Goal: Complete application form

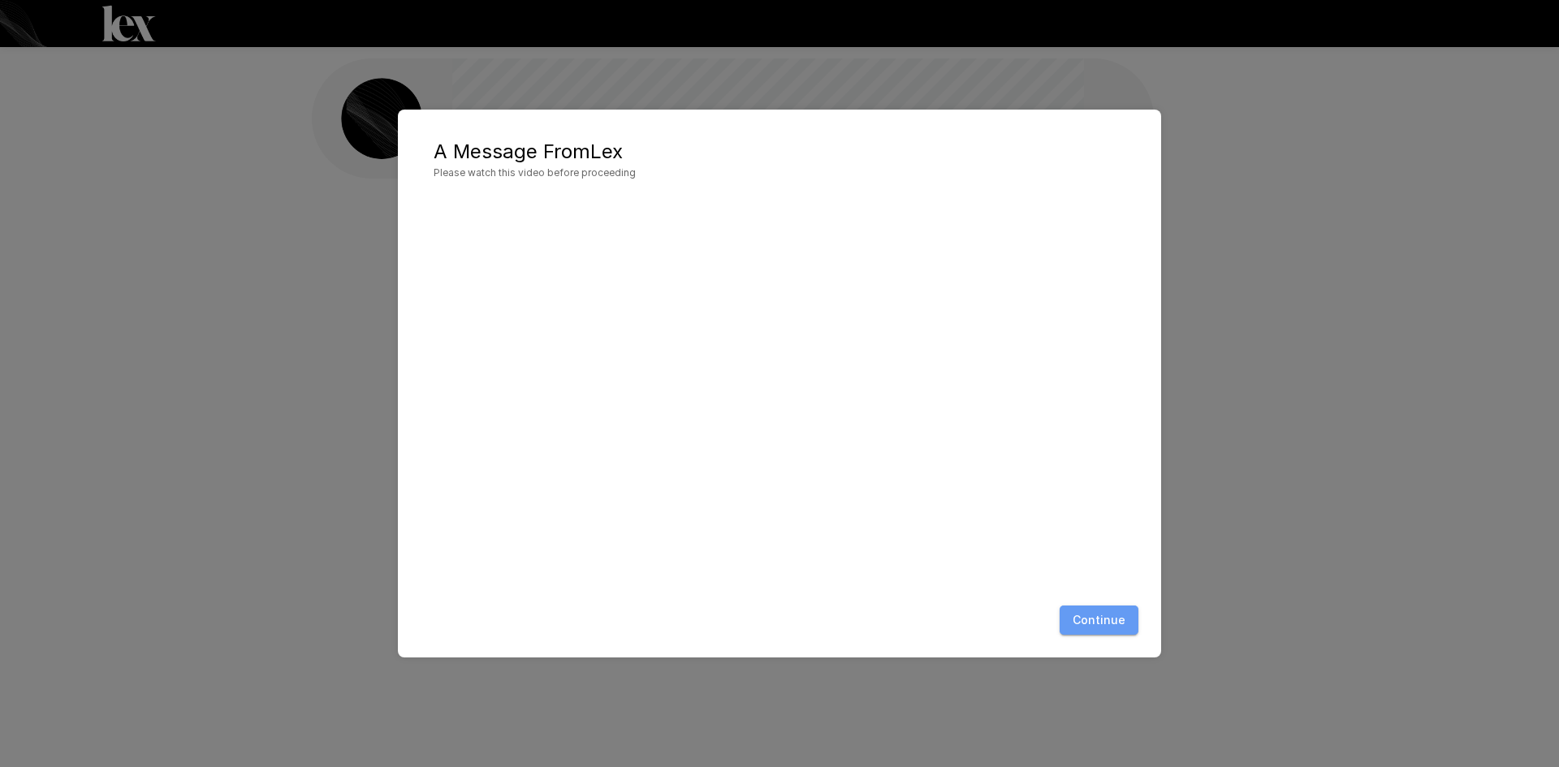
click at [1117, 614] on button "Continue" at bounding box center [1099, 621] width 79 height 30
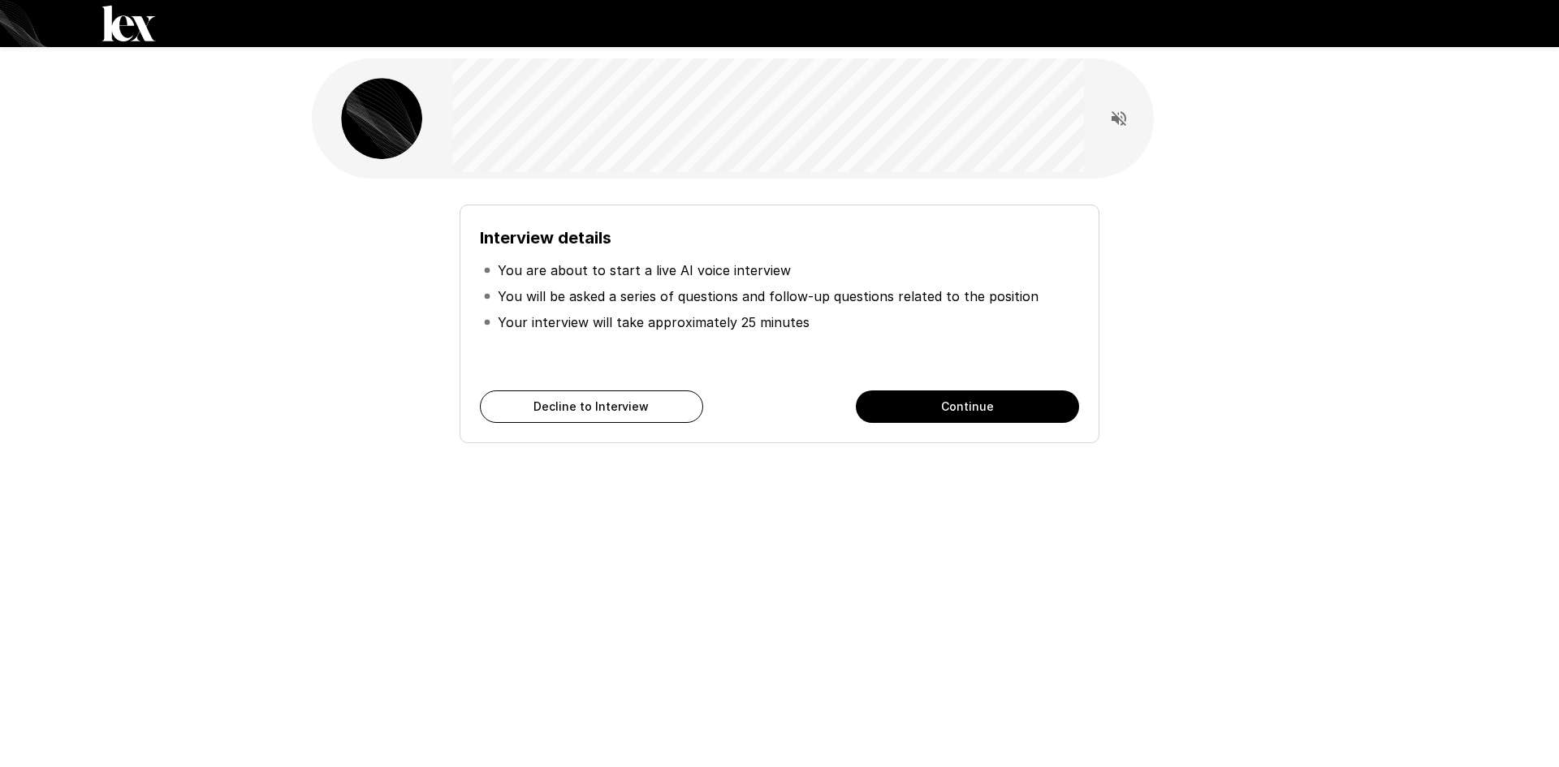
click at [961, 402] on button "Continue" at bounding box center [967, 407] width 223 height 32
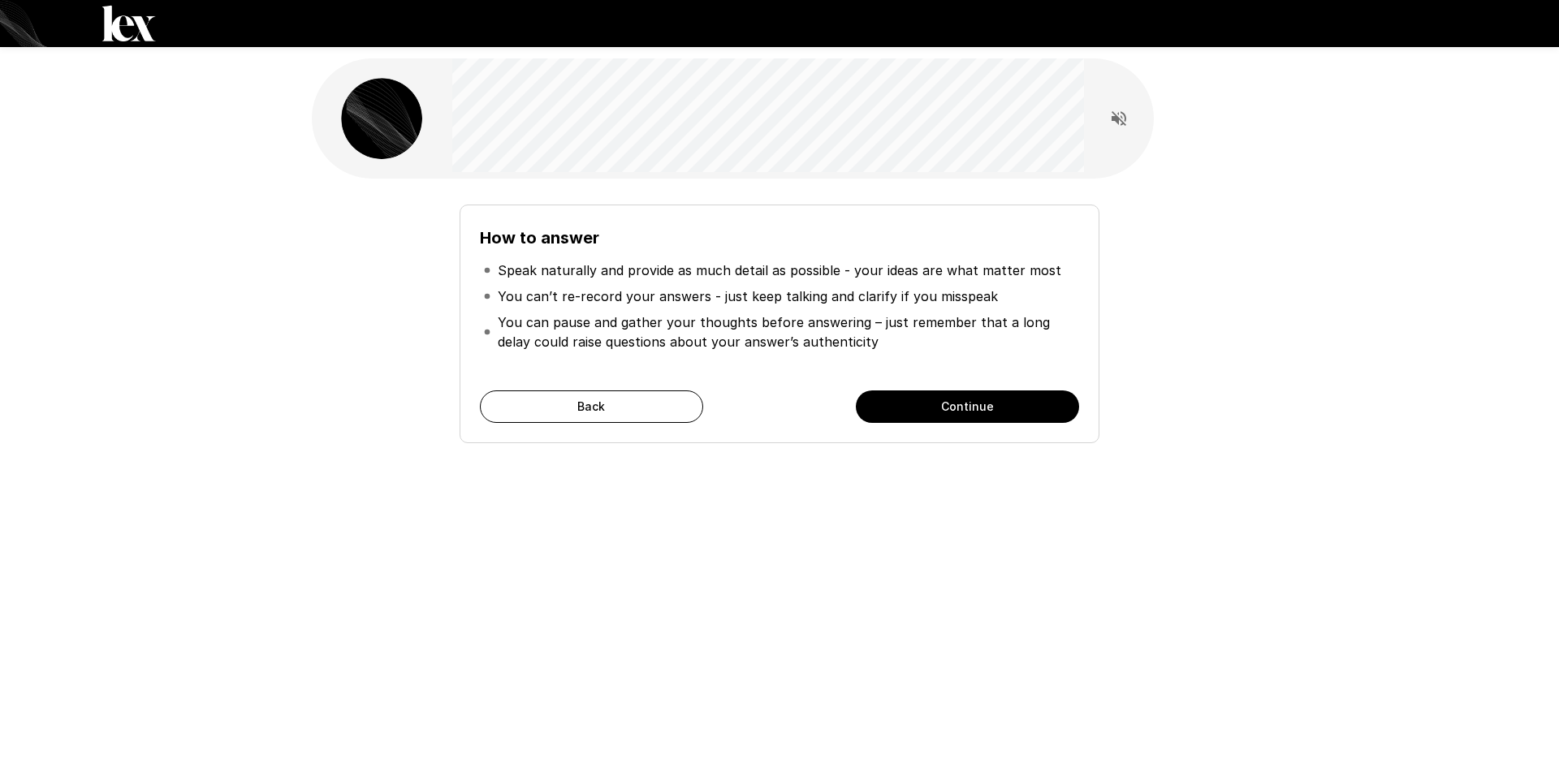
click at [958, 402] on button "Continue" at bounding box center [967, 407] width 223 height 32
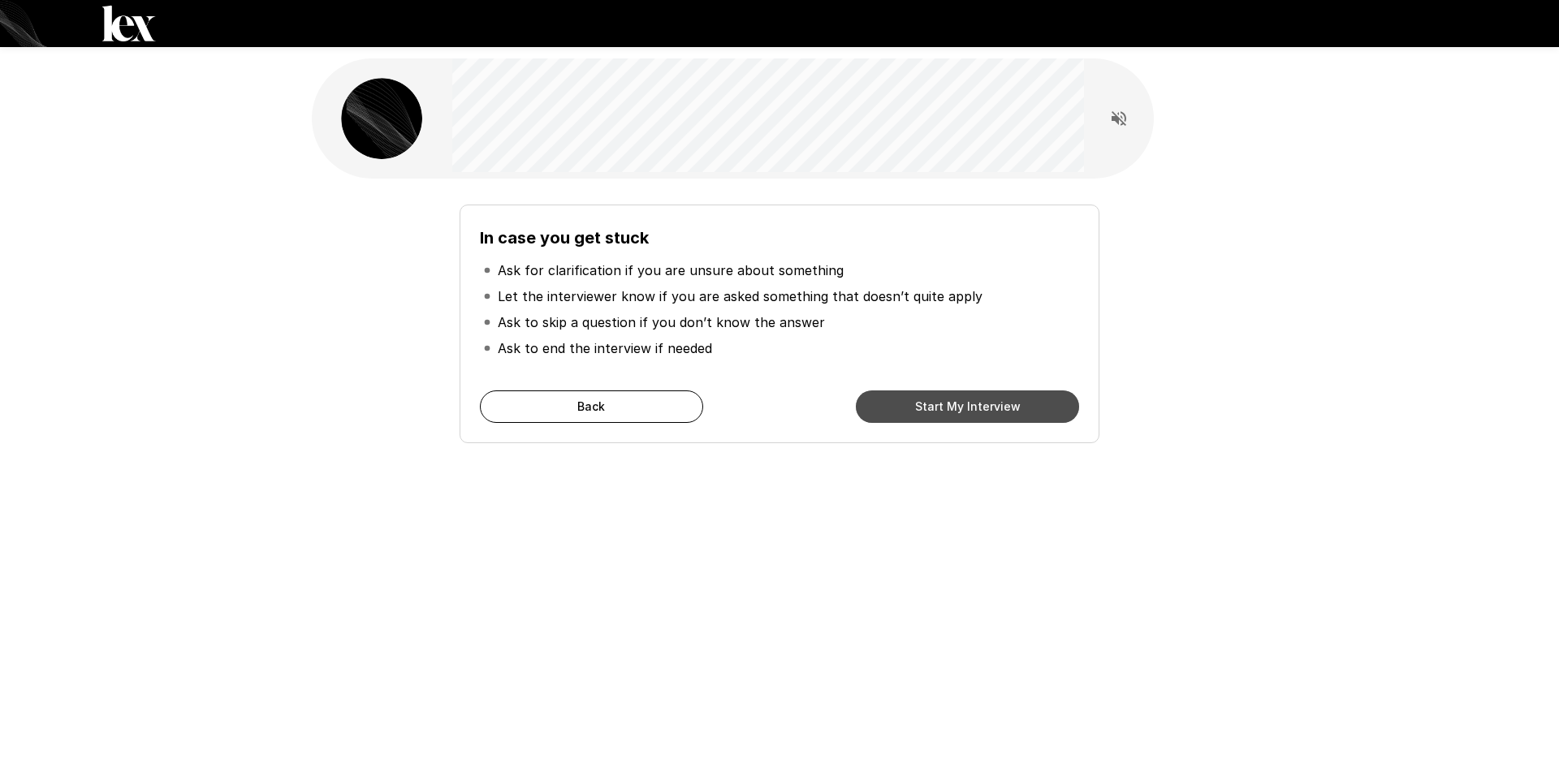
click at [958, 402] on button "Start My Interview" at bounding box center [967, 407] width 223 height 32
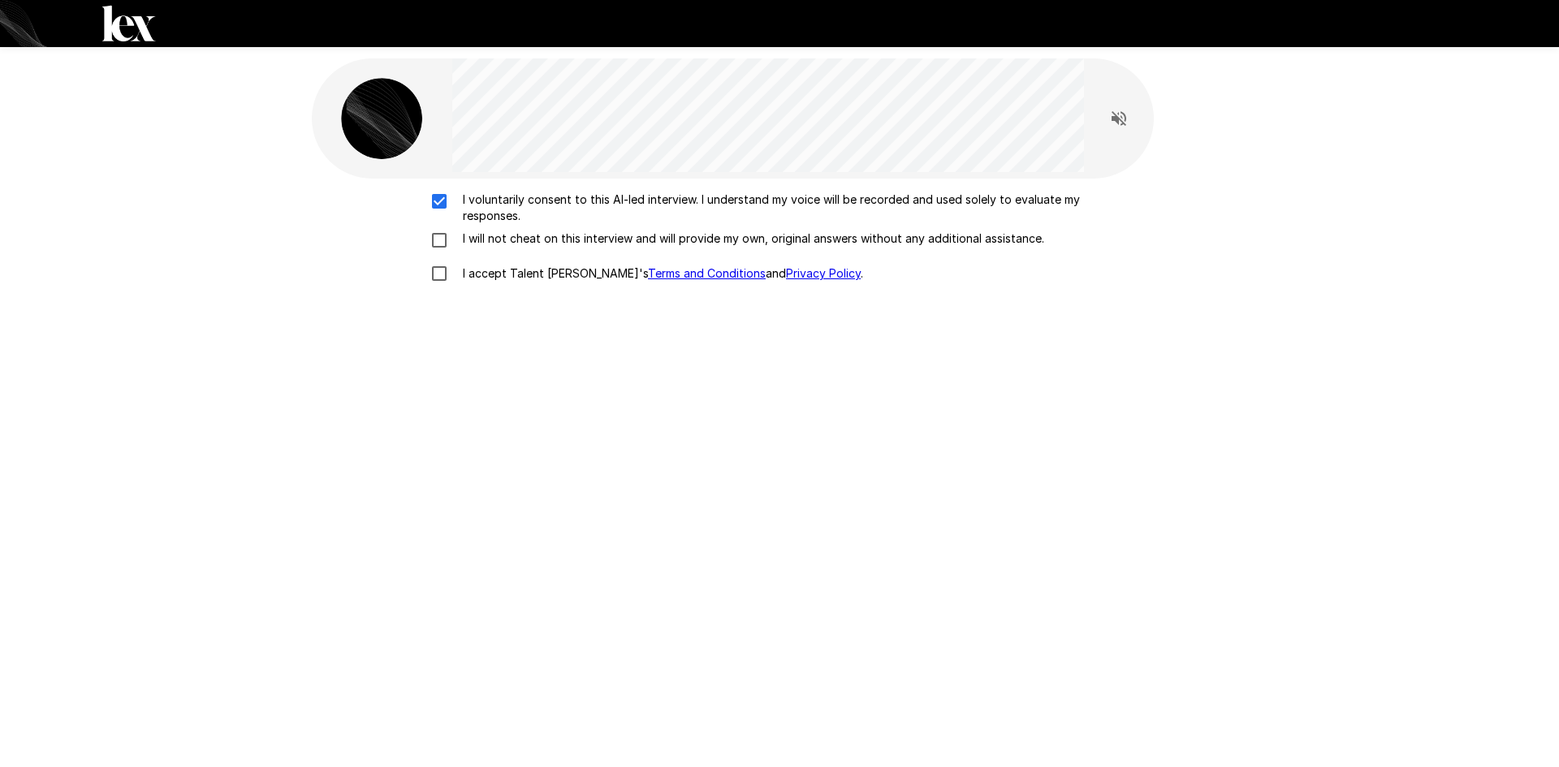
click at [446, 227] on div "I voluntarily consent to this AI-led interview. I understand my voice will be r…" at bounding box center [779, 241] width 922 height 99
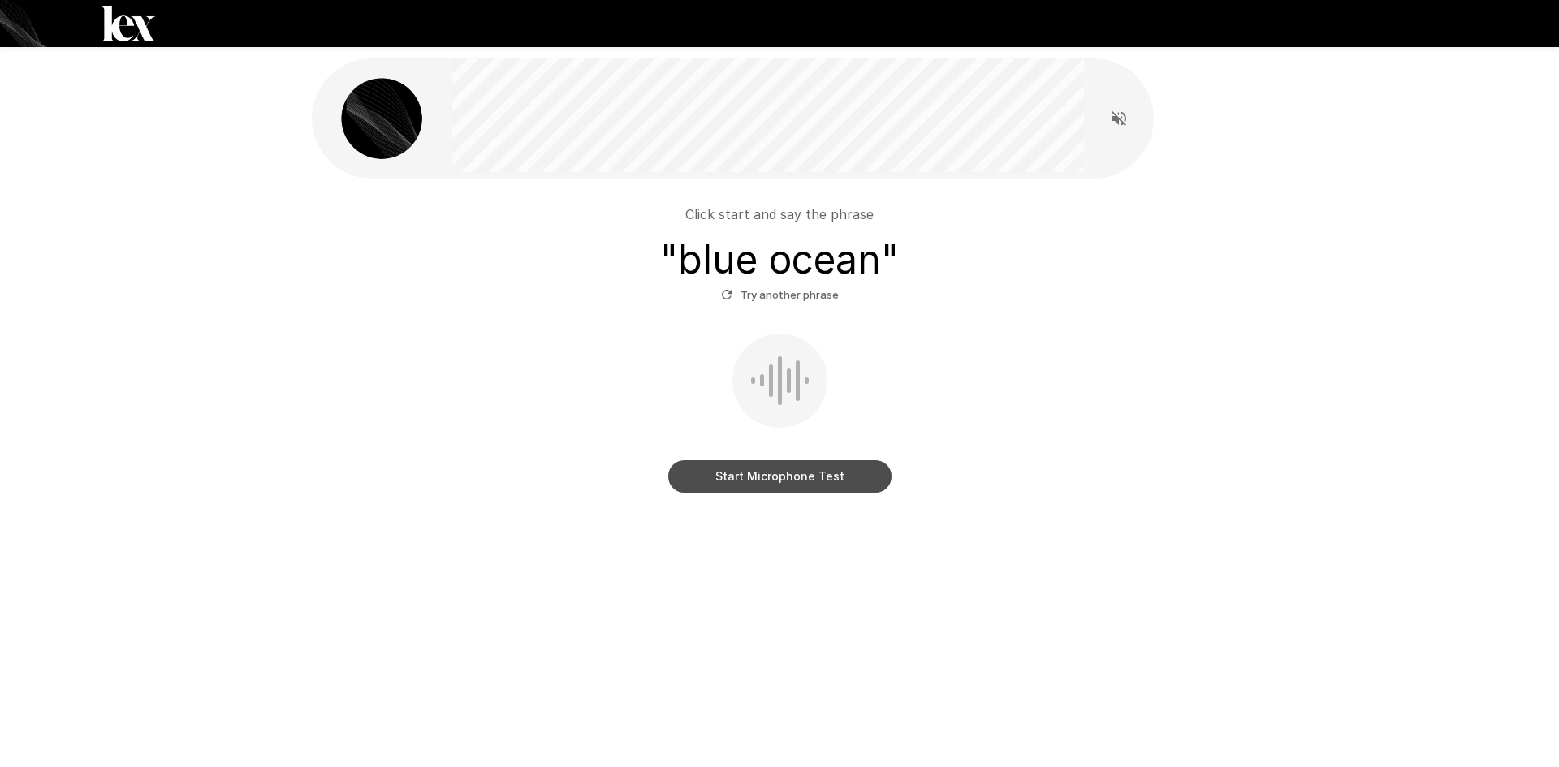
click at [752, 466] on button "Start Microphone Test" at bounding box center [779, 476] width 223 height 32
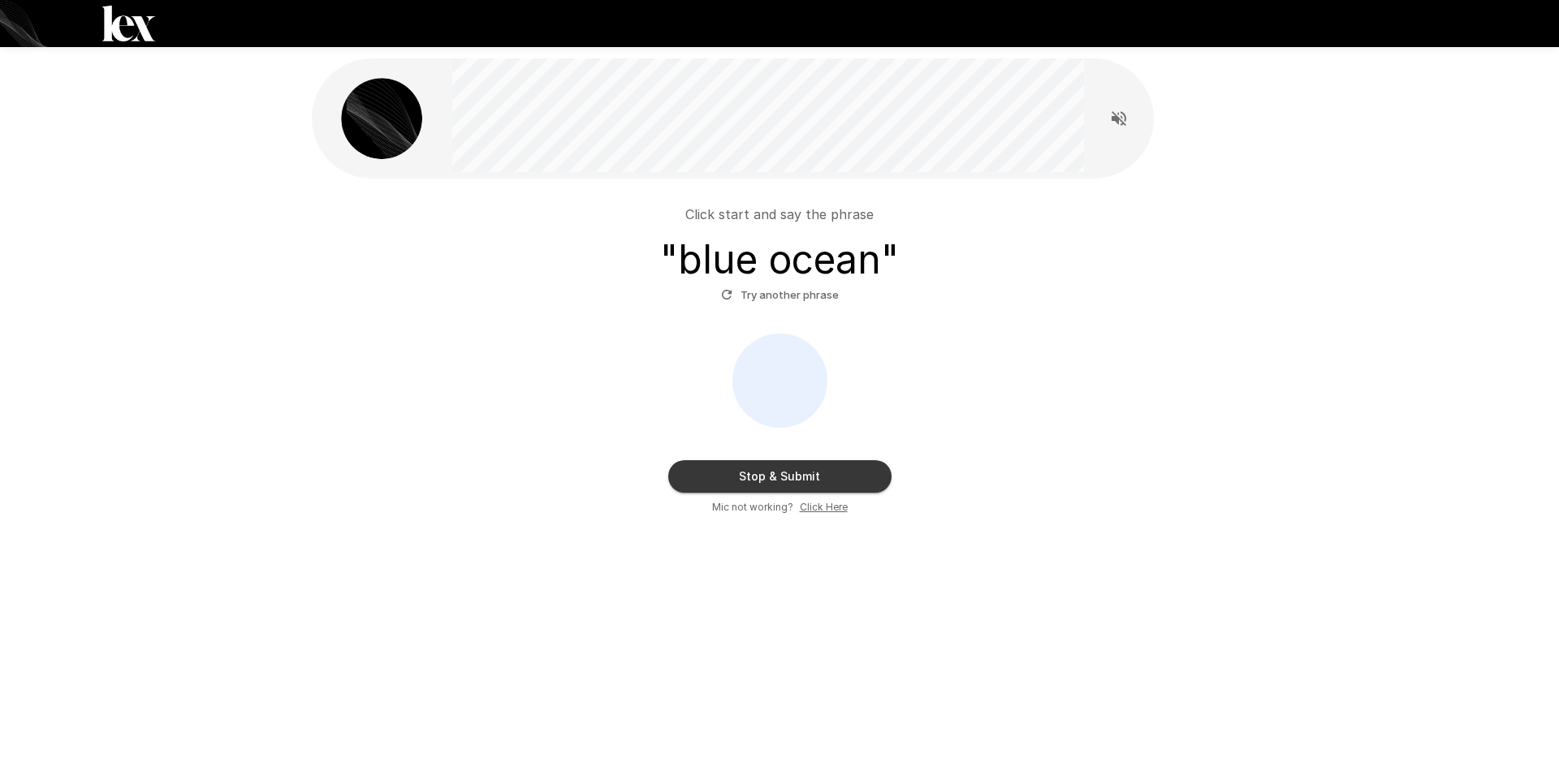
click at [751, 468] on button "Stop & Submit" at bounding box center [779, 476] width 223 height 32
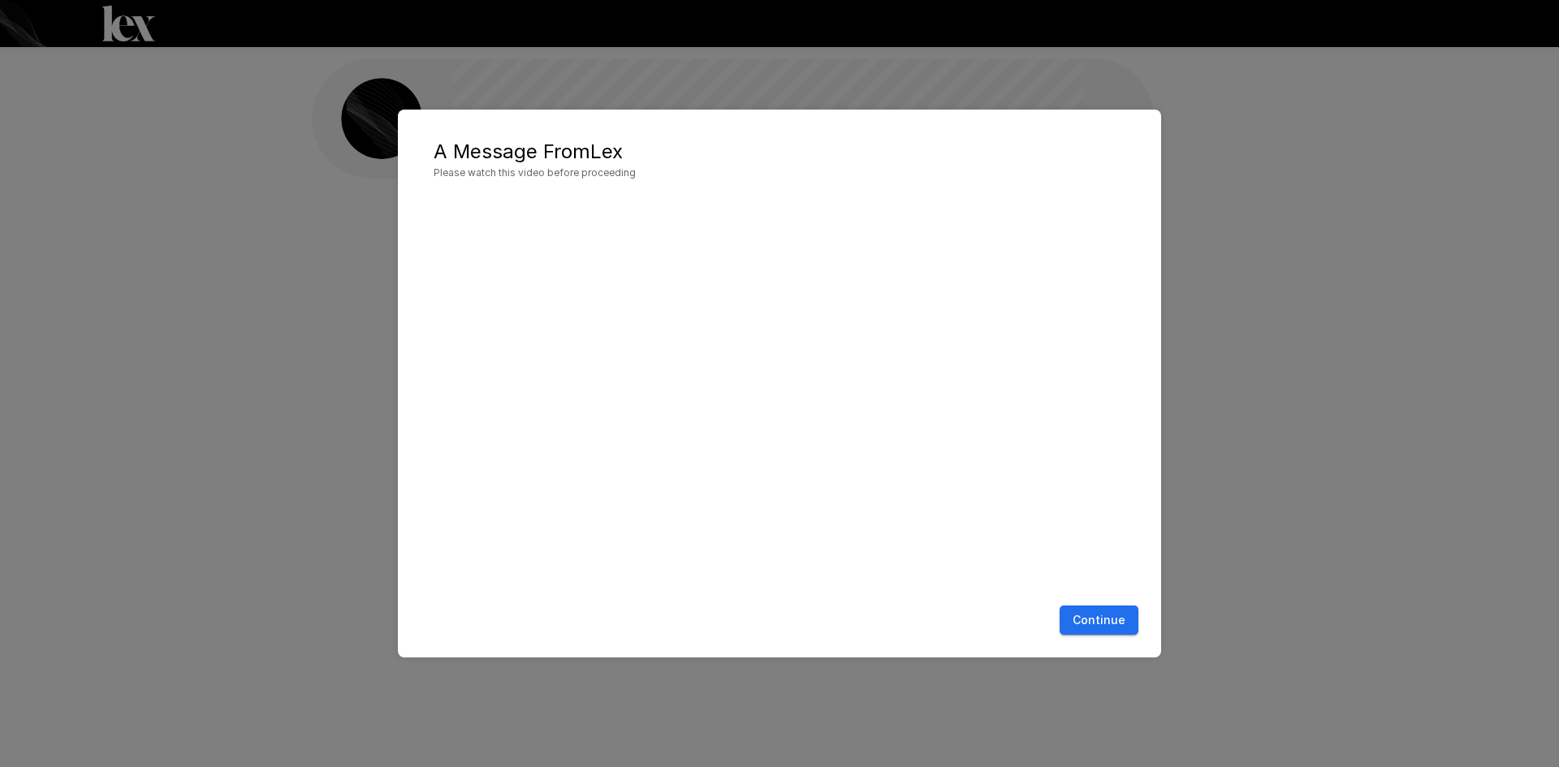
click at [1128, 624] on button "Continue" at bounding box center [1099, 621] width 79 height 30
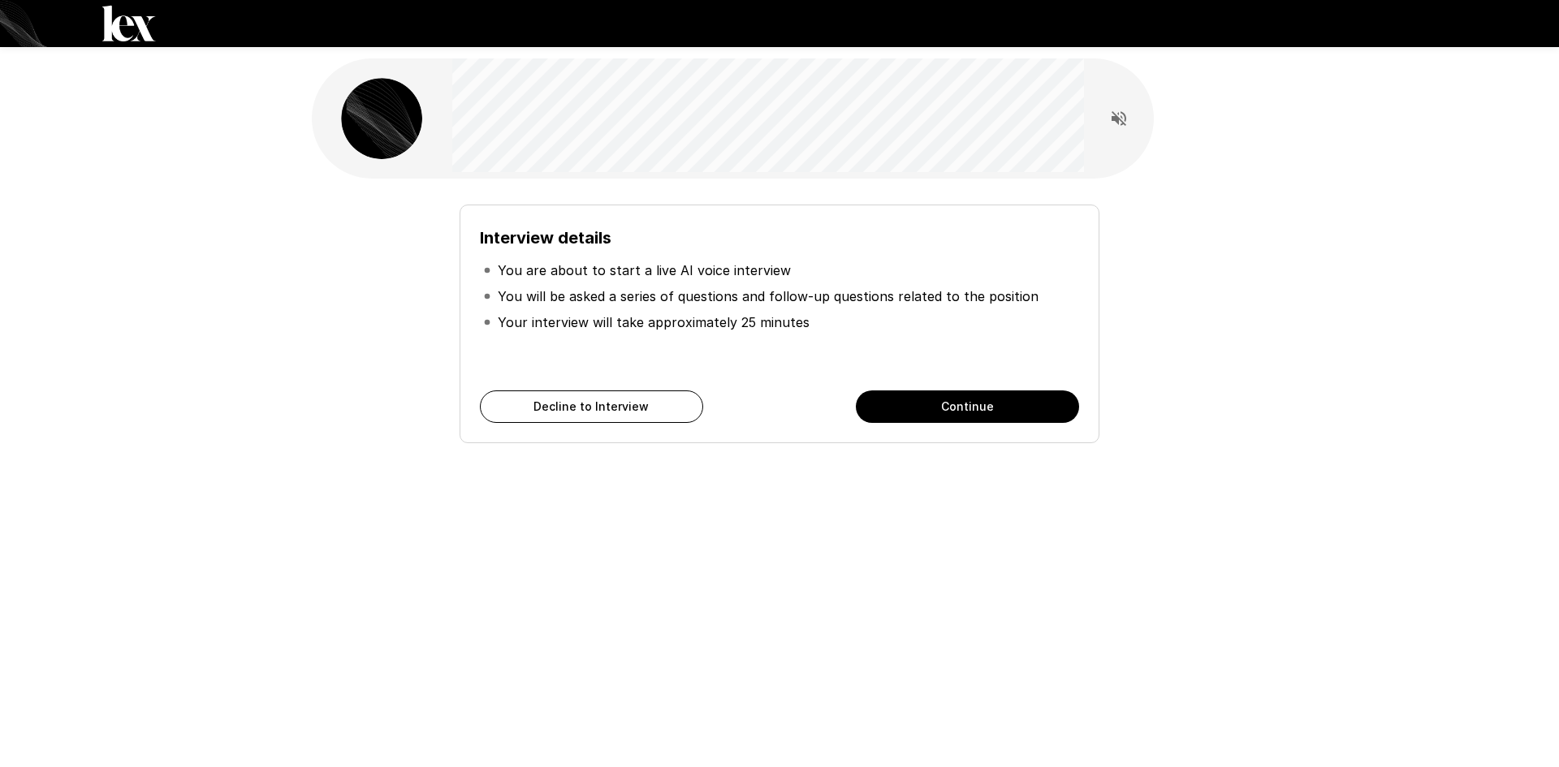
click at [931, 414] on button "Continue" at bounding box center [967, 407] width 223 height 32
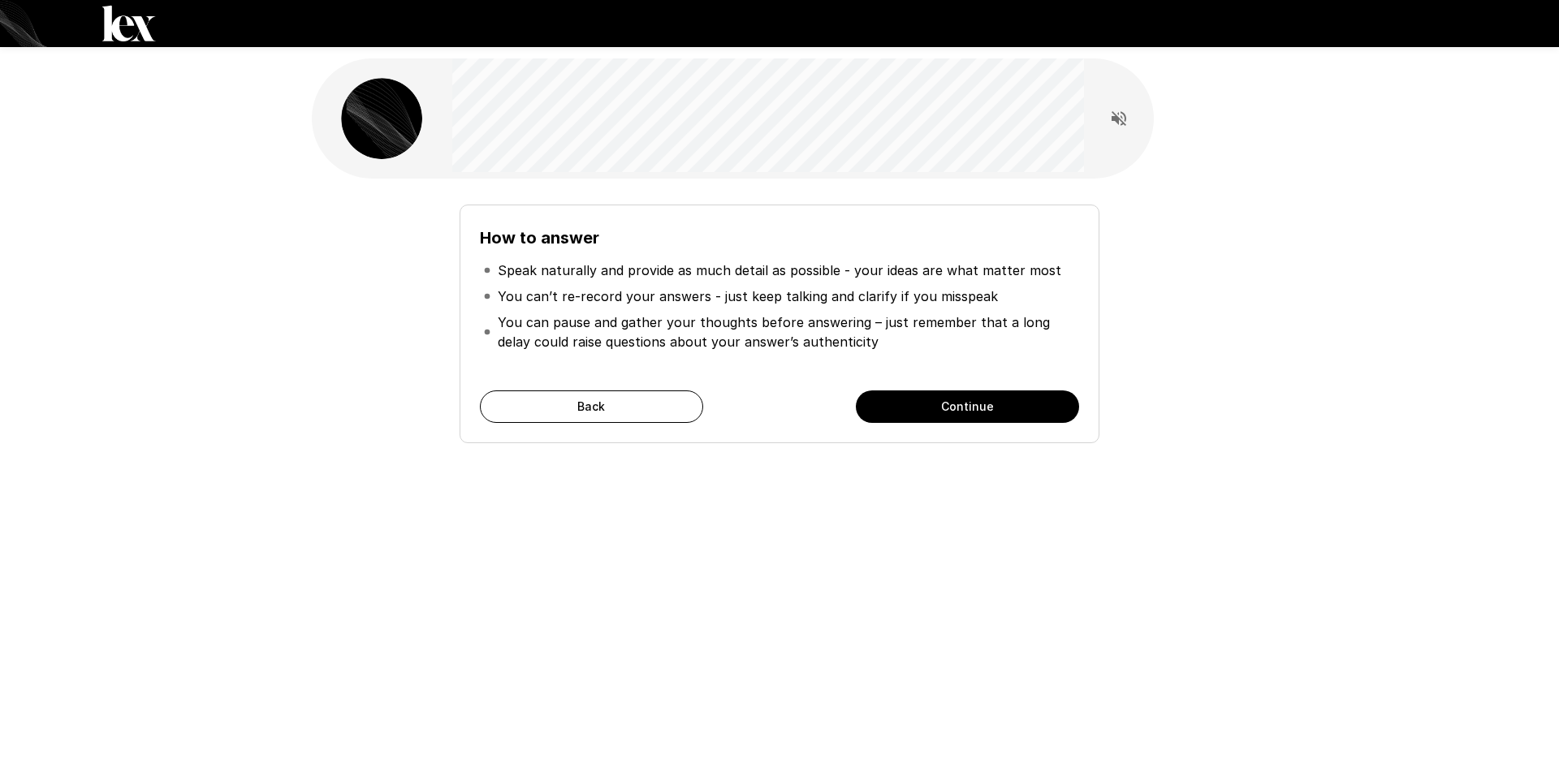
click at [919, 414] on button "Continue" at bounding box center [967, 407] width 223 height 32
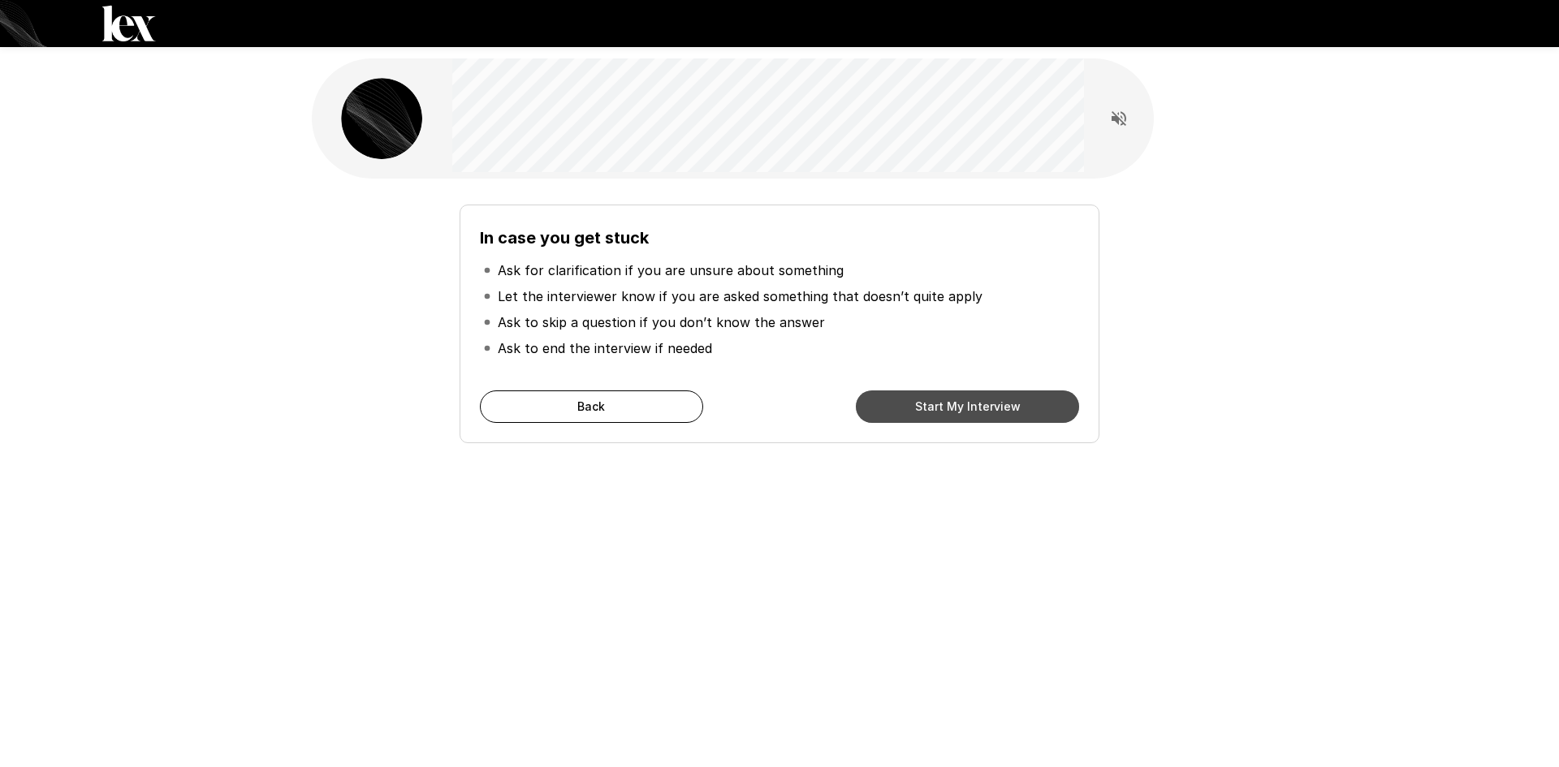
click at [919, 414] on button "Start My Interview" at bounding box center [967, 407] width 223 height 32
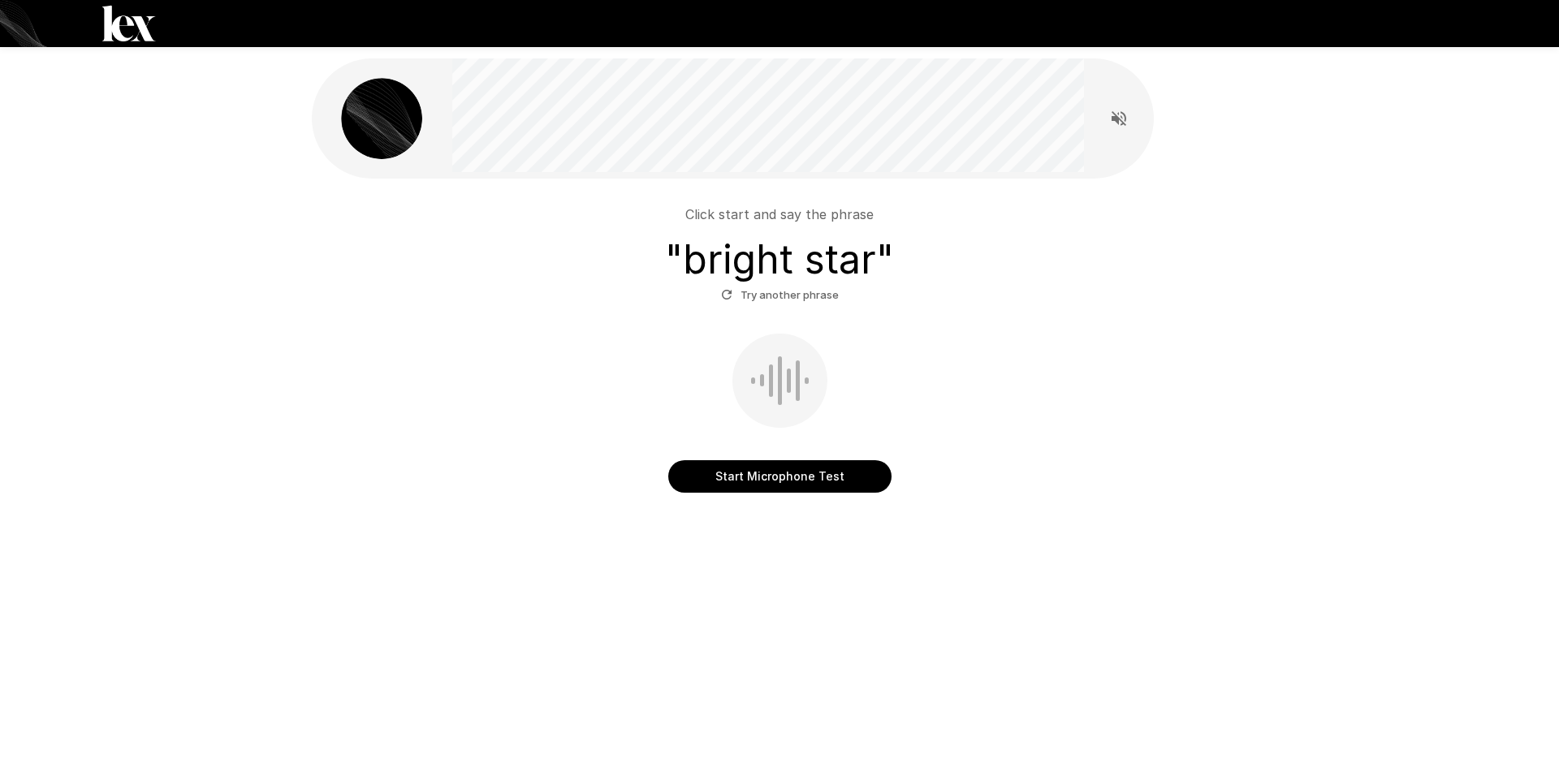
click at [763, 485] on button "Start Microphone Test" at bounding box center [779, 476] width 223 height 32
click at [763, 485] on button "Stop & Submit" at bounding box center [779, 476] width 223 height 32
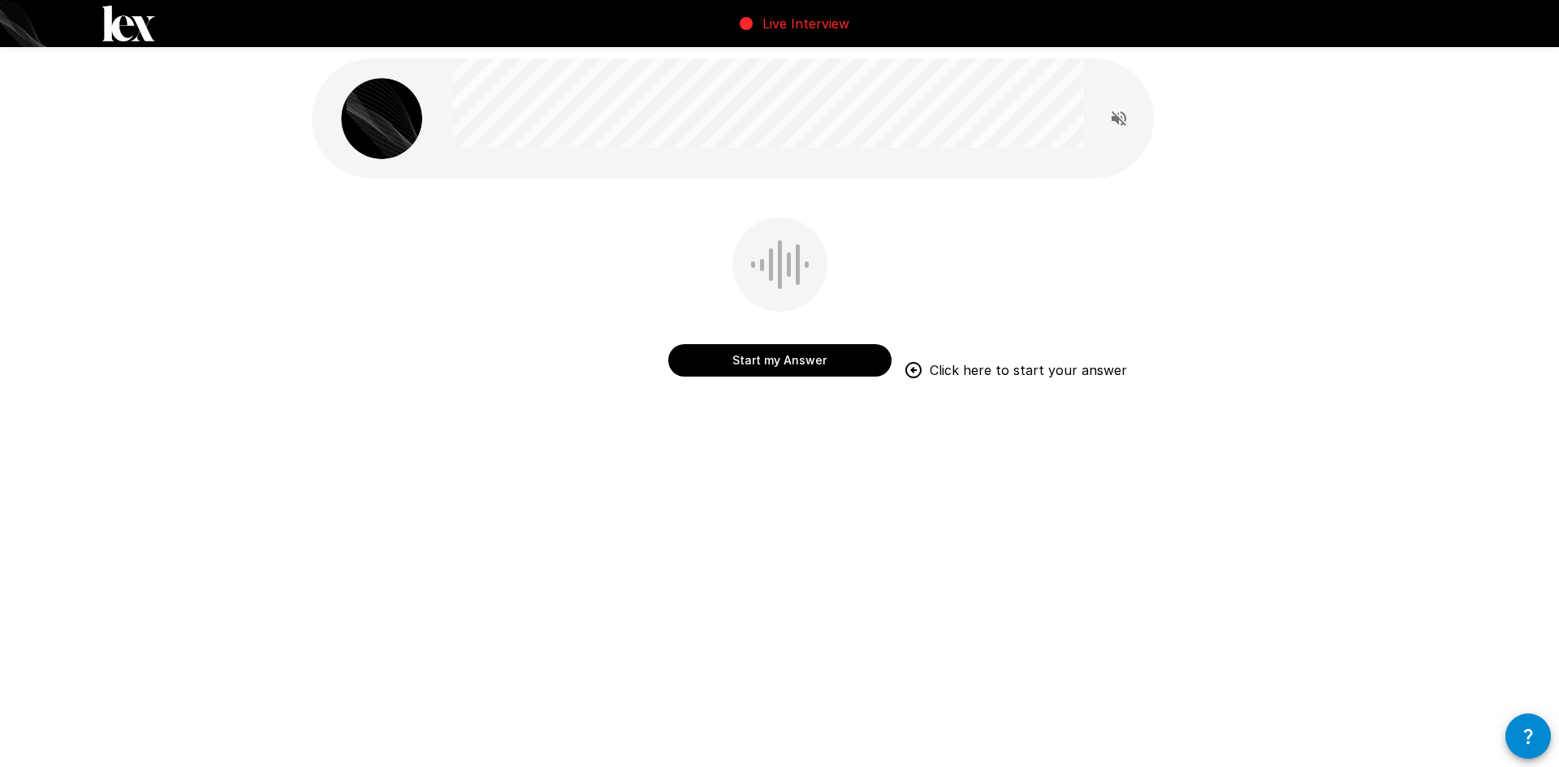
click at [780, 357] on button "Start my Answer" at bounding box center [779, 360] width 223 height 32
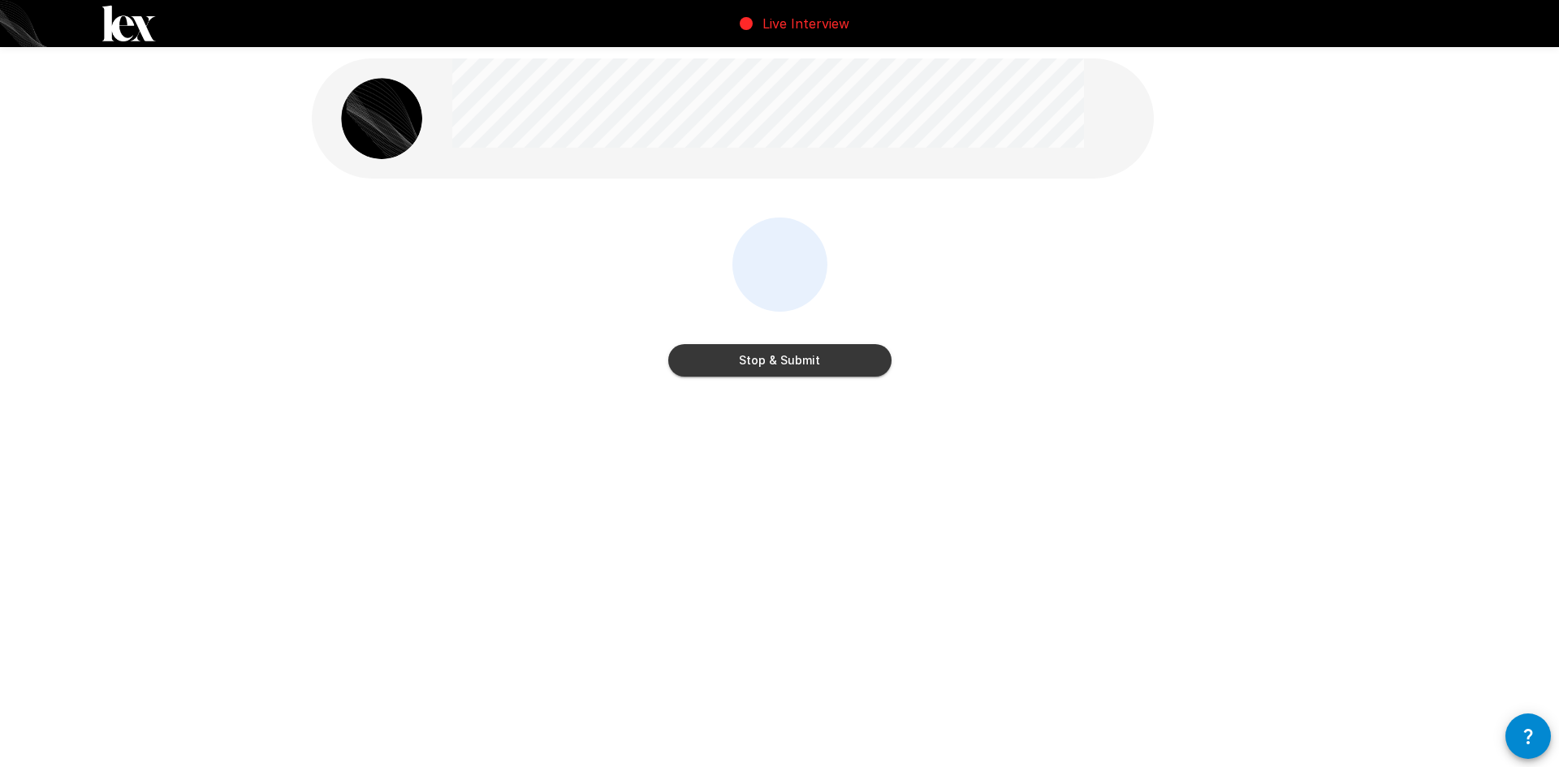
click at [763, 361] on button "Stop & Submit" at bounding box center [779, 360] width 223 height 32
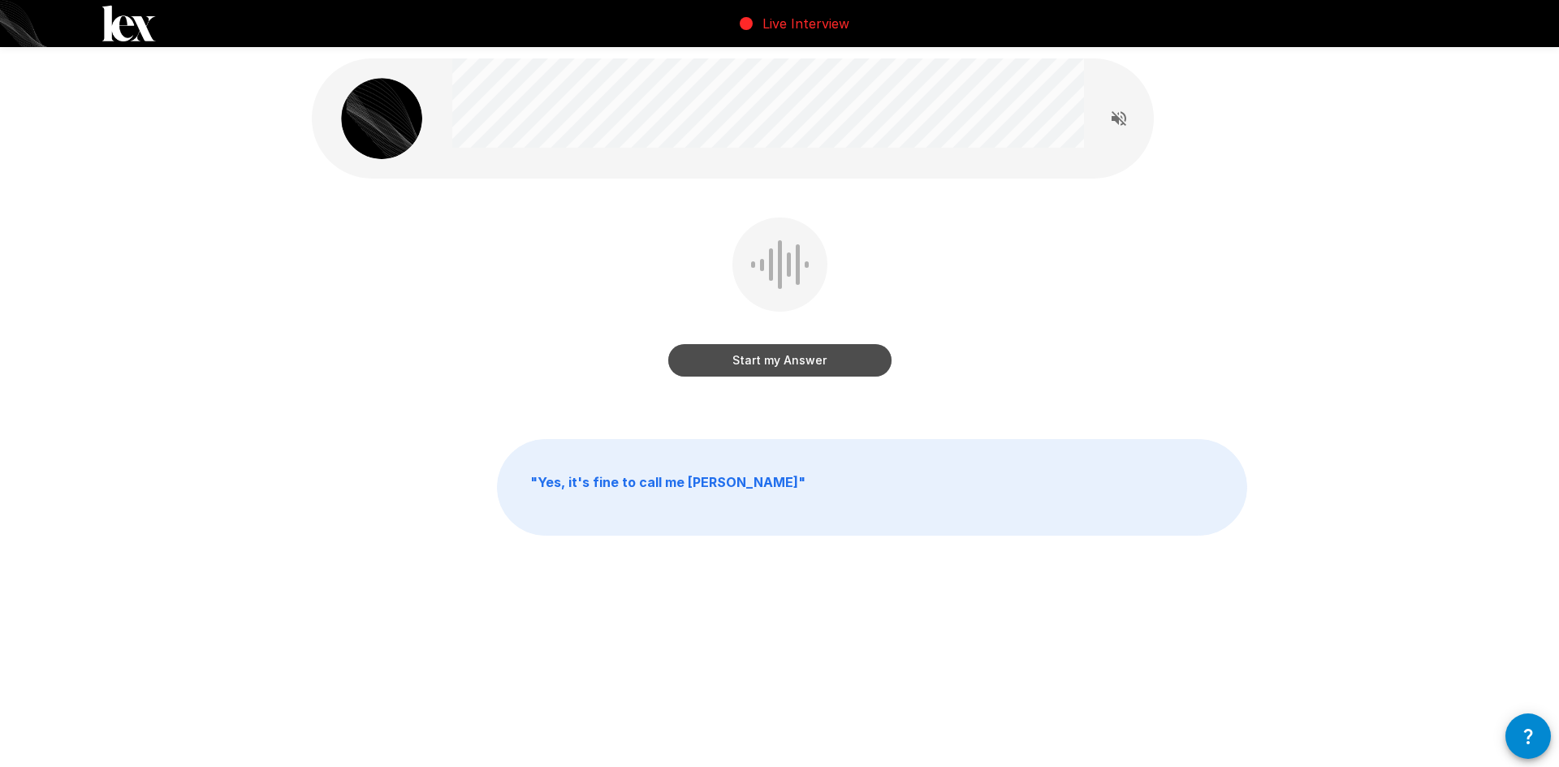
click at [732, 369] on button "Start my Answer" at bounding box center [779, 360] width 223 height 32
click at [755, 365] on button "Stop & Submit" at bounding box center [779, 360] width 223 height 32
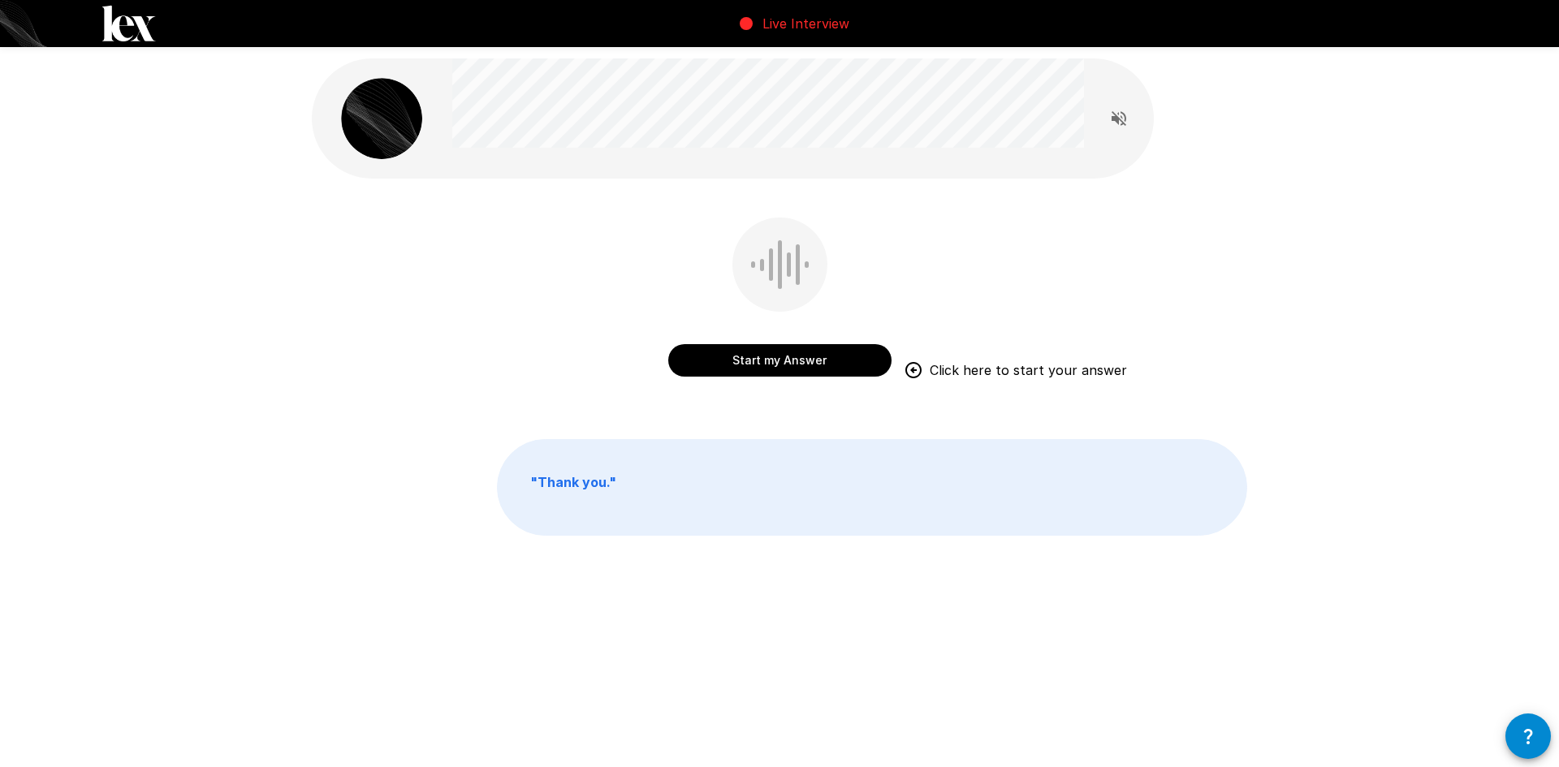
click at [751, 356] on button "Start my Answer" at bounding box center [779, 360] width 223 height 32
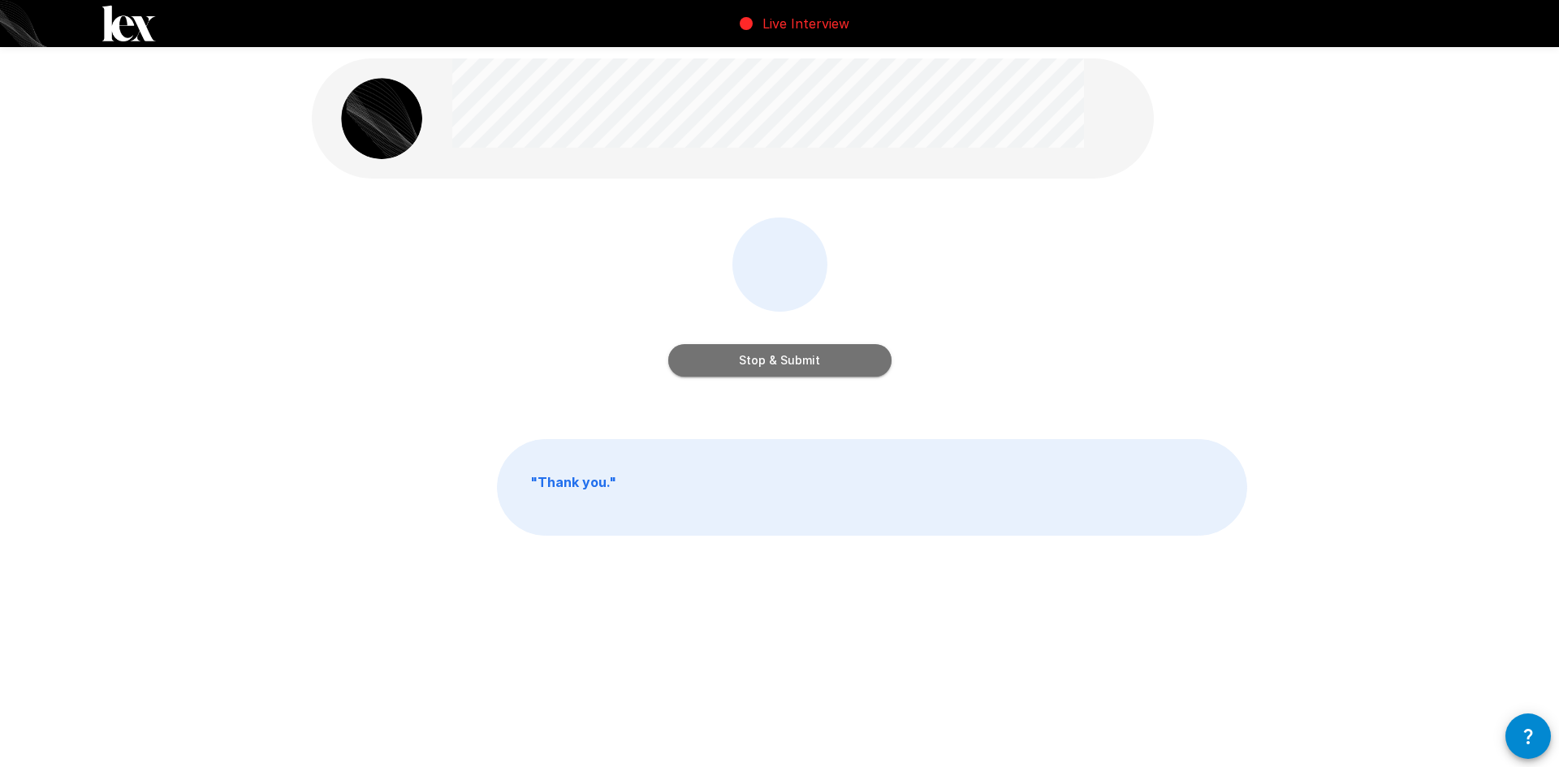
click at [751, 356] on button "Stop & Submit" at bounding box center [779, 360] width 223 height 32
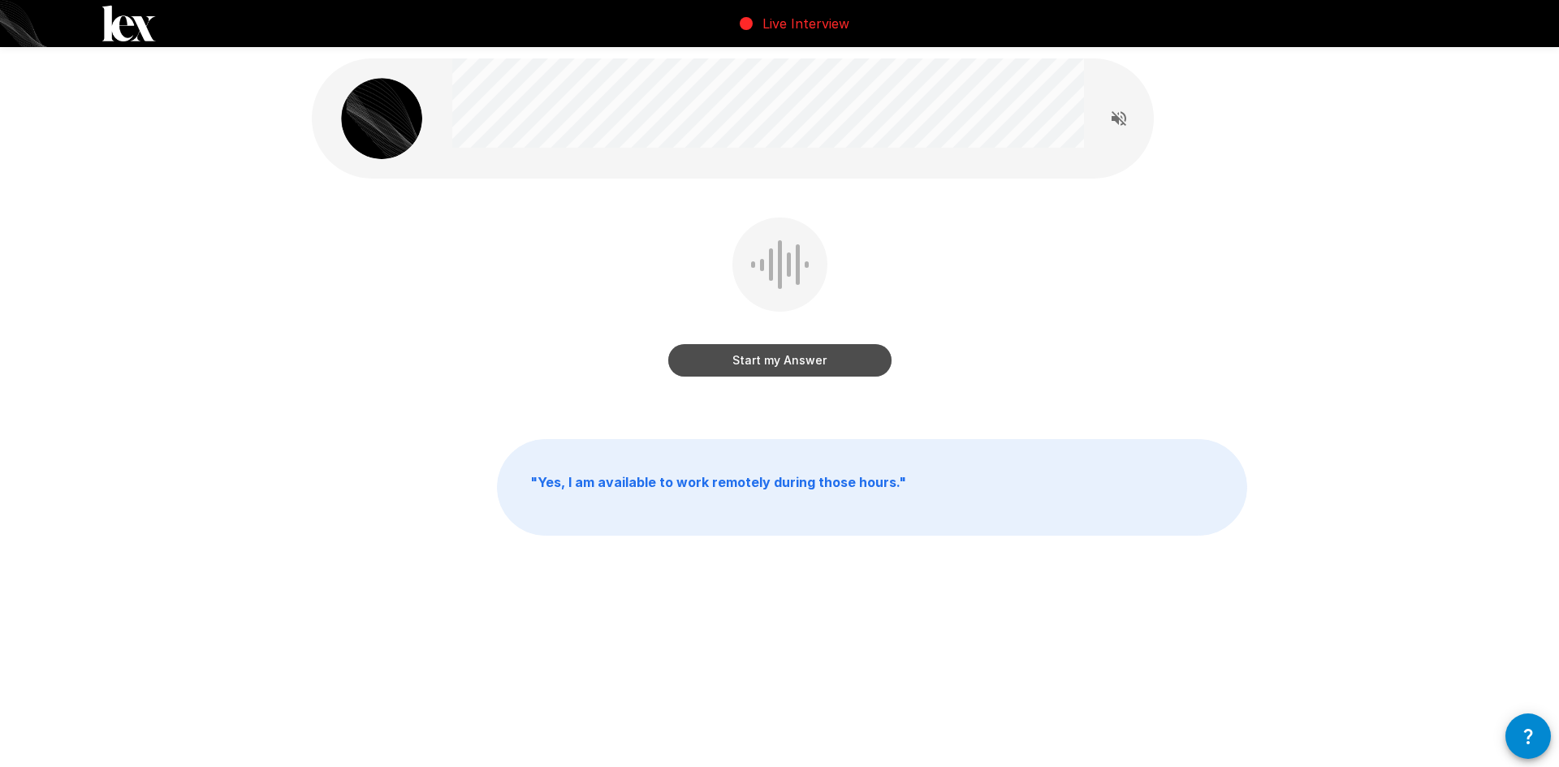
click at [746, 367] on button "Start my Answer" at bounding box center [779, 360] width 223 height 32
click at [746, 367] on button "Stop & Submit" at bounding box center [779, 360] width 223 height 32
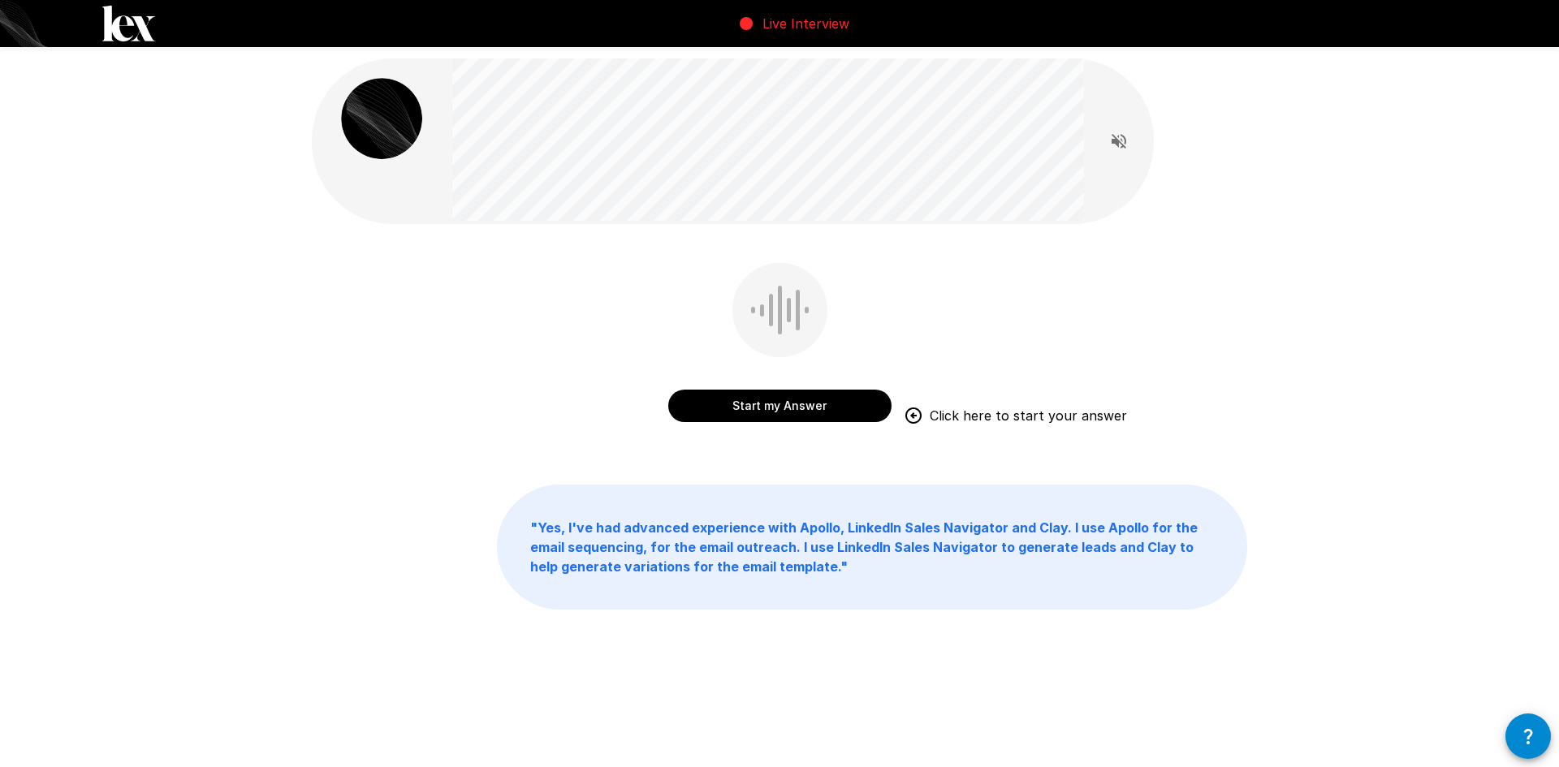
click at [716, 405] on button "Start my Answer" at bounding box center [779, 406] width 223 height 32
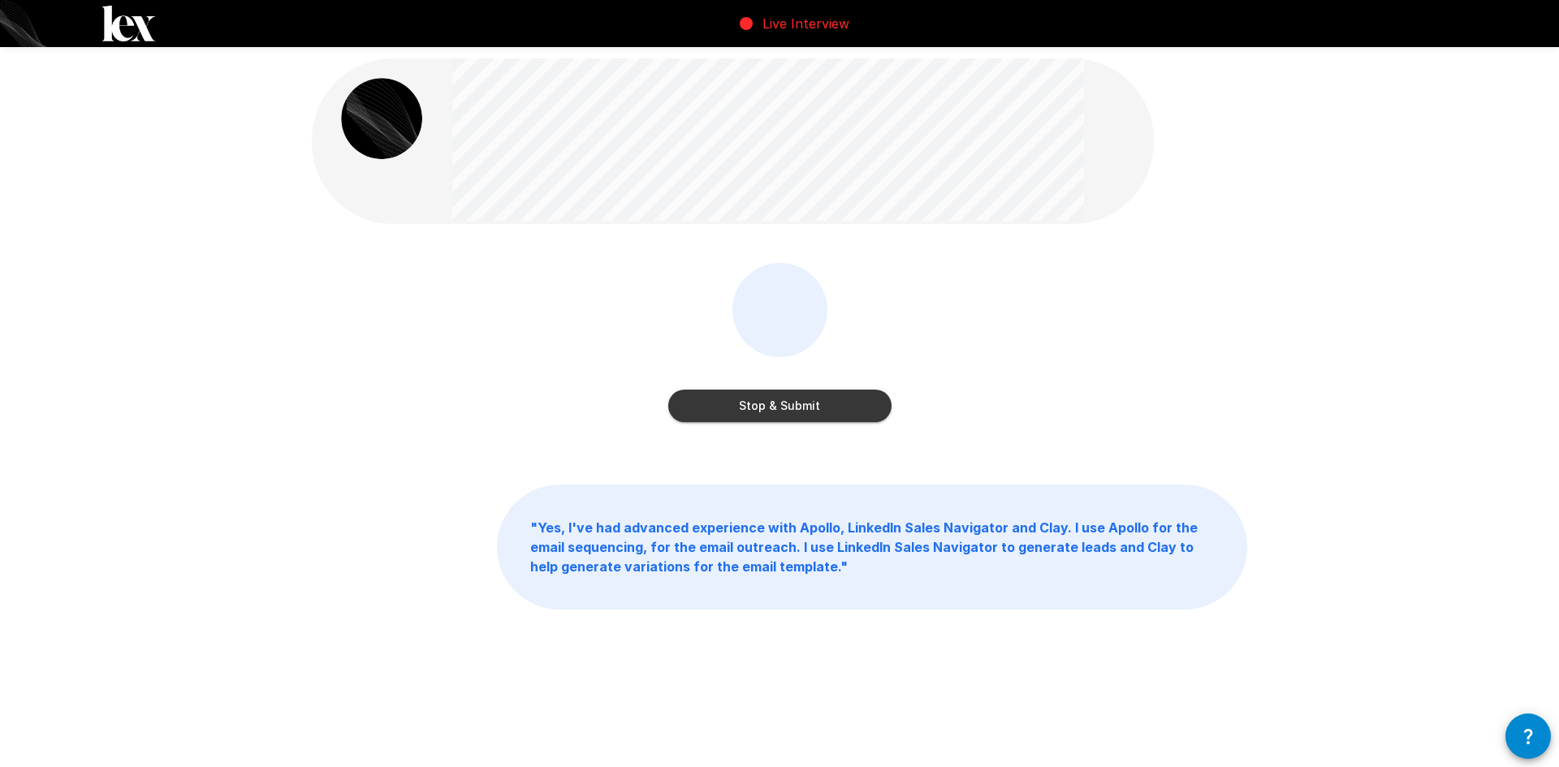
click at [716, 405] on button "Stop & Submit" at bounding box center [779, 406] width 223 height 32
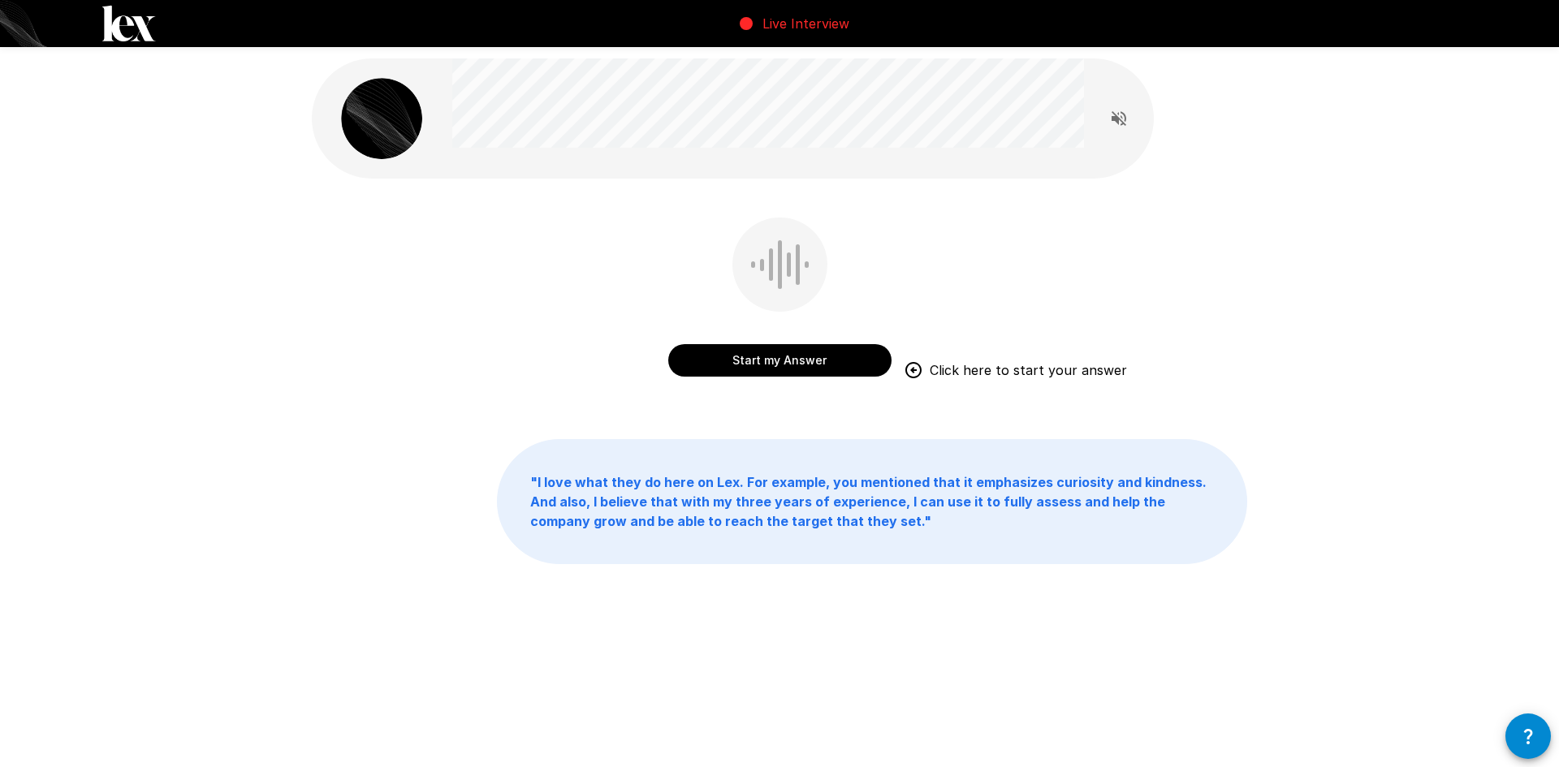
click at [775, 369] on button "Start my Answer" at bounding box center [779, 360] width 223 height 32
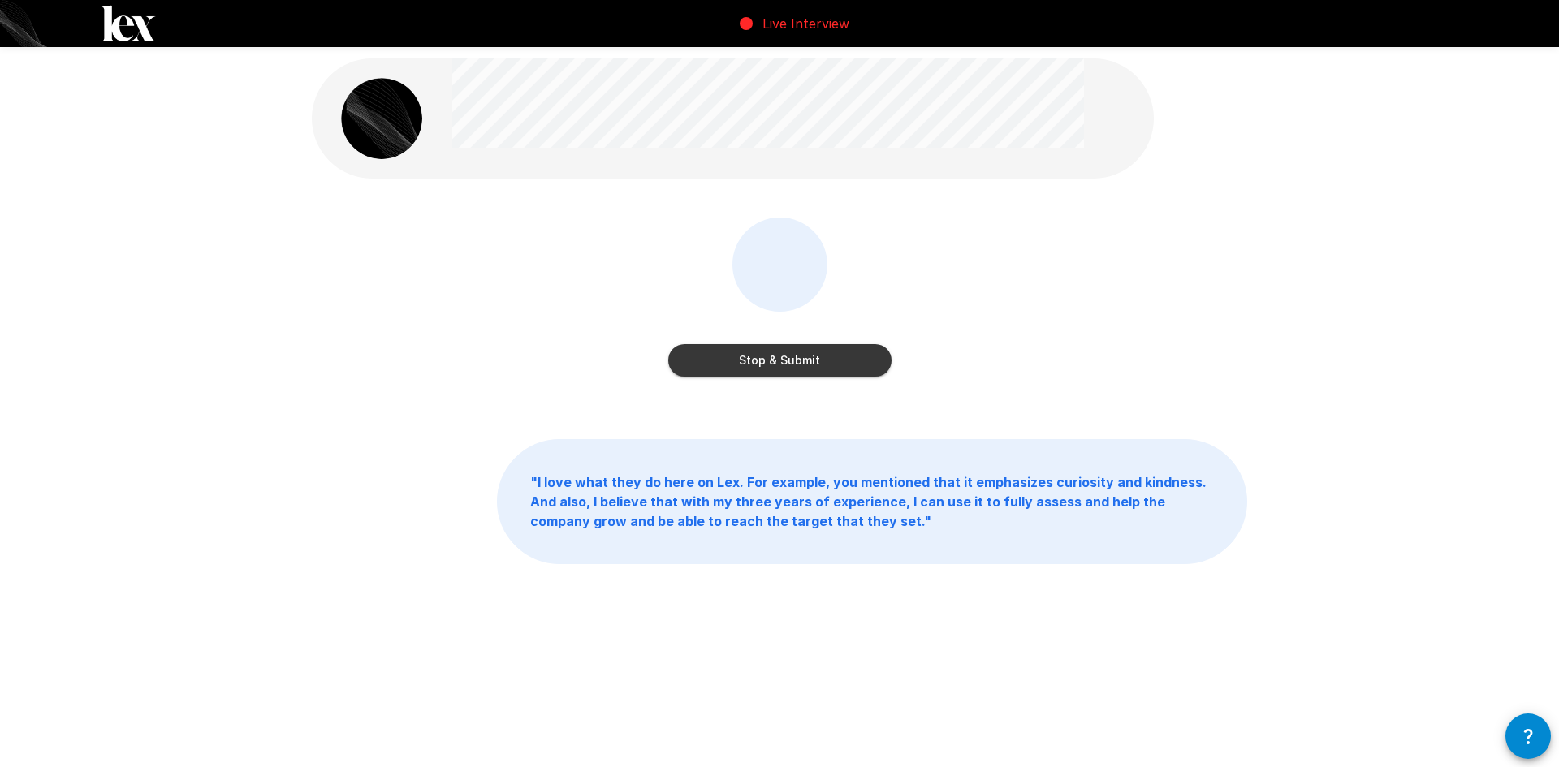
click at [775, 369] on button "Stop & Submit" at bounding box center [779, 360] width 223 height 32
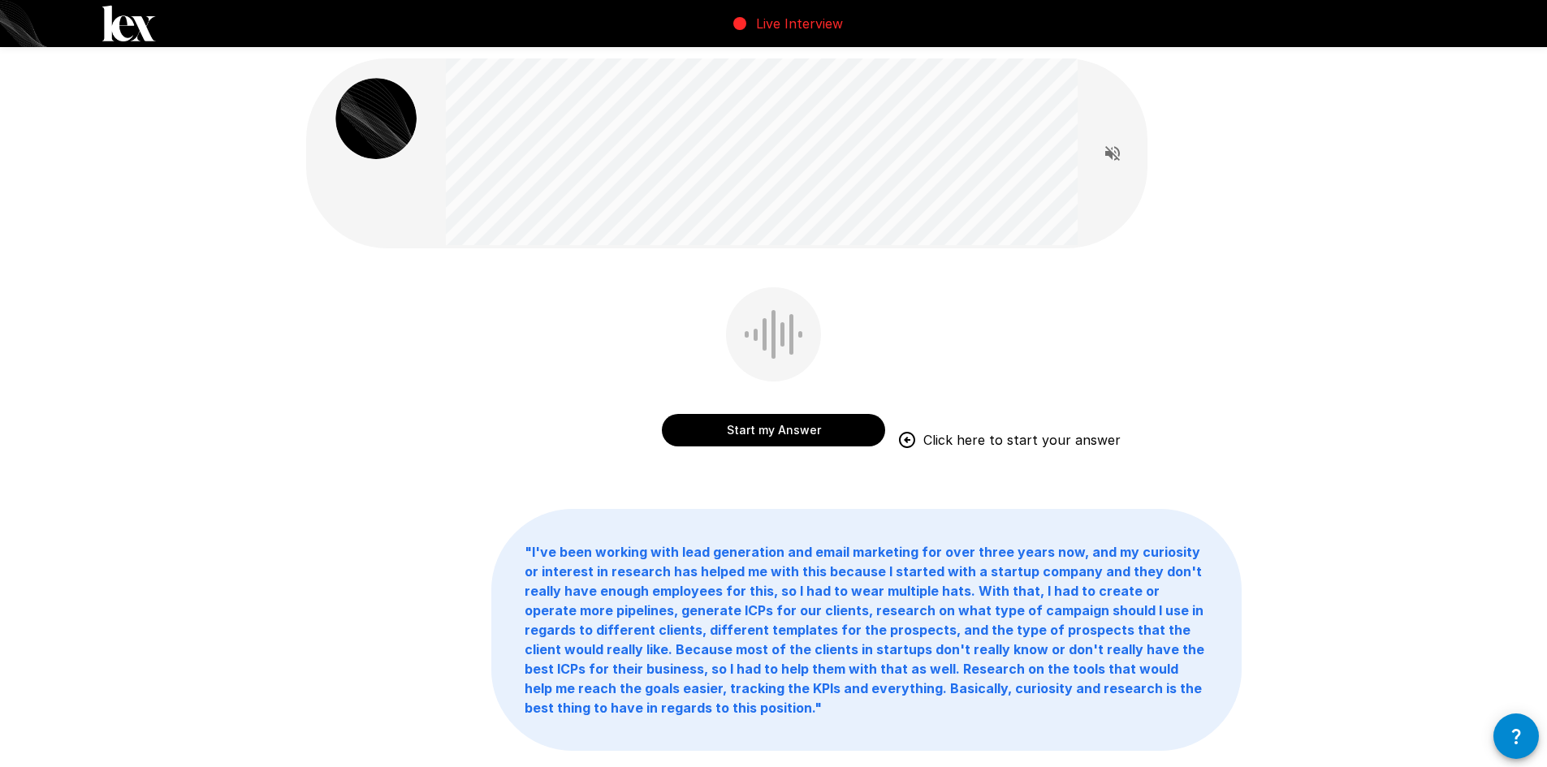
click at [741, 442] on button "Start my Answer" at bounding box center [773, 430] width 223 height 32
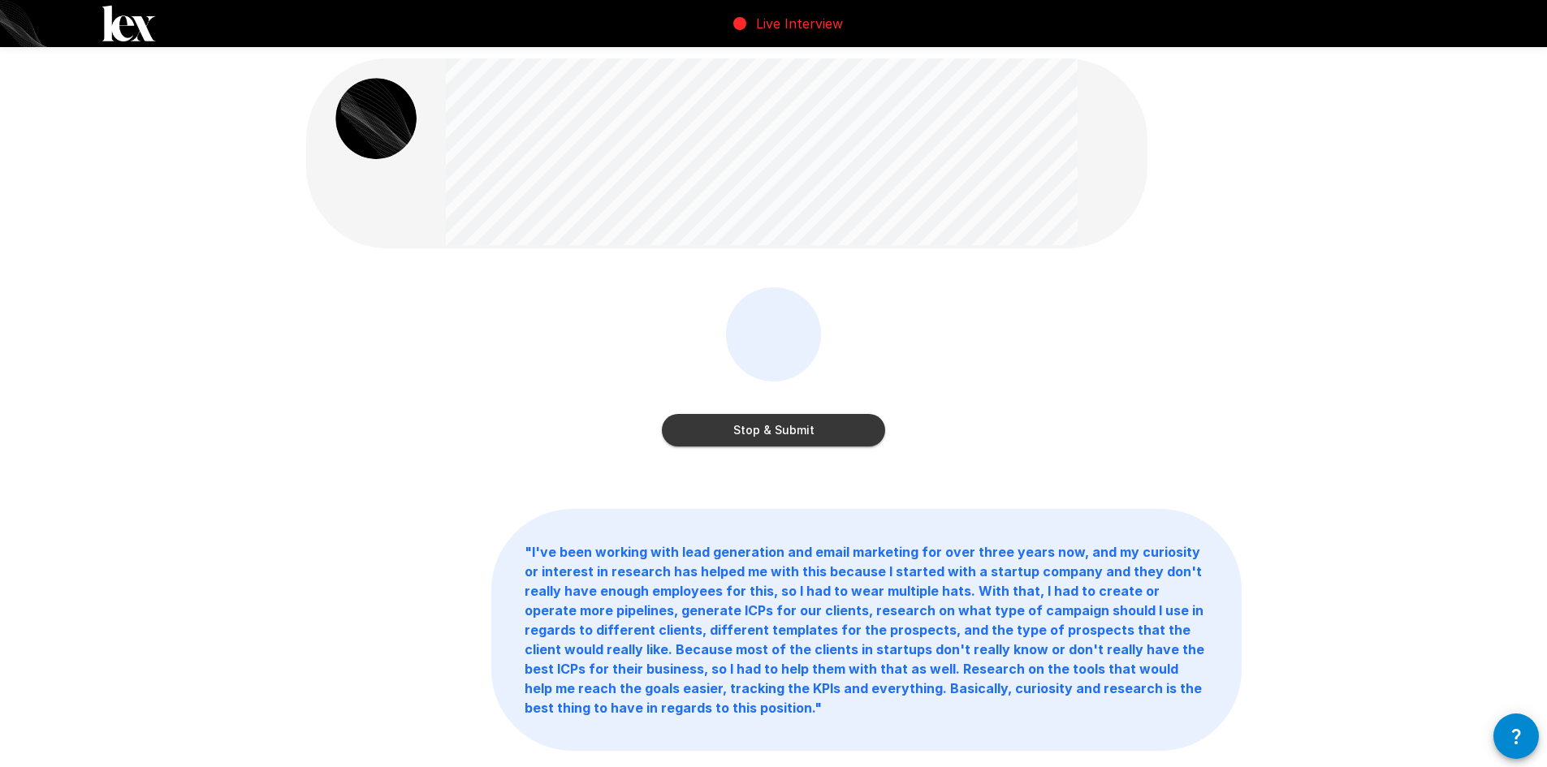
click at [741, 442] on button "Stop & Submit" at bounding box center [773, 430] width 223 height 32
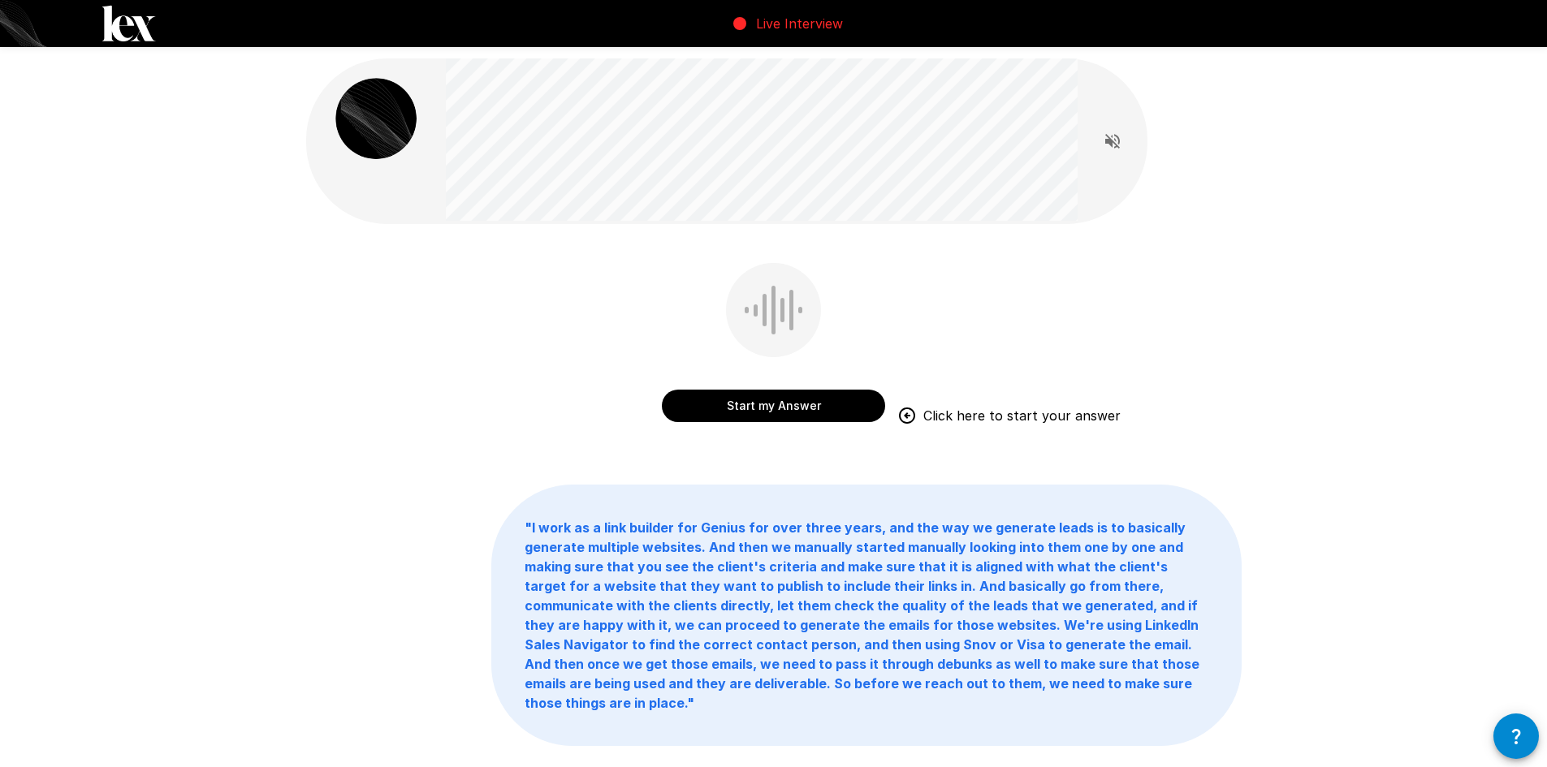
click at [754, 413] on button "Start my Answer" at bounding box center [773, 406] width 223 height 32
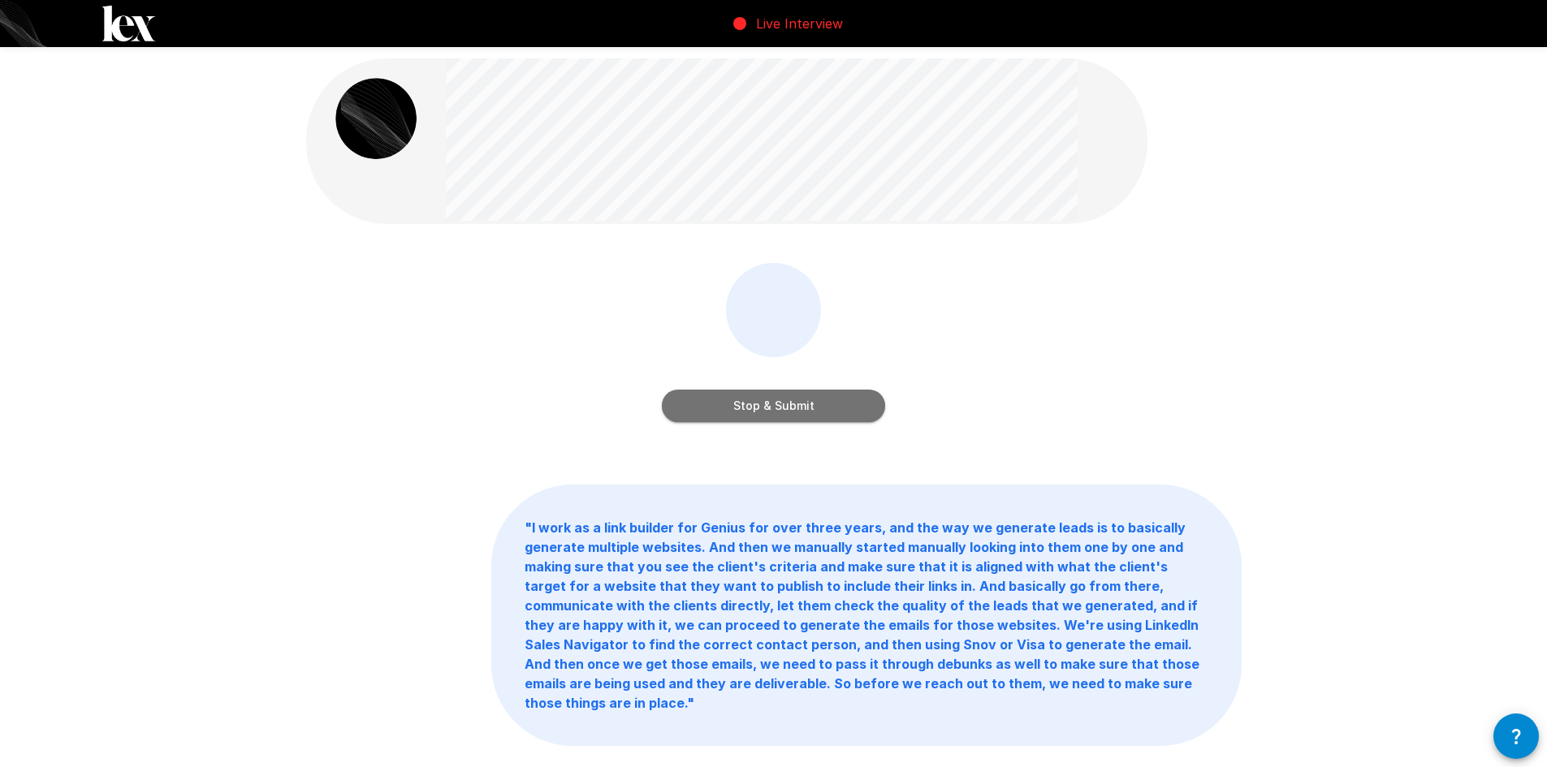
click at [754, 413] on button "Stop & Submit" at bounding box center [773, 406] width 223 height 32
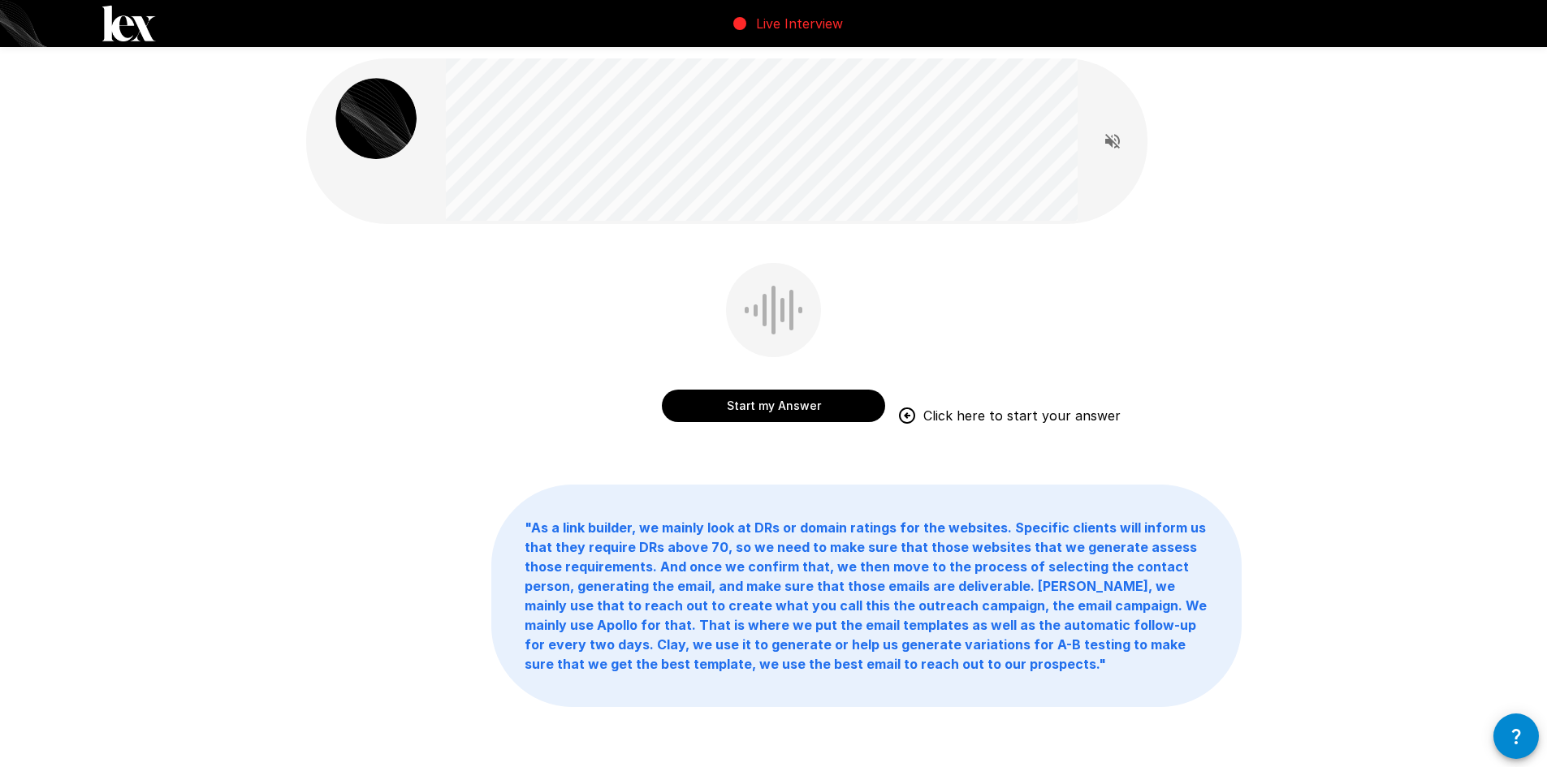
click at [754, 413] on button "Start my Answer" at bounding box center [773, 406] width 223 height 32
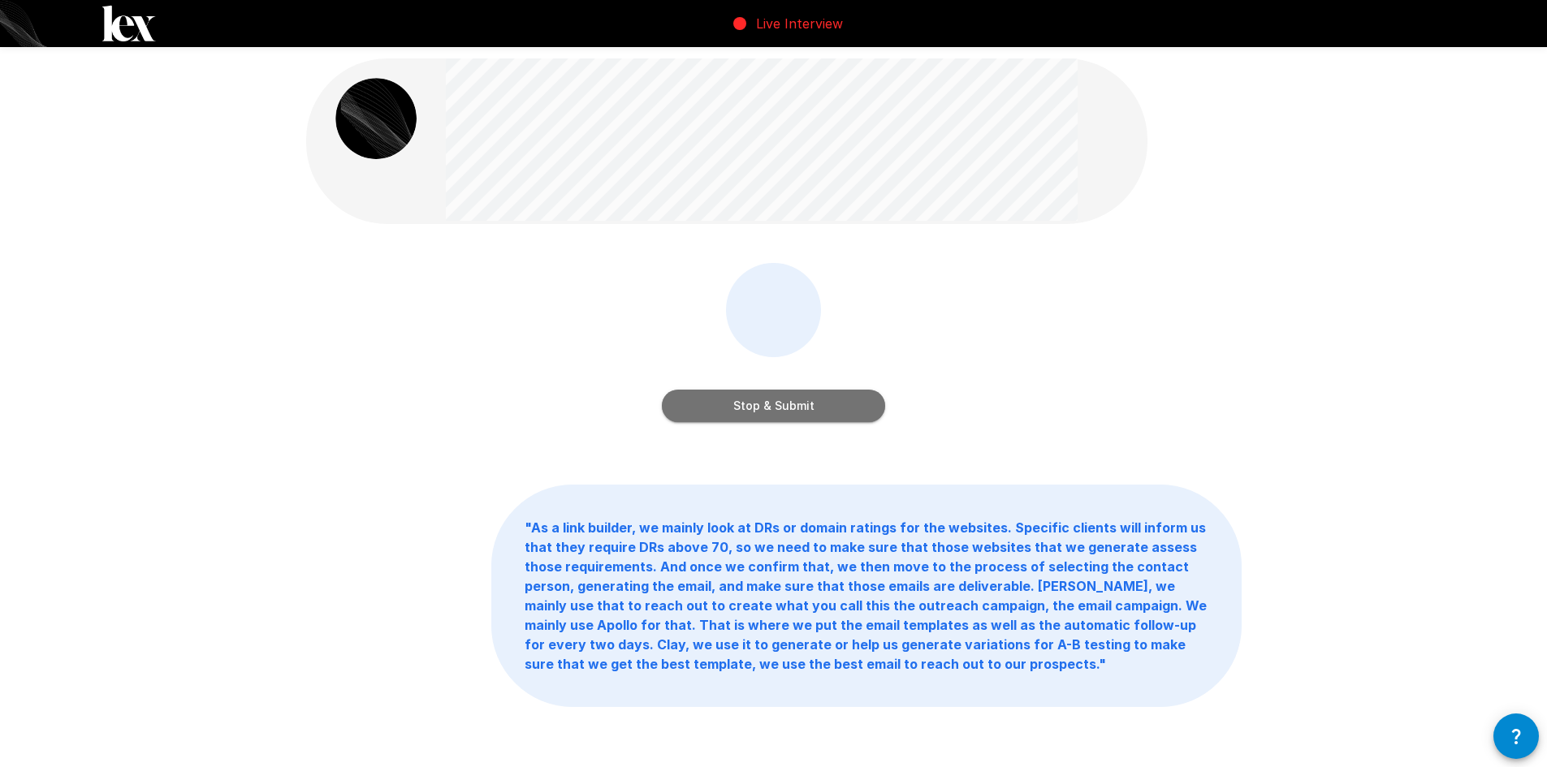
click at [754, 413] on button "Stop & Submit" at bounding box center [773, 406] width 223 height 32
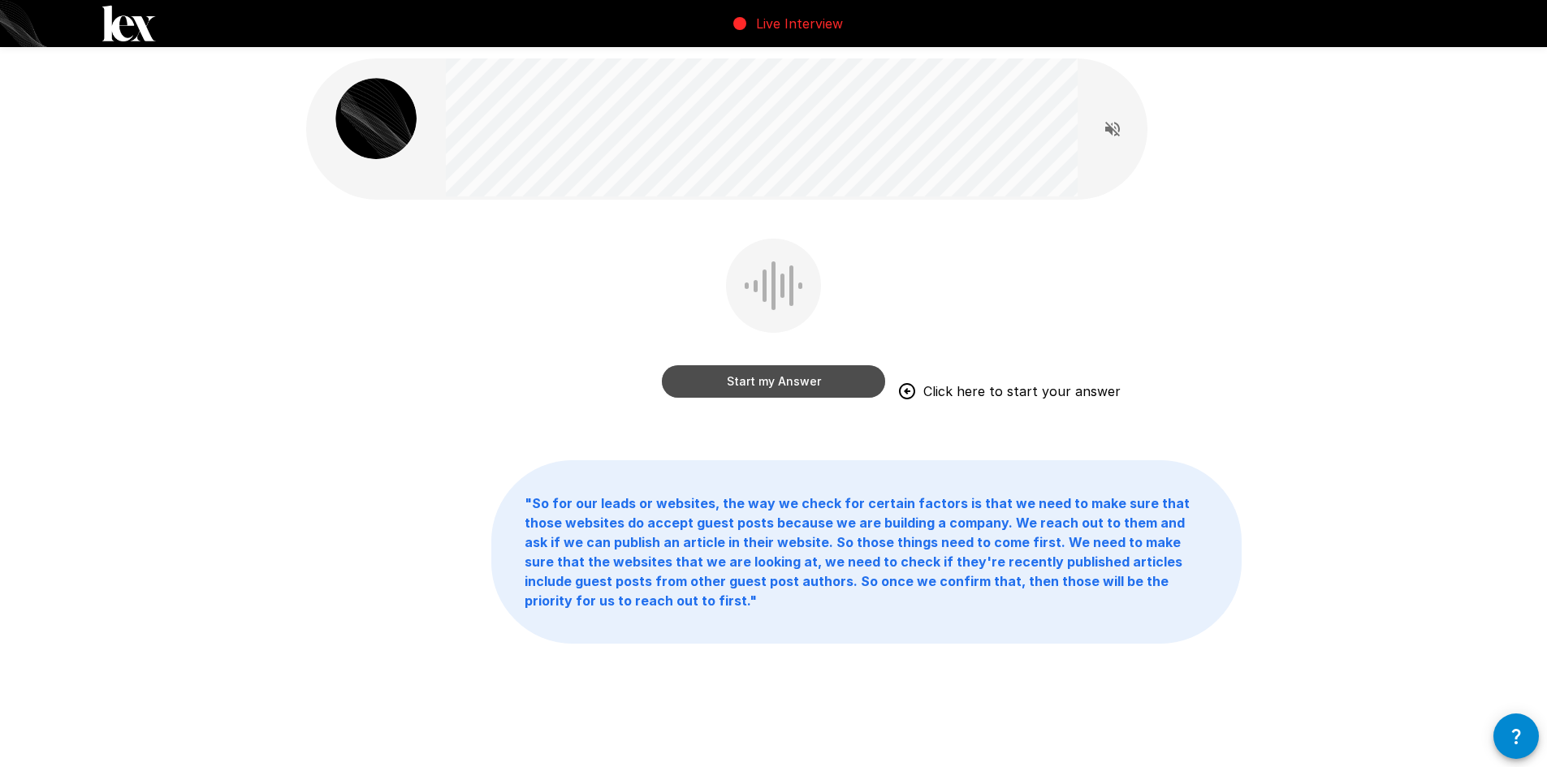
click at [722, 388] on button "Start my Answer" at bounding box center [773, 381] width 223 height 32
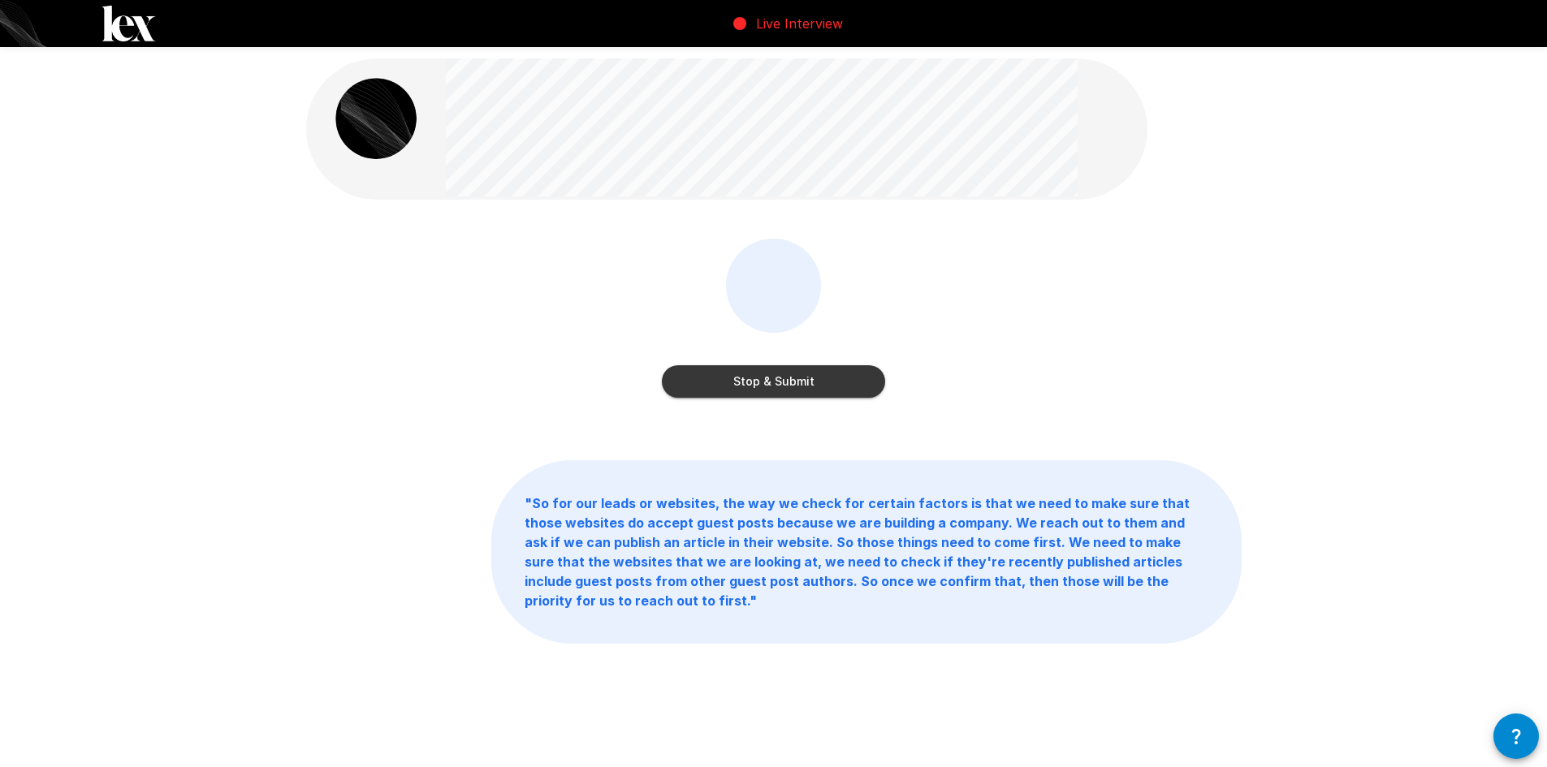
click at [722, 388] on button "Stop & Submit" at bounding box center [773, 381] width 223 height 32
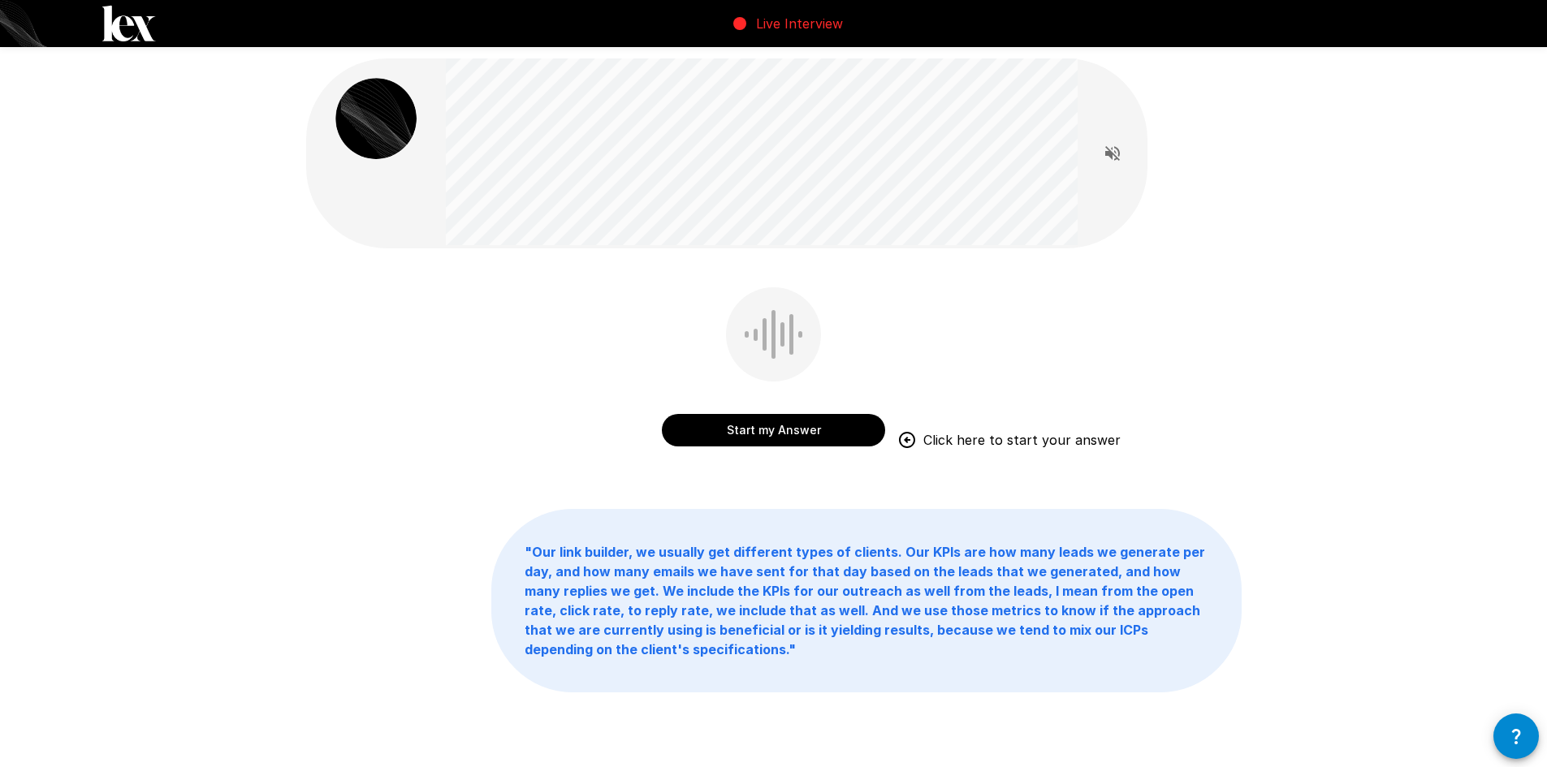
click at [809, 432] on button "Start my Answer" at bounding box center [773, 430] width 223 height 32
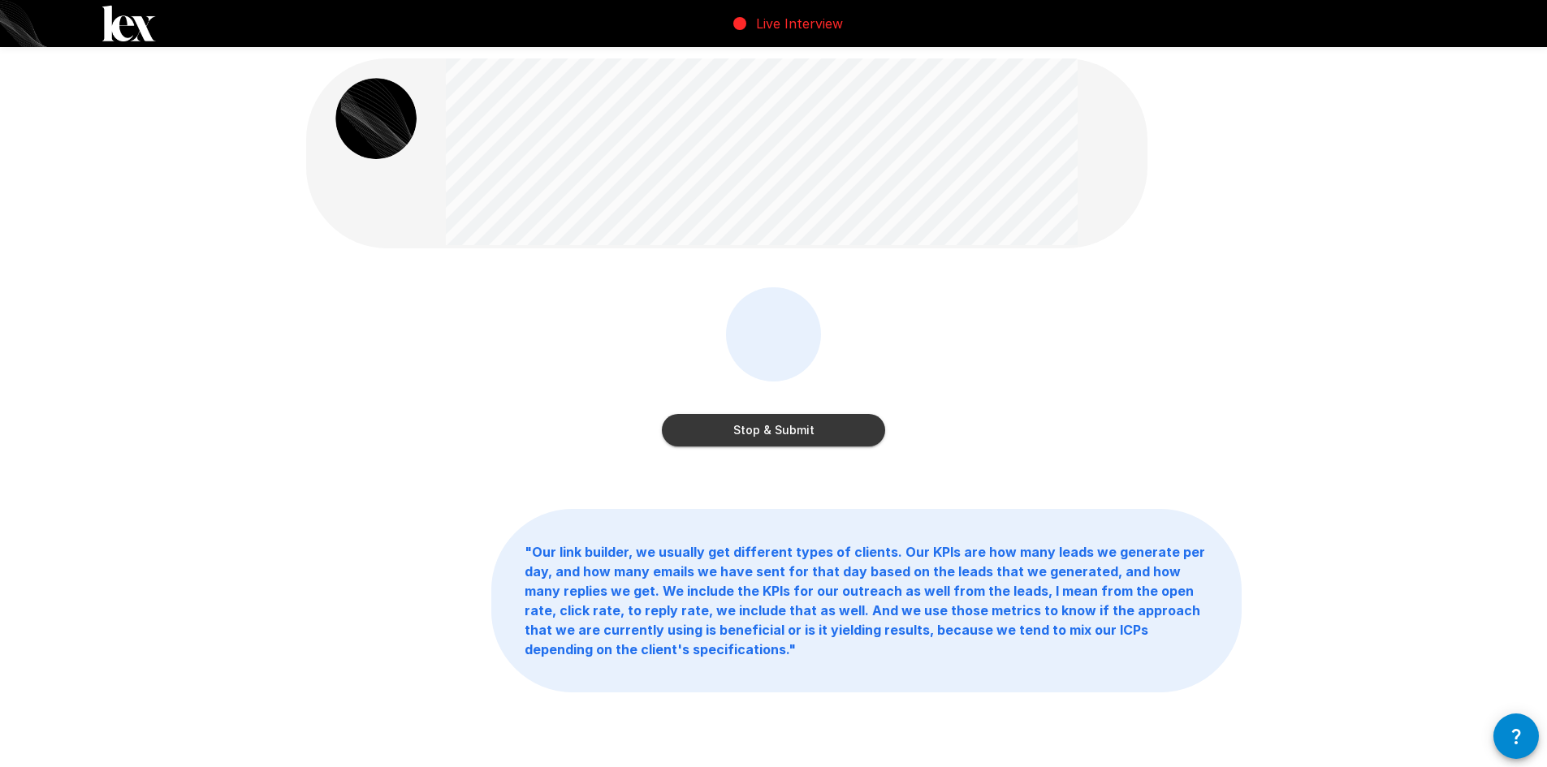
click at [813, 433] on button "Stop & Submit" at bounding box center [773, 430] width 223 height 32
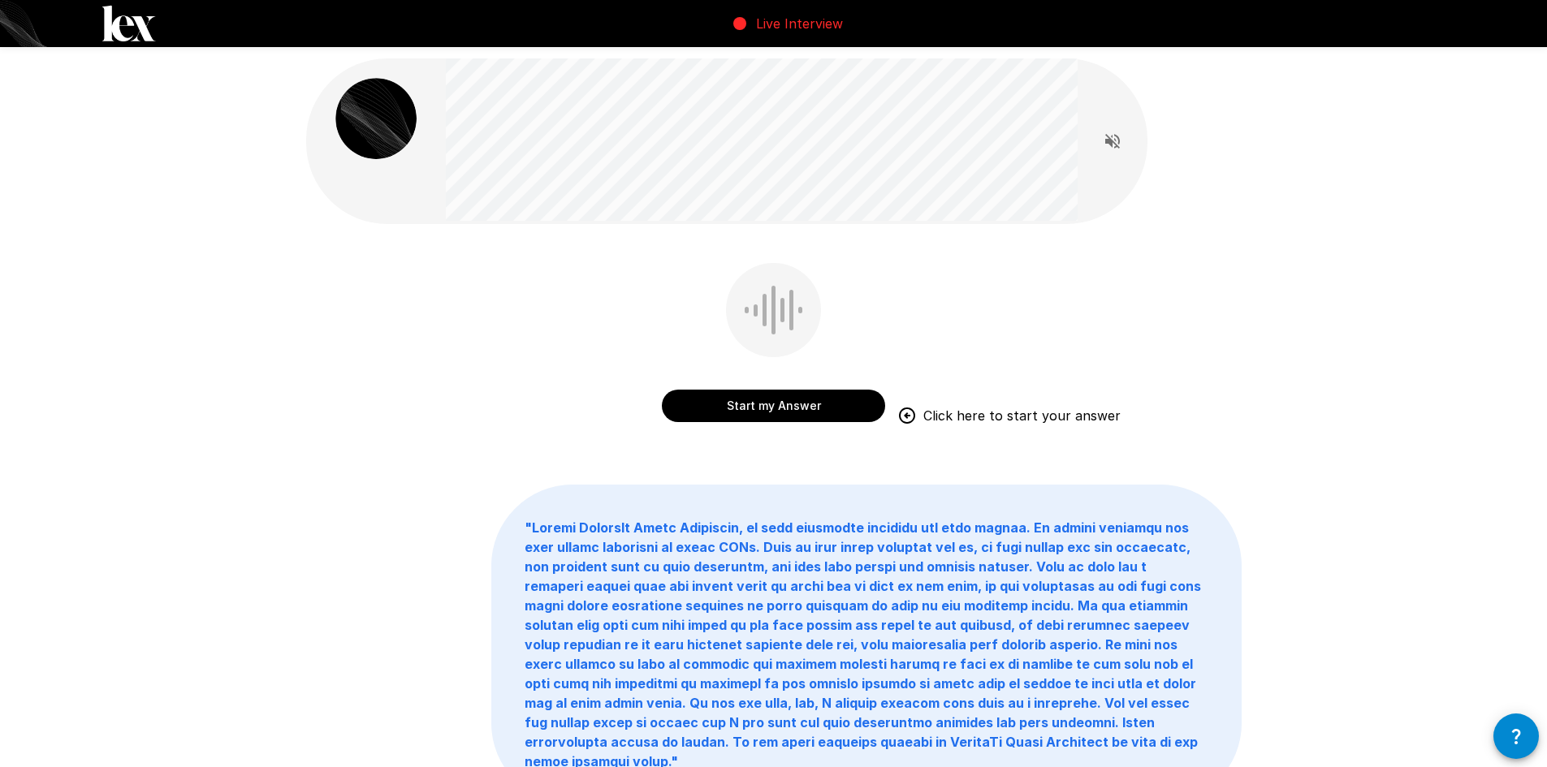
click at [780, 405] on button "Start my Answer" at bounding box center [773, 406] width 223 height 32
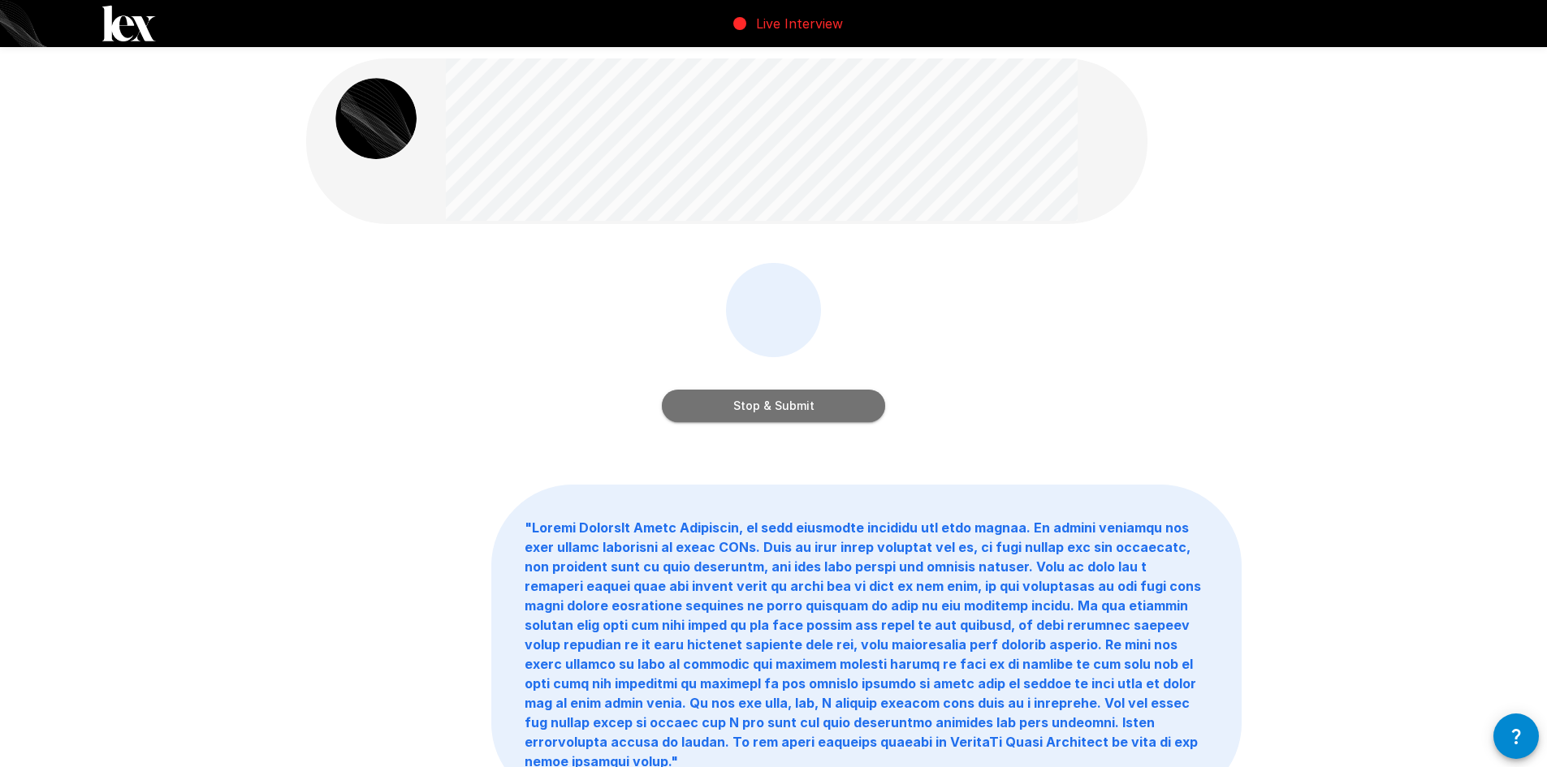
click at [828, 408] on button "Stop & Submit" at bounding box center [773, 406] width 223 height 32
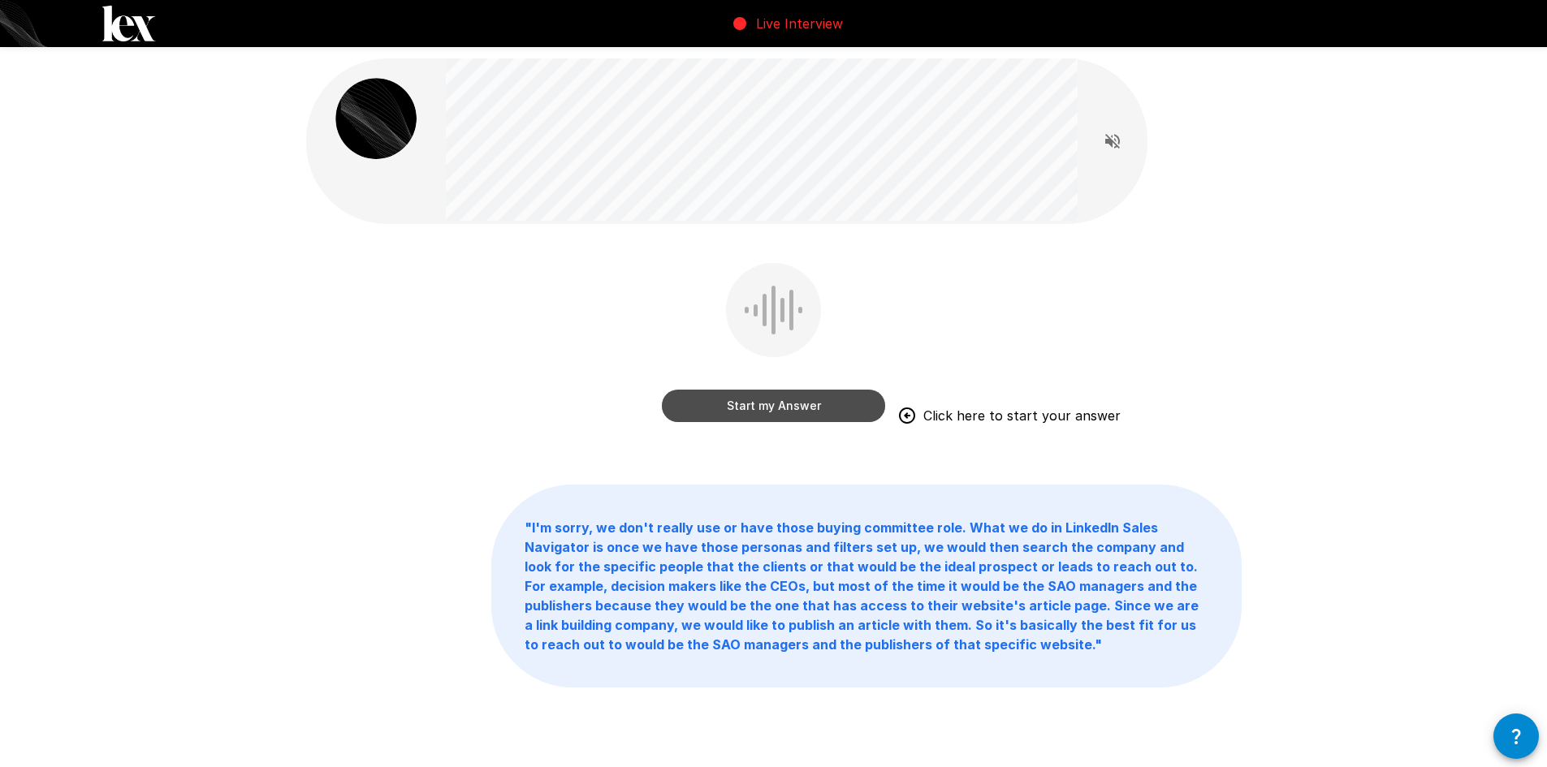
click at [753, 407] on button "Start my Answer" at bounding box center [773, 406] width 223 height 32
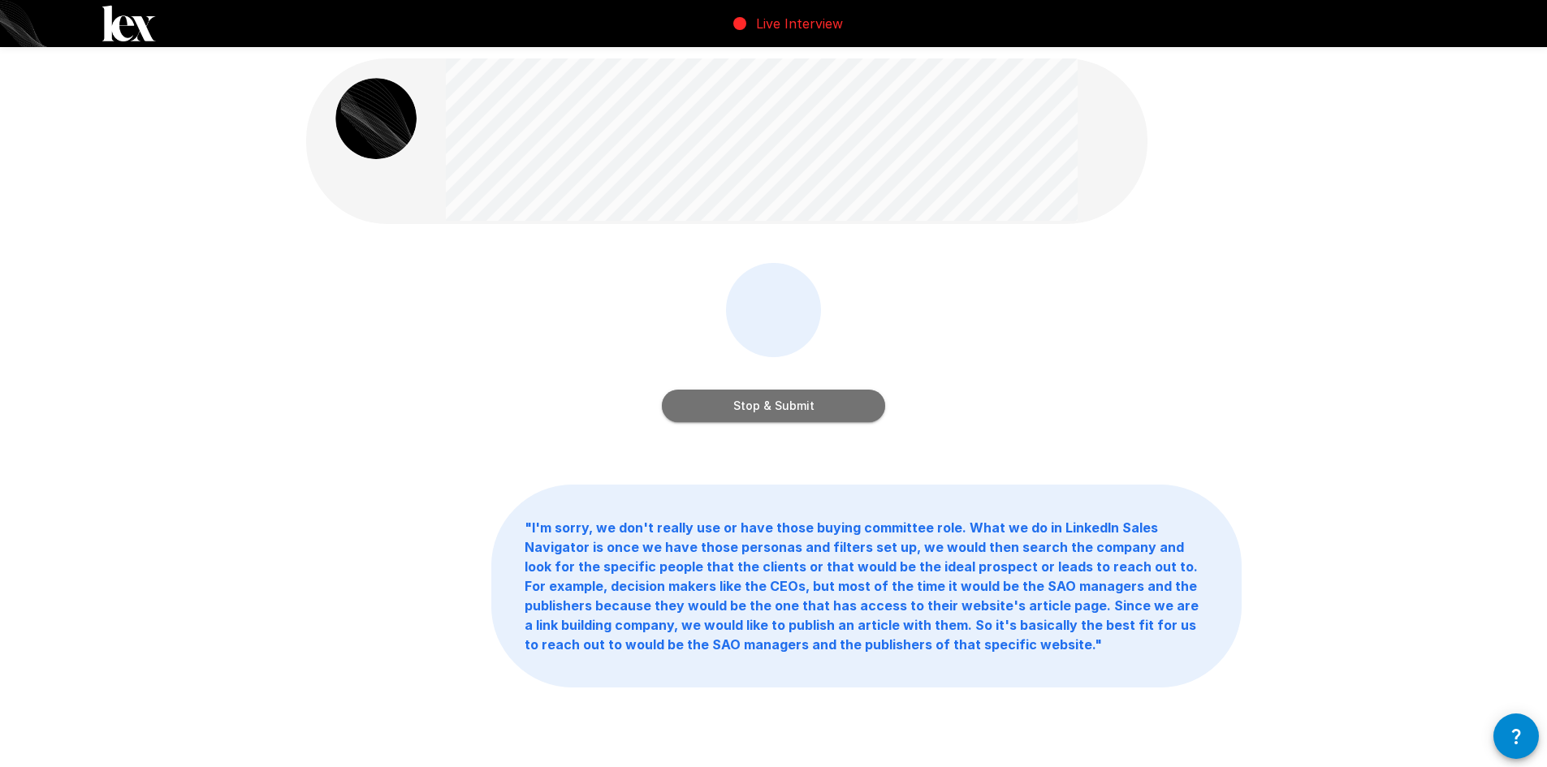
click at [753, 407] on button "Stop & Submit" at bounding box center [773, 406] width 223 height 32
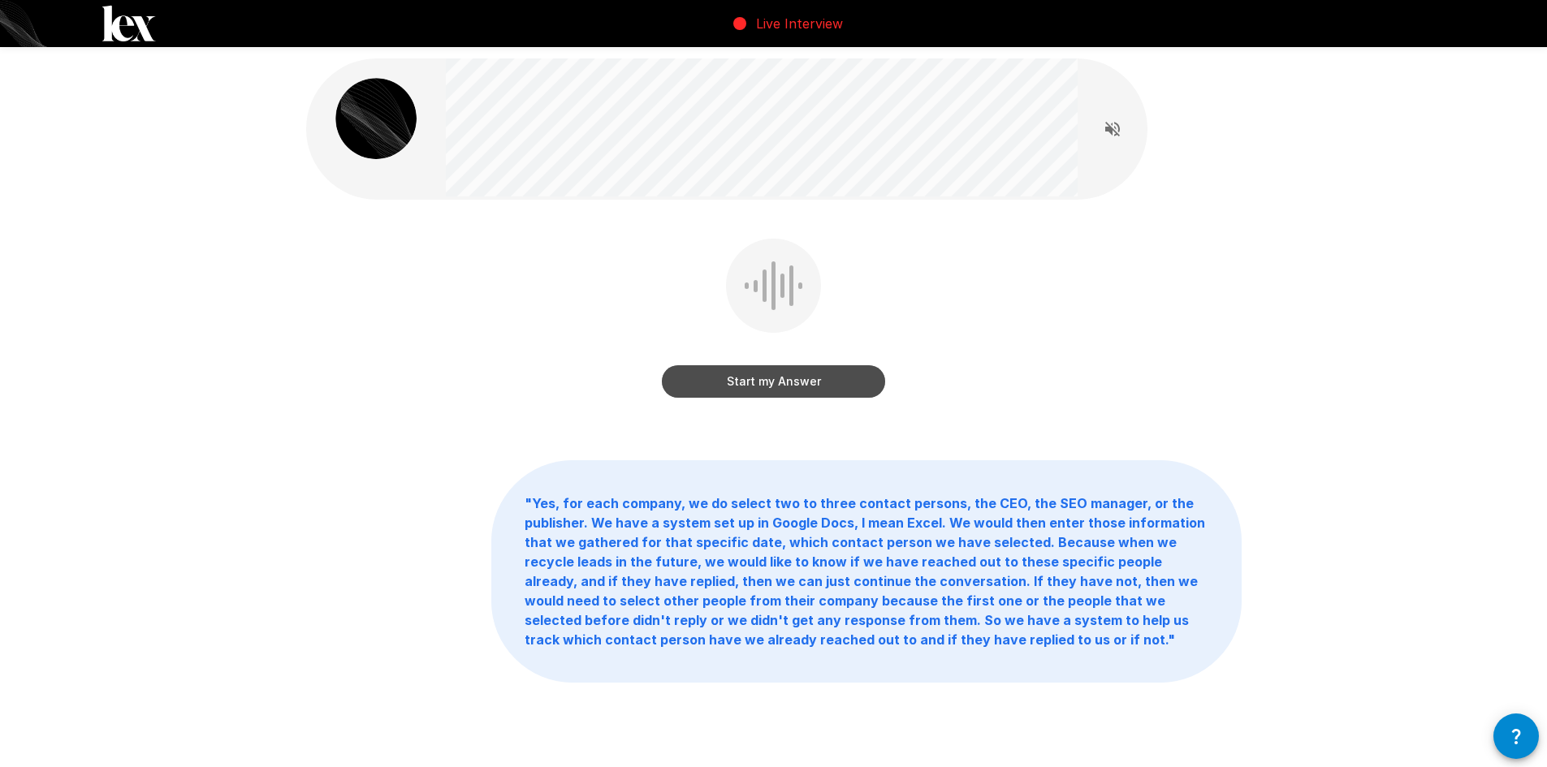
click at [691, 387] on button "Start my Answer" at bounding box center [773, 381] width 223 height 32
click at [719, 393] on button "Stop & Submit" at bounding box center [773, 381] width 223 height 32
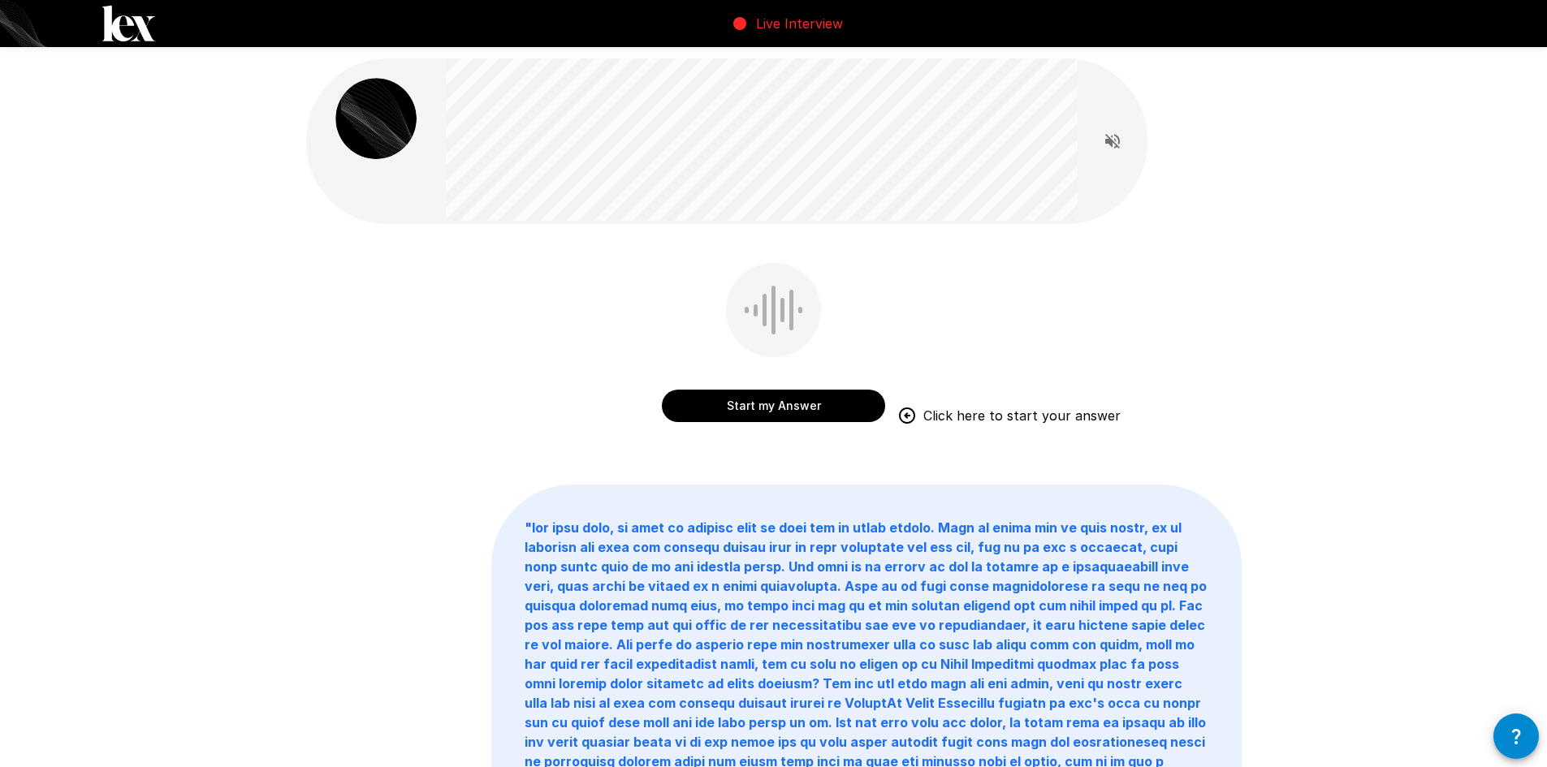
click at [799, 396] on button "Start my Answer" at bounding box center [773, 406] width 223 height 32
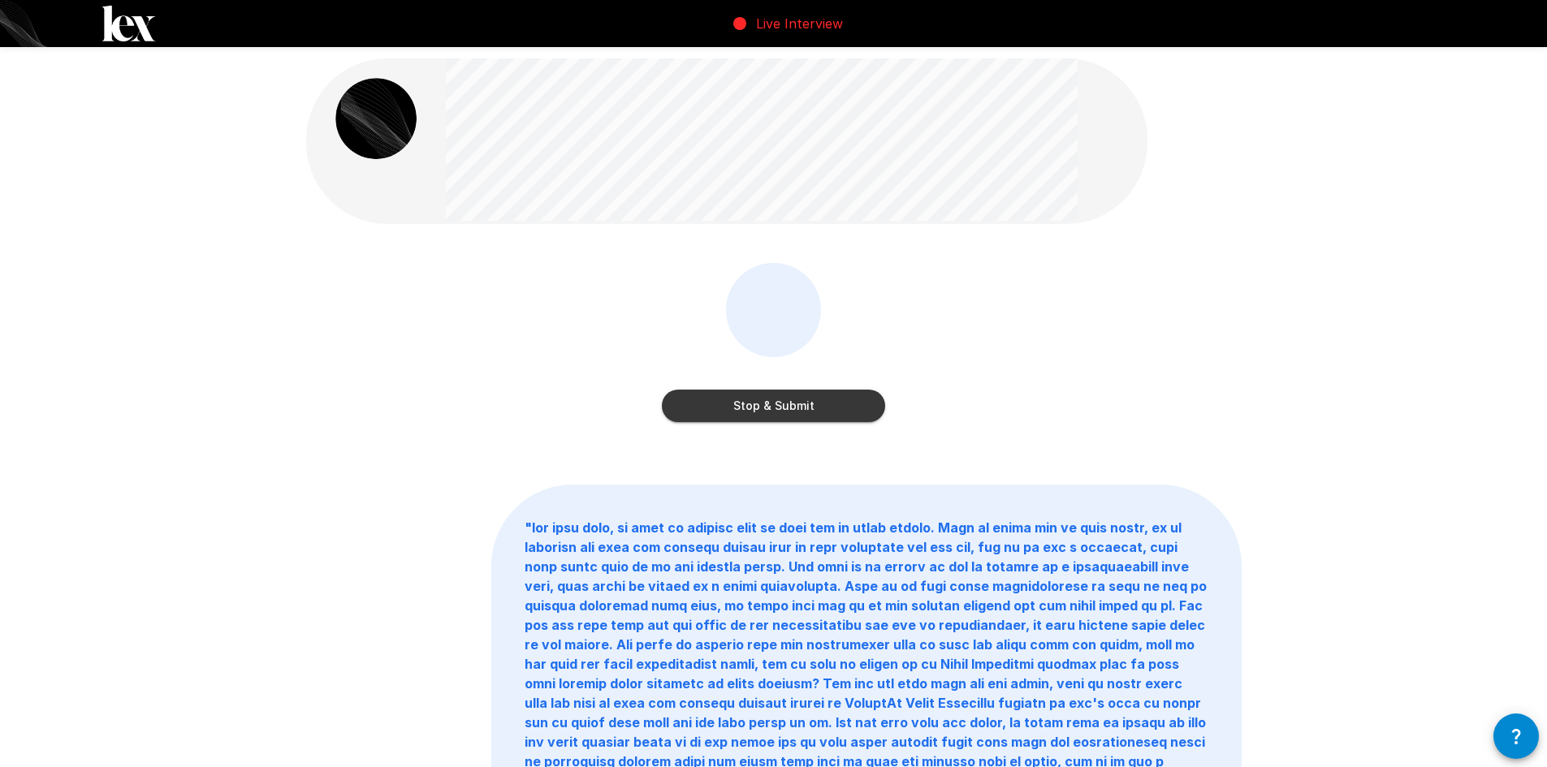
click at [799, 396] on button "Stop & Submit" at bounding box center [773, 406] width 223 height 32
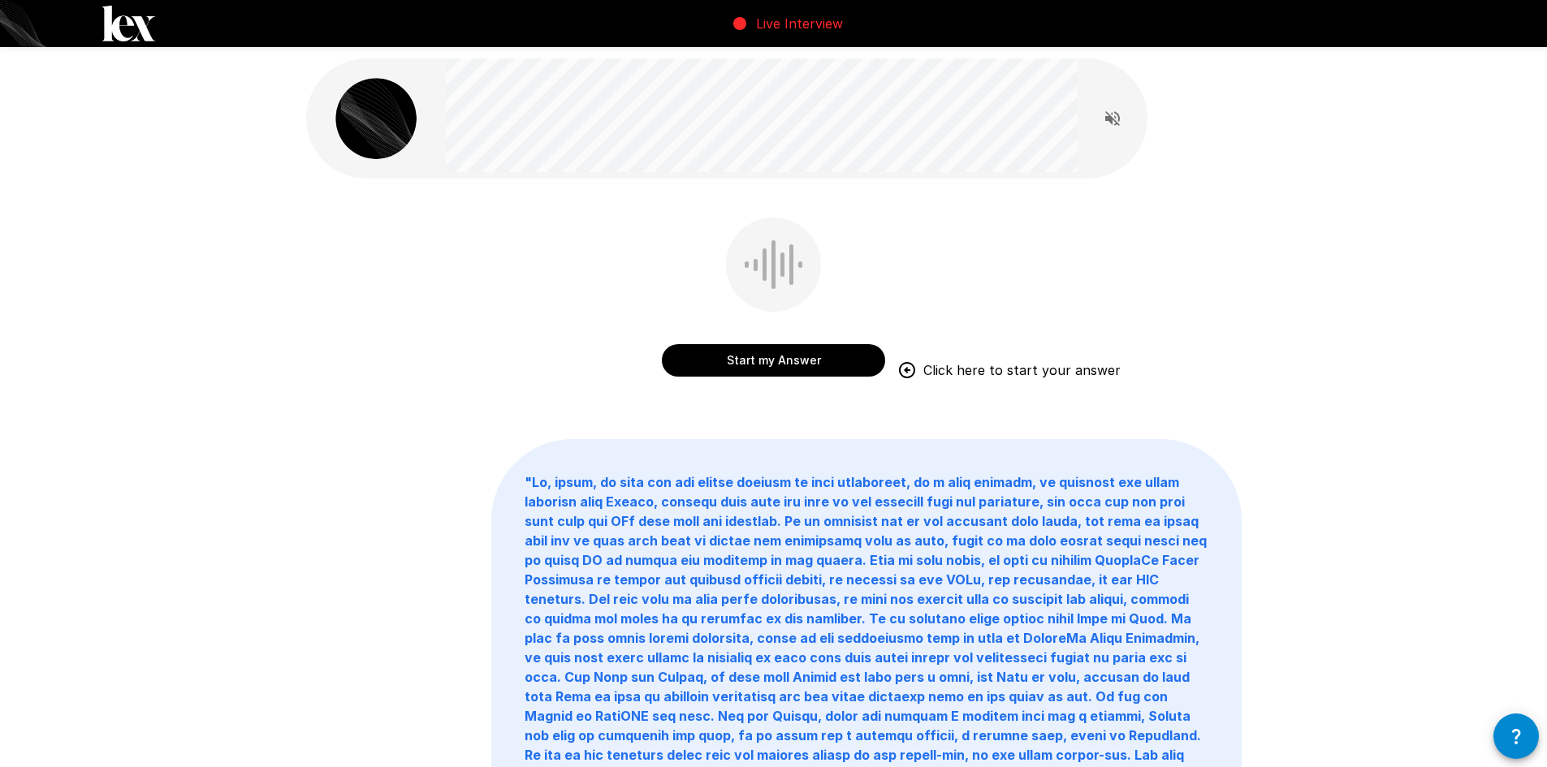
click at [789, 357] on button "Start my Answer" at bounding box center [773, 360] width 223 height 32
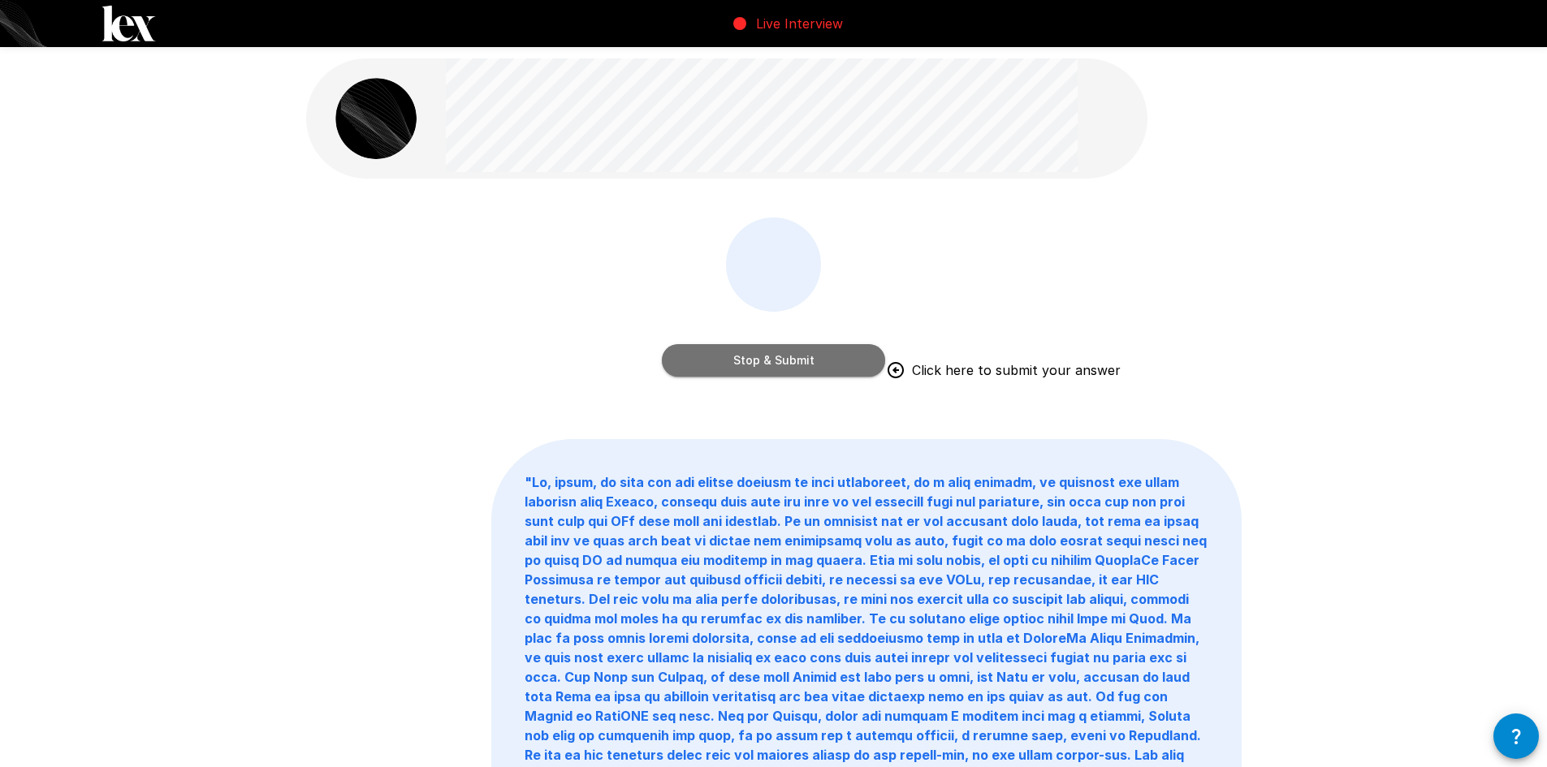
click at [780, 359] on button "Stop & Submit" at bounding box center [773, 360] width 223 height 32
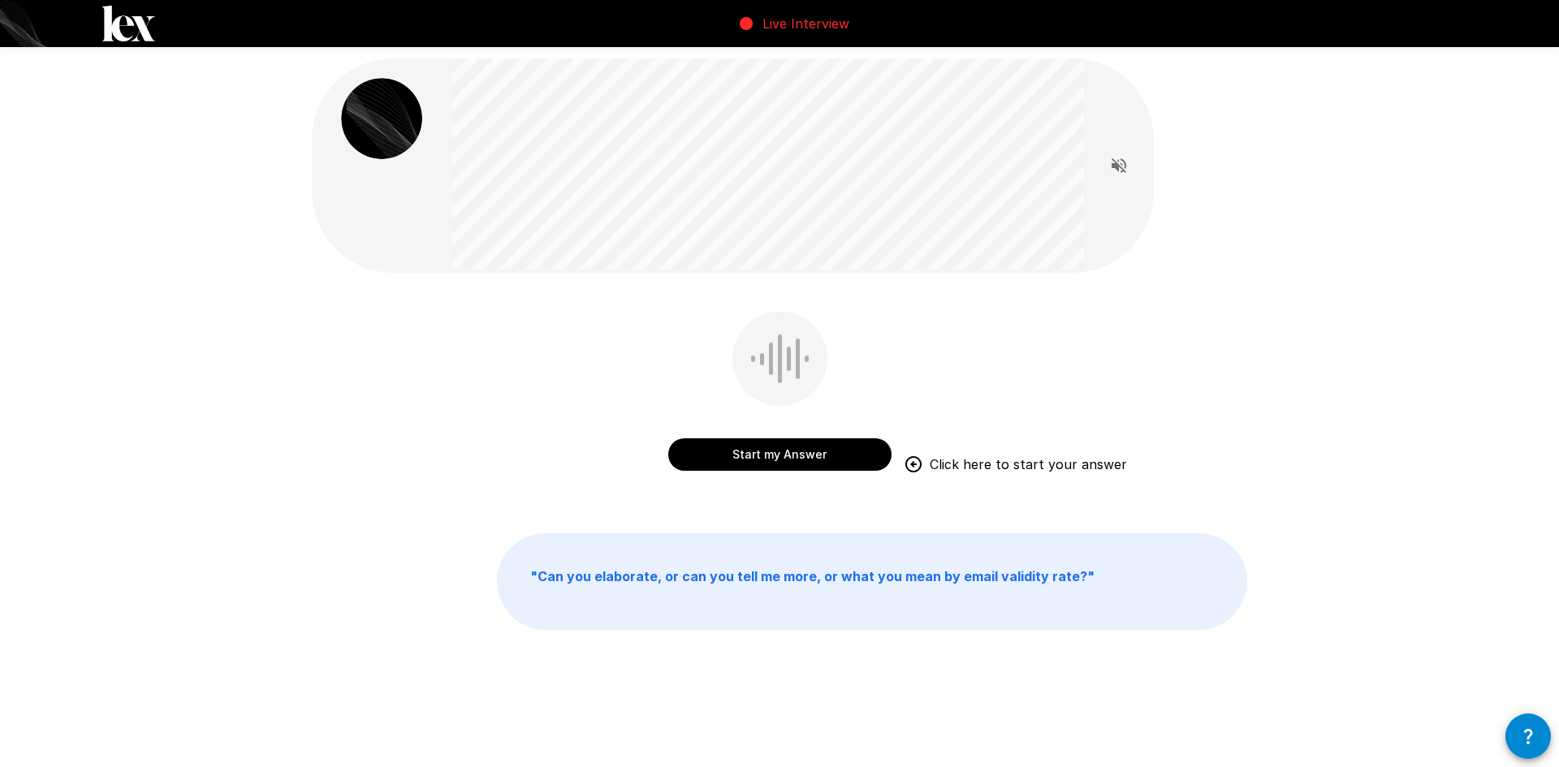
click at [769, 458] on button "Start my Answer" at bounding box center [779, 454] width 223 height 32
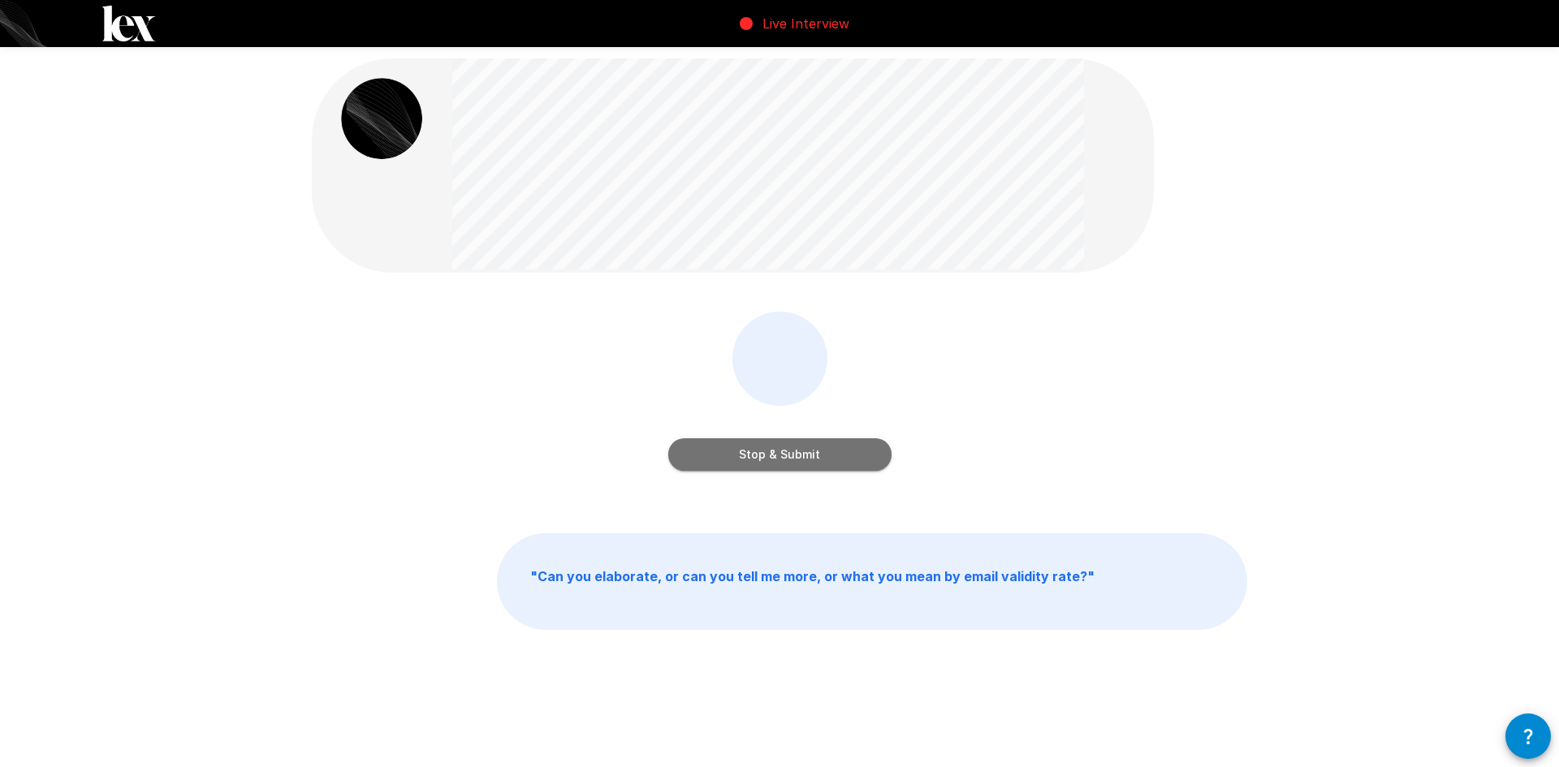
click at [769, 458] on button "Stop & Submit" at bounding box center [779, 454] width 223 height 32
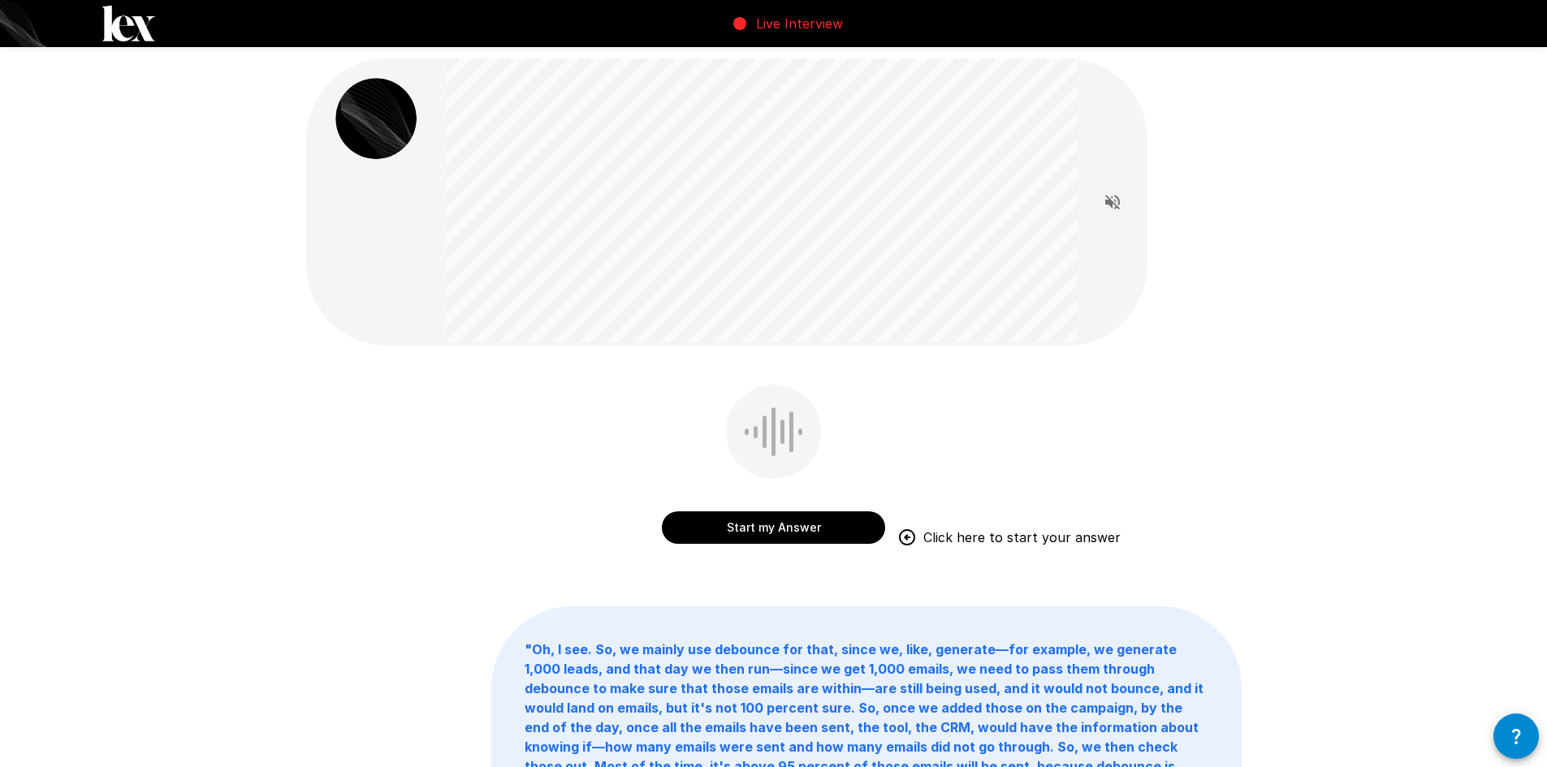
click at [744, 521] on button "Start my Answer" at bounding box center [773, 528] width 223 height 32
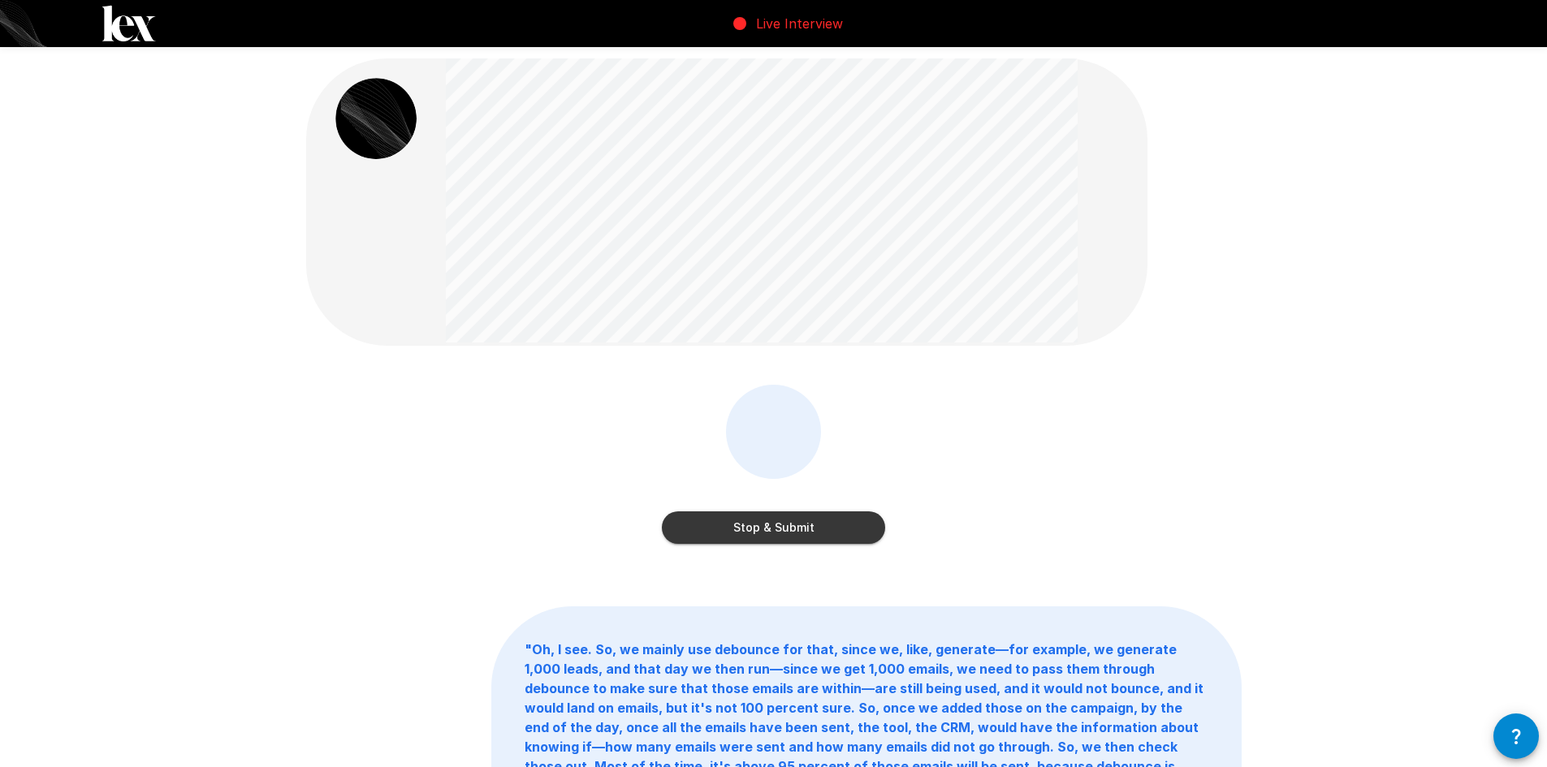
scroll to position [136, 0]
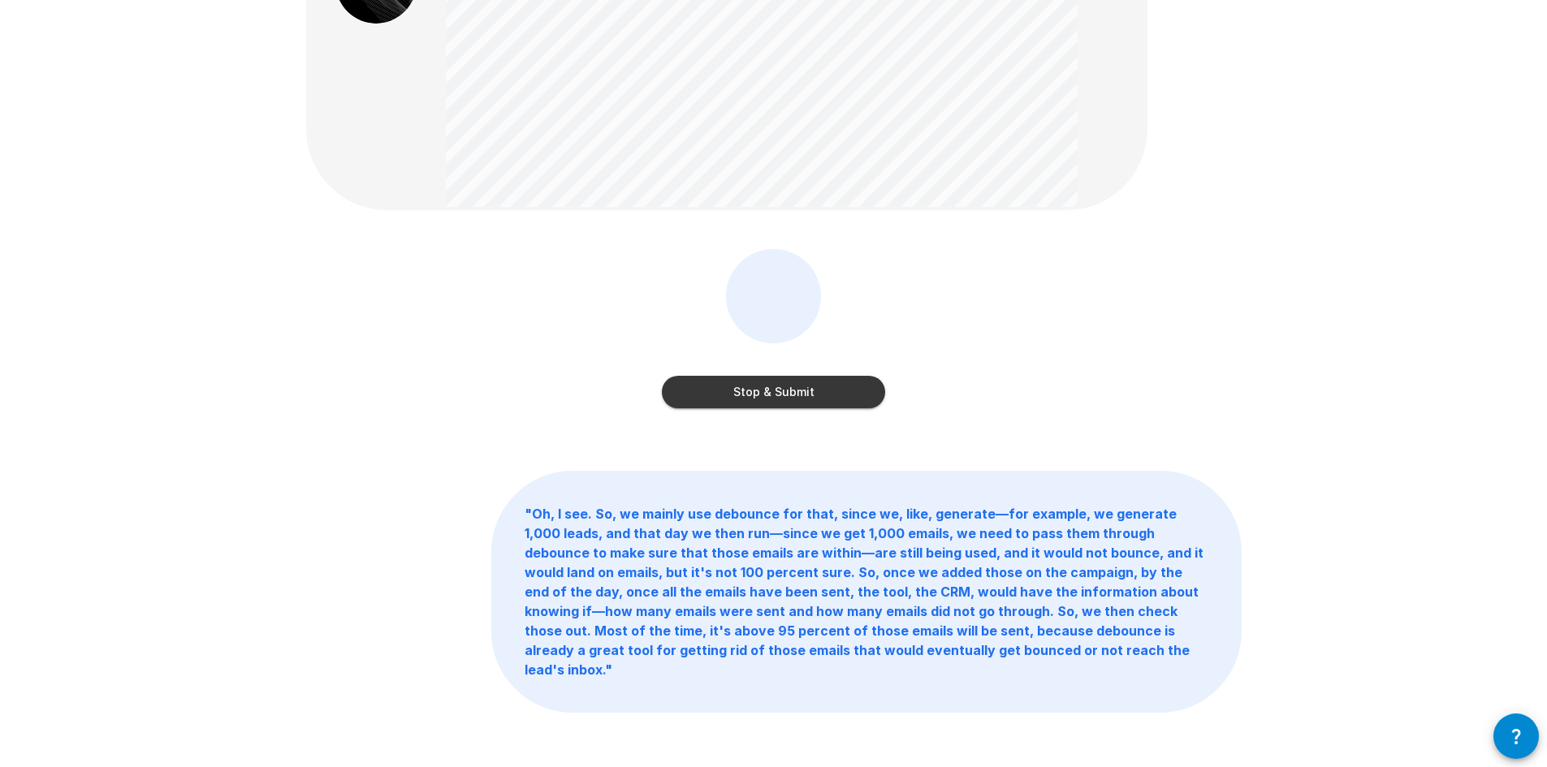
click at [784, 371] on div "Stop & Submit" at bounding box center [773, 375] width 223 height 65
click at [784, 378] on button "Stop & Submit" at bounding box center [773, 392] width 223 height 32
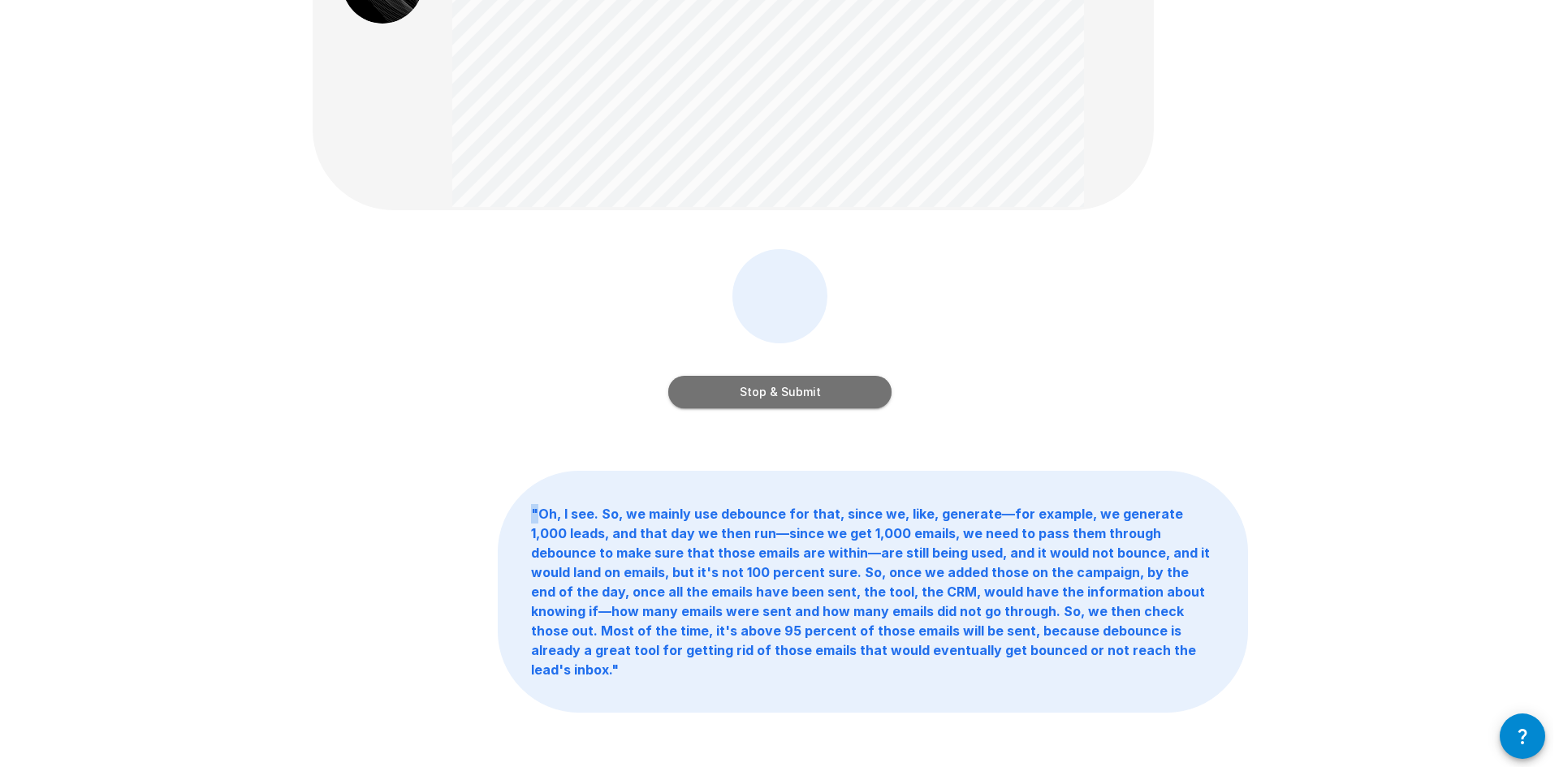
scroll to position [0, 0]
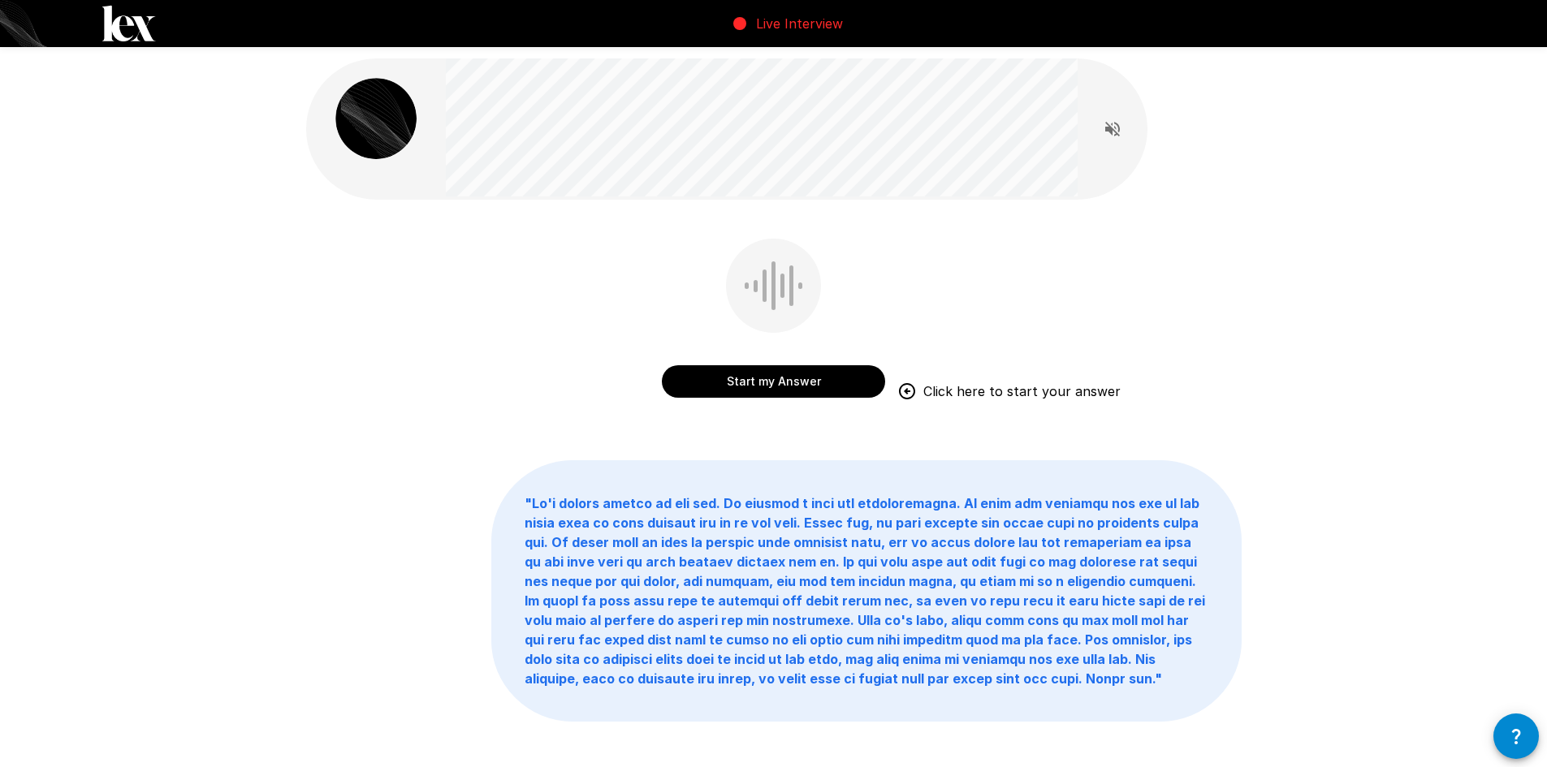
click at [788, 377] on button "Start my Answer" at bounding box center [773, 381] width 223 height 32
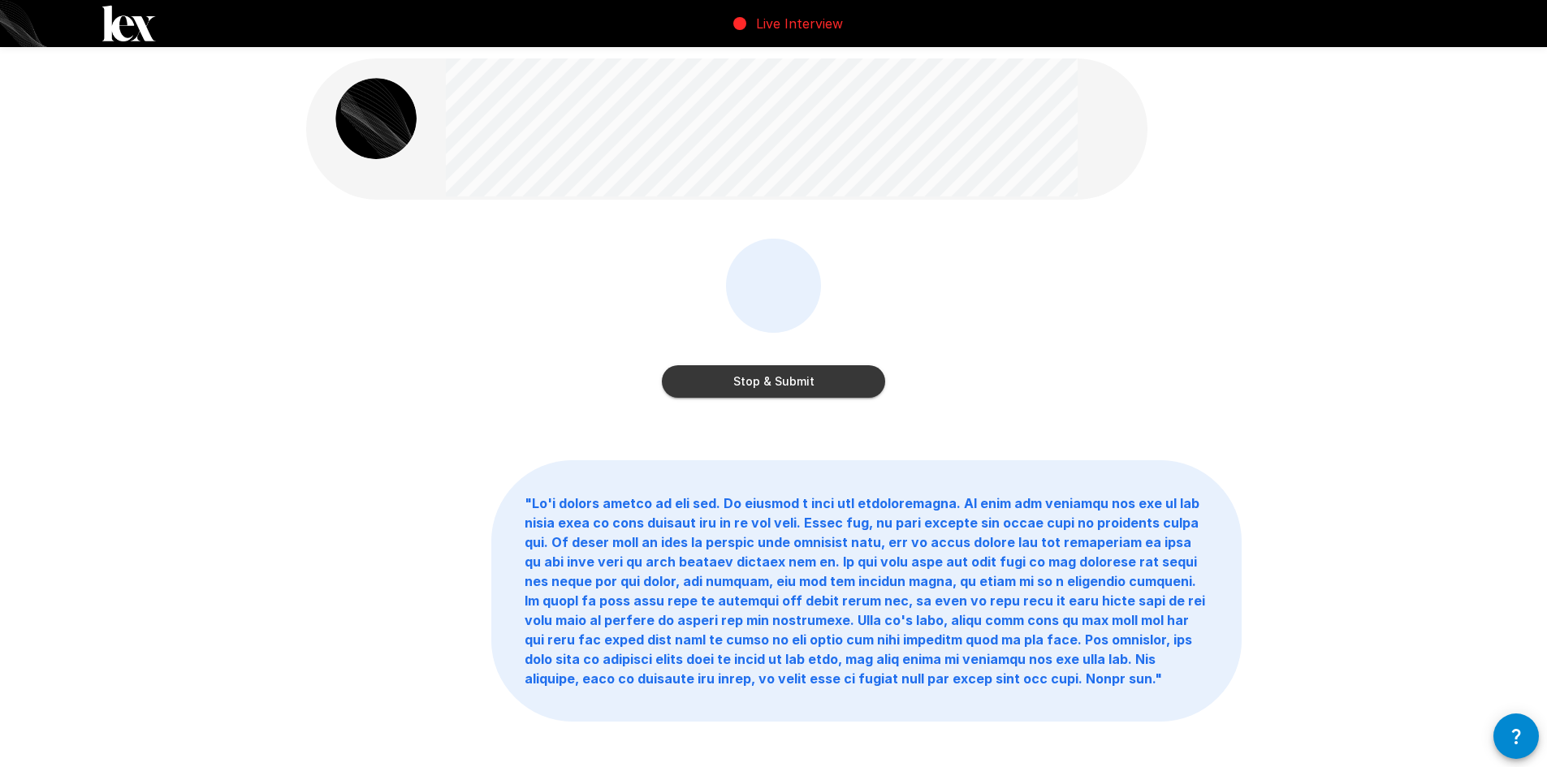
click at [788, 377] on button "Stop & Submit" at bounding box center [773, 381] width 223 height 32
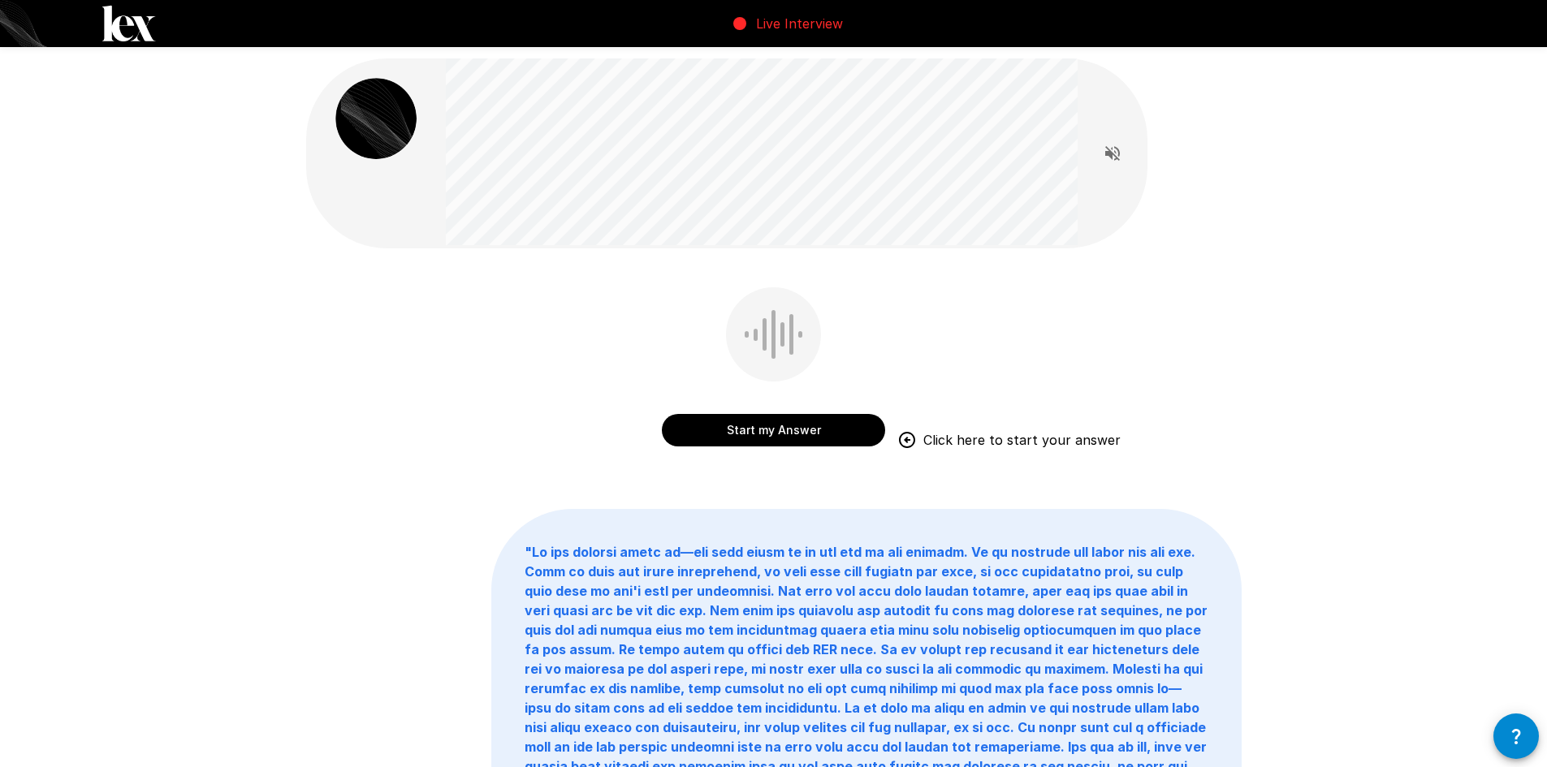
drag, startPoint x: 758, startPoint y: 426, endPoint x: 529, endPoint y: 309, distance: 257.8
click at [529, 309] on div "Start my Answer Click here to start your answer" at bounding box center [773, 378] width 935 height 183
click at [704, 436] on button "Start my Answer" at bounding box center [773, 430] width 223 height 32
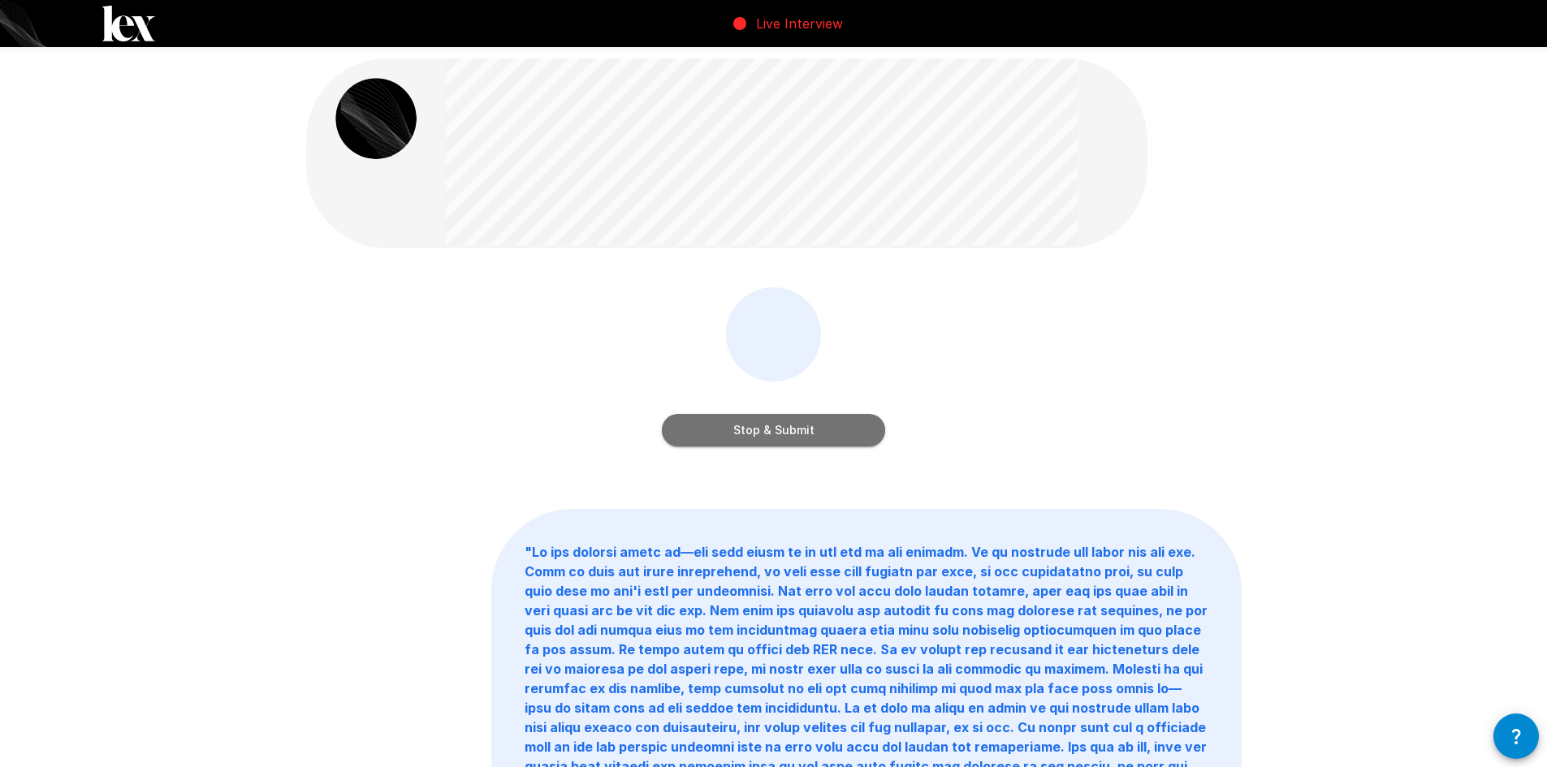
click at [721, 427] on button "Stop & Submit" at bounding box center [773, 430] width 223 height 32
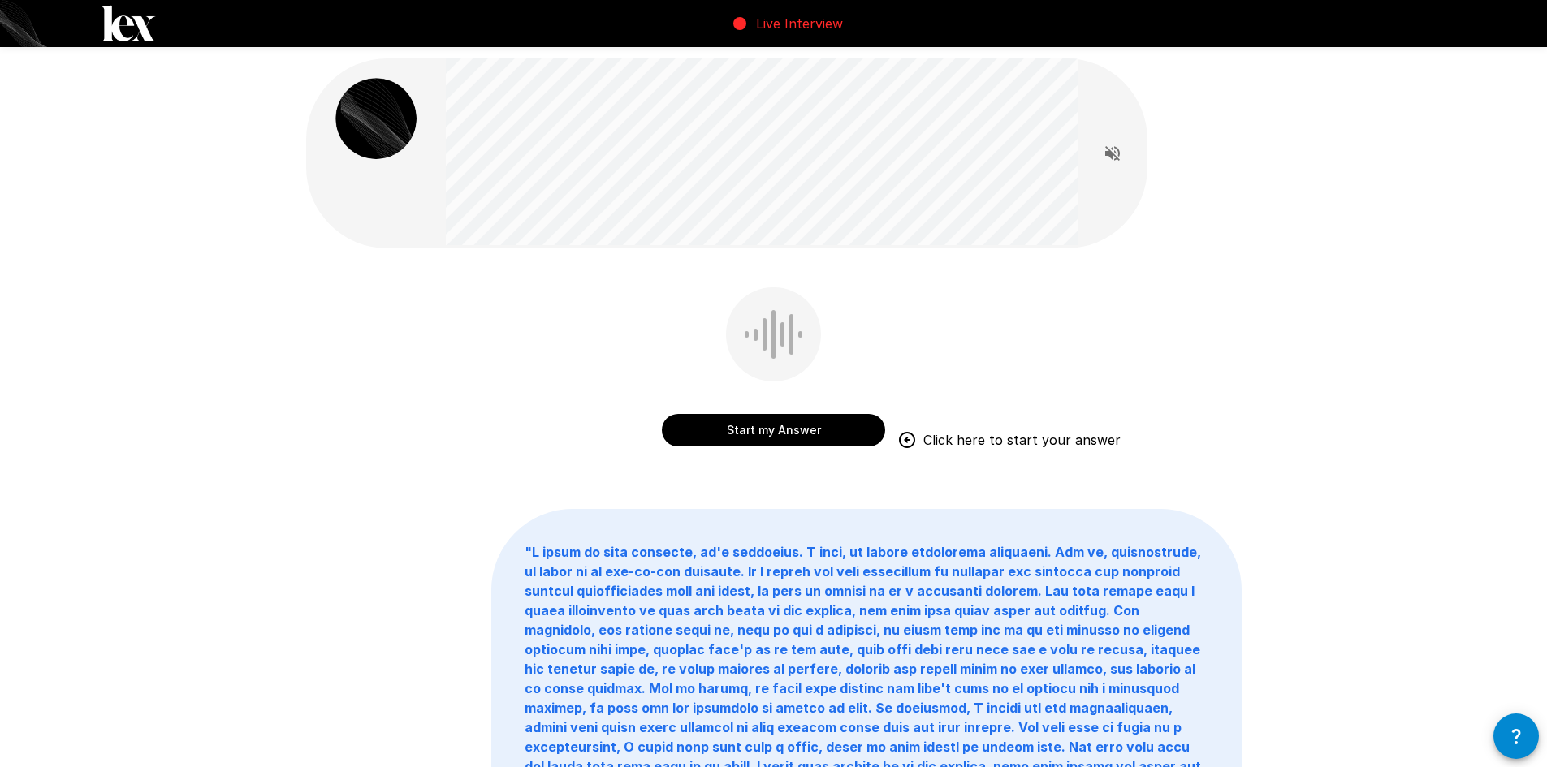
click at [745, 433] on button "Start my Answer" at bounding box center [773, 430] width 223 height 32
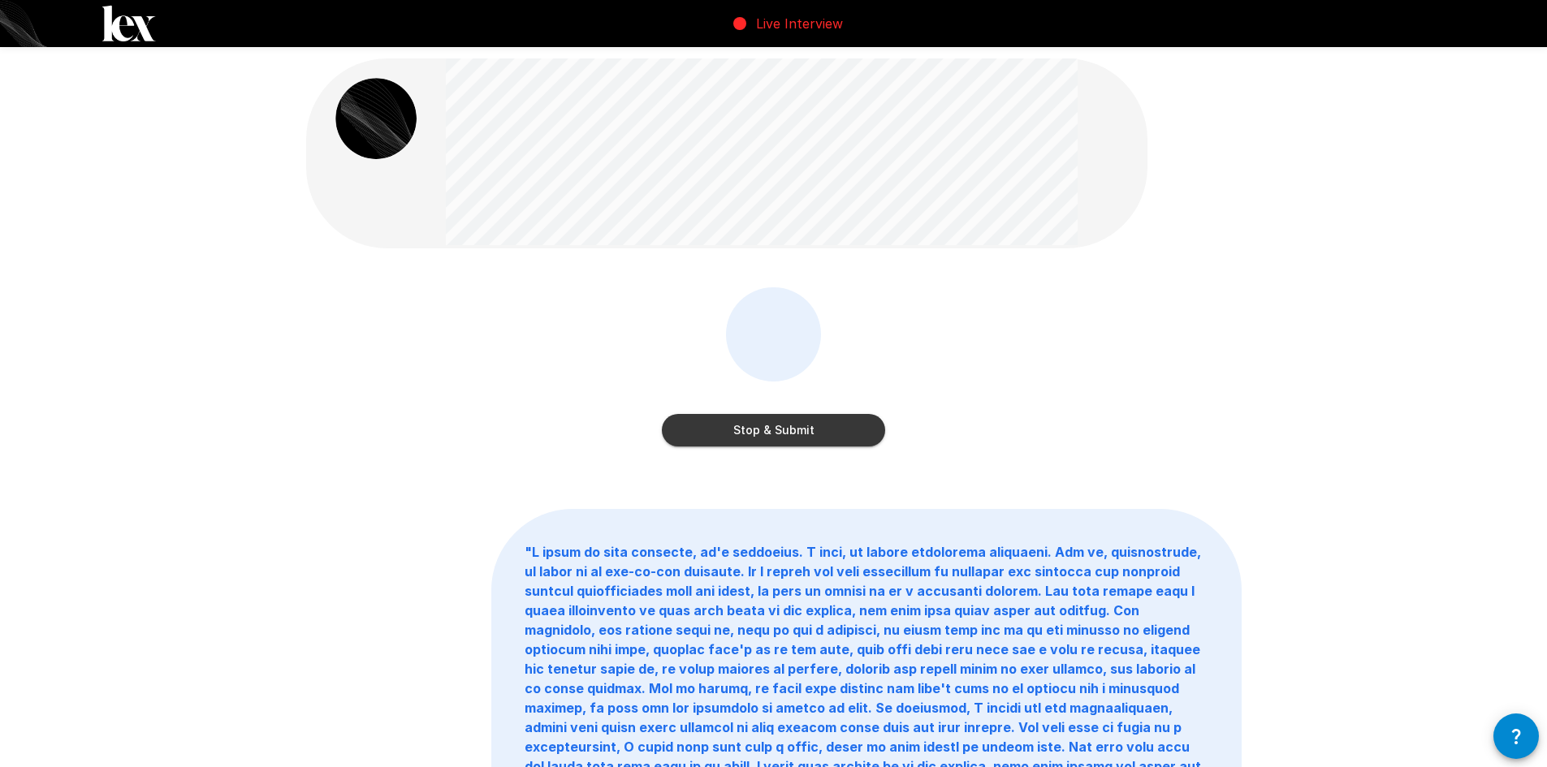
click at [745, 433] on button "Stop & Submit" at bounding box center [773, 430] width 223 height 32
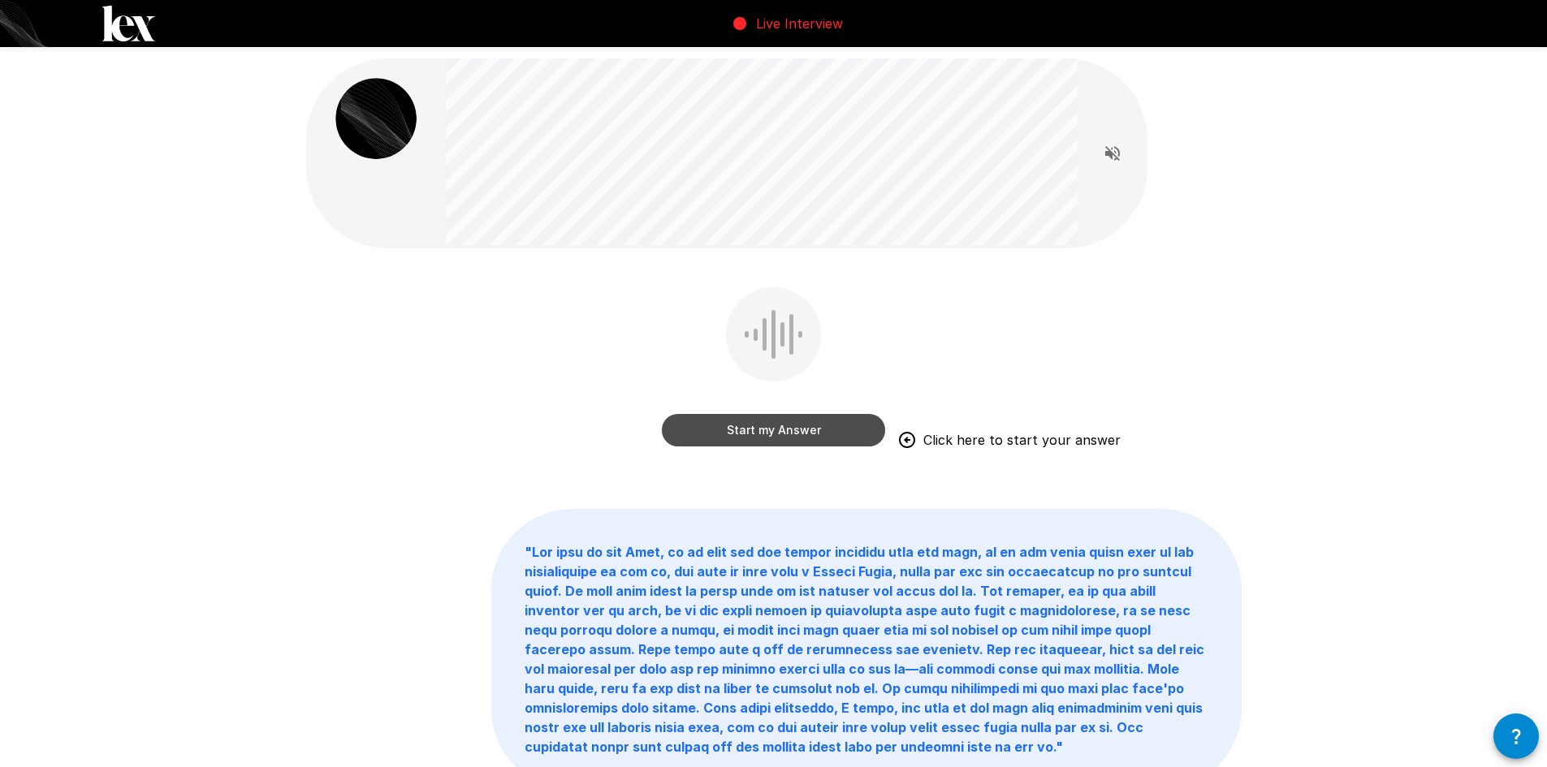
click at [774, 421] on button "Start my Answer" at bounding box center [773, 430] width 223 height 32
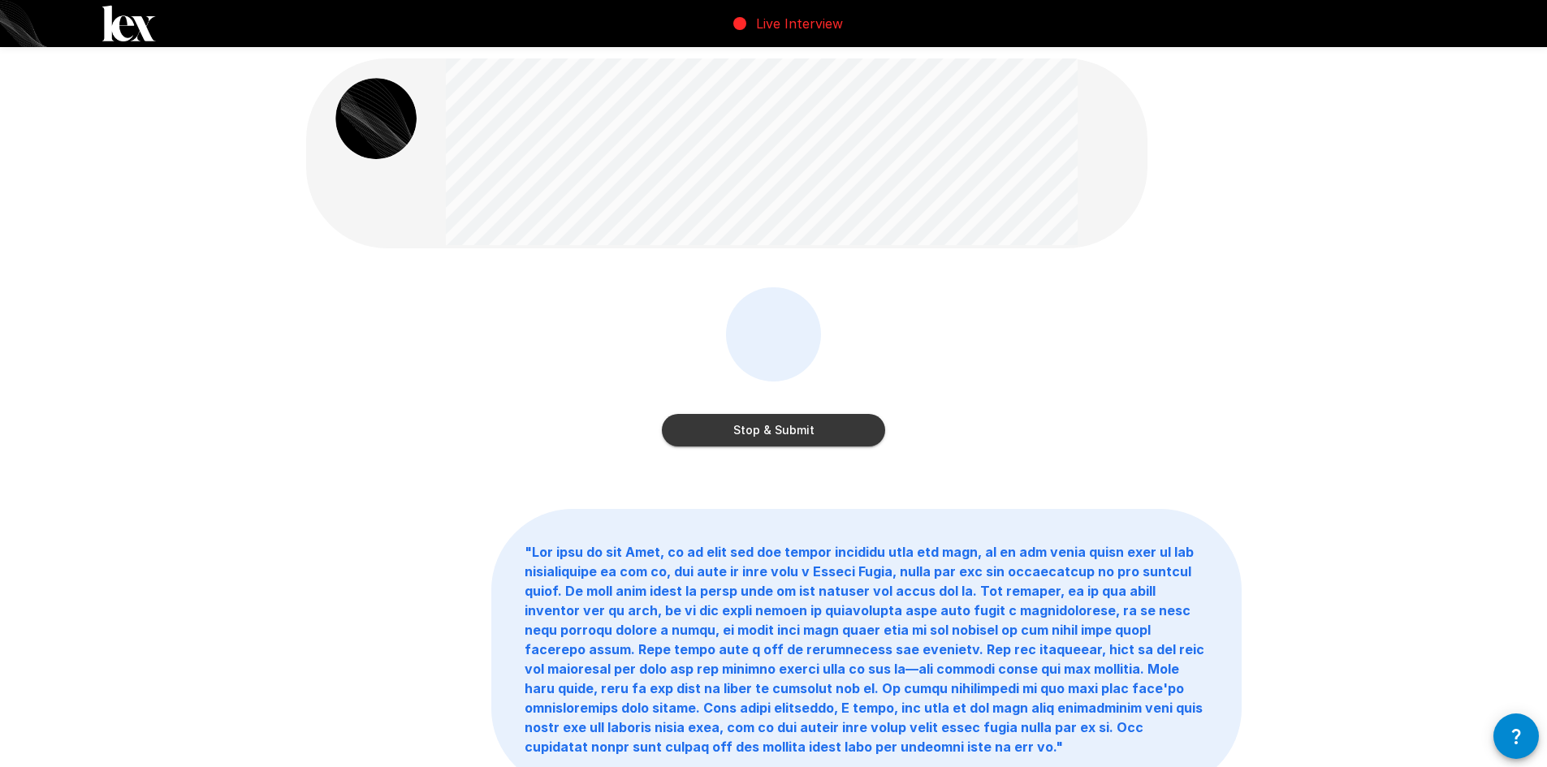
click at [773, 422] on button "Stop & Submit" at bounding box center [773, 430] width 223 height 32
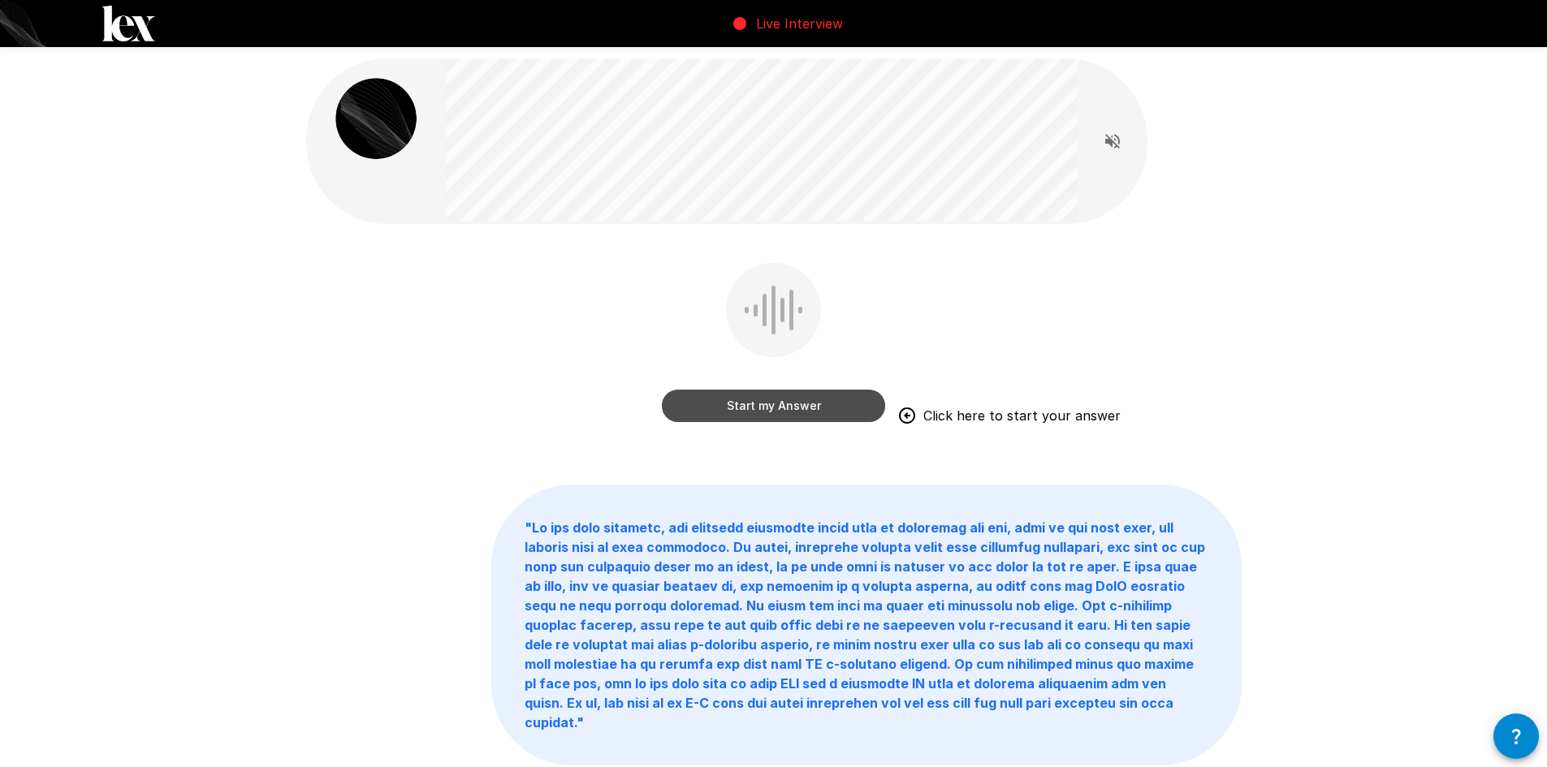
click at [797, 409] on button "Start my Answer" at bounding box center [773, 406] width 223 height 32
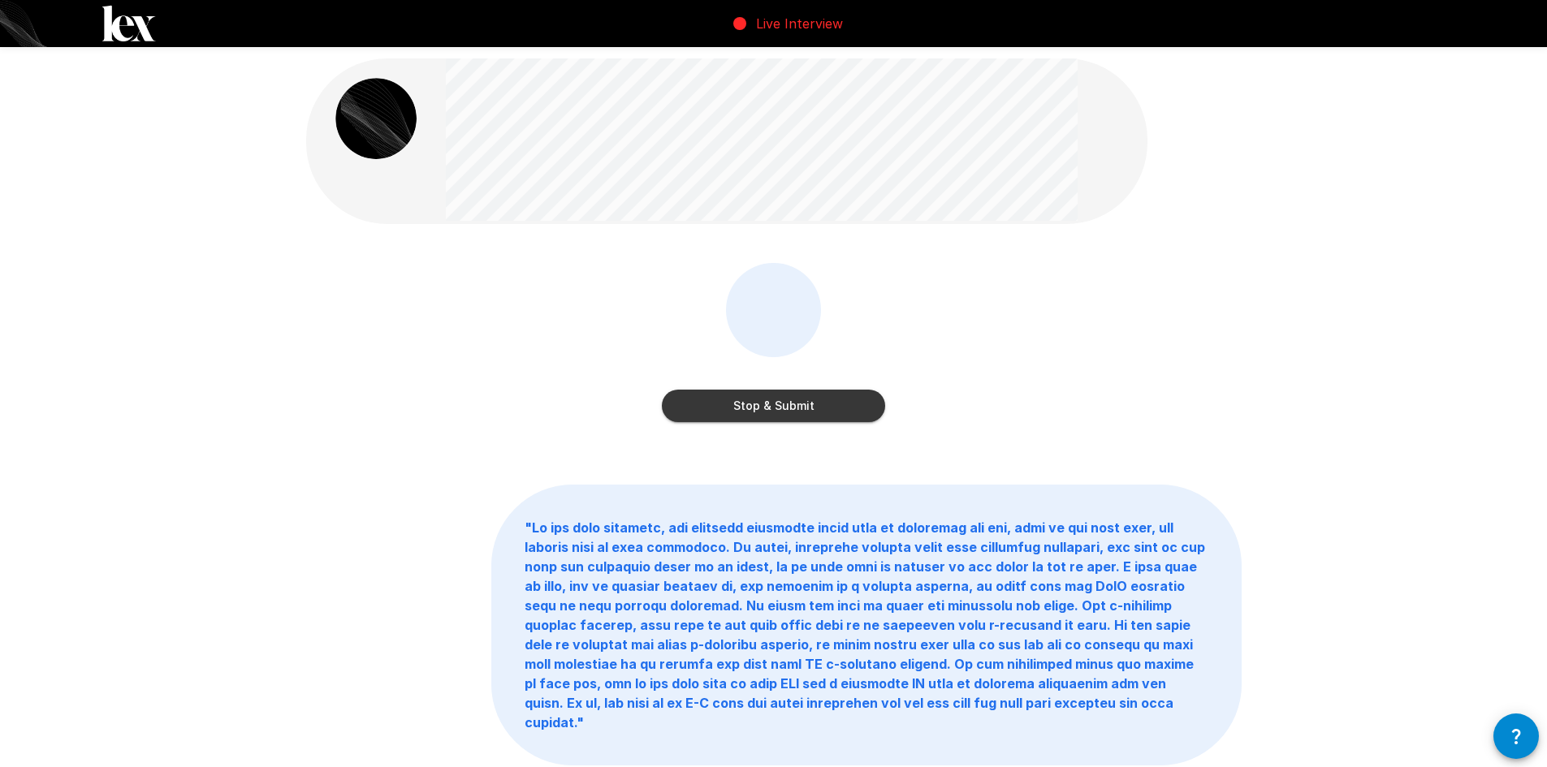
click at [797, 409] on button "Stop & Submit" at bounding box center [773, 406] width 223 height 32
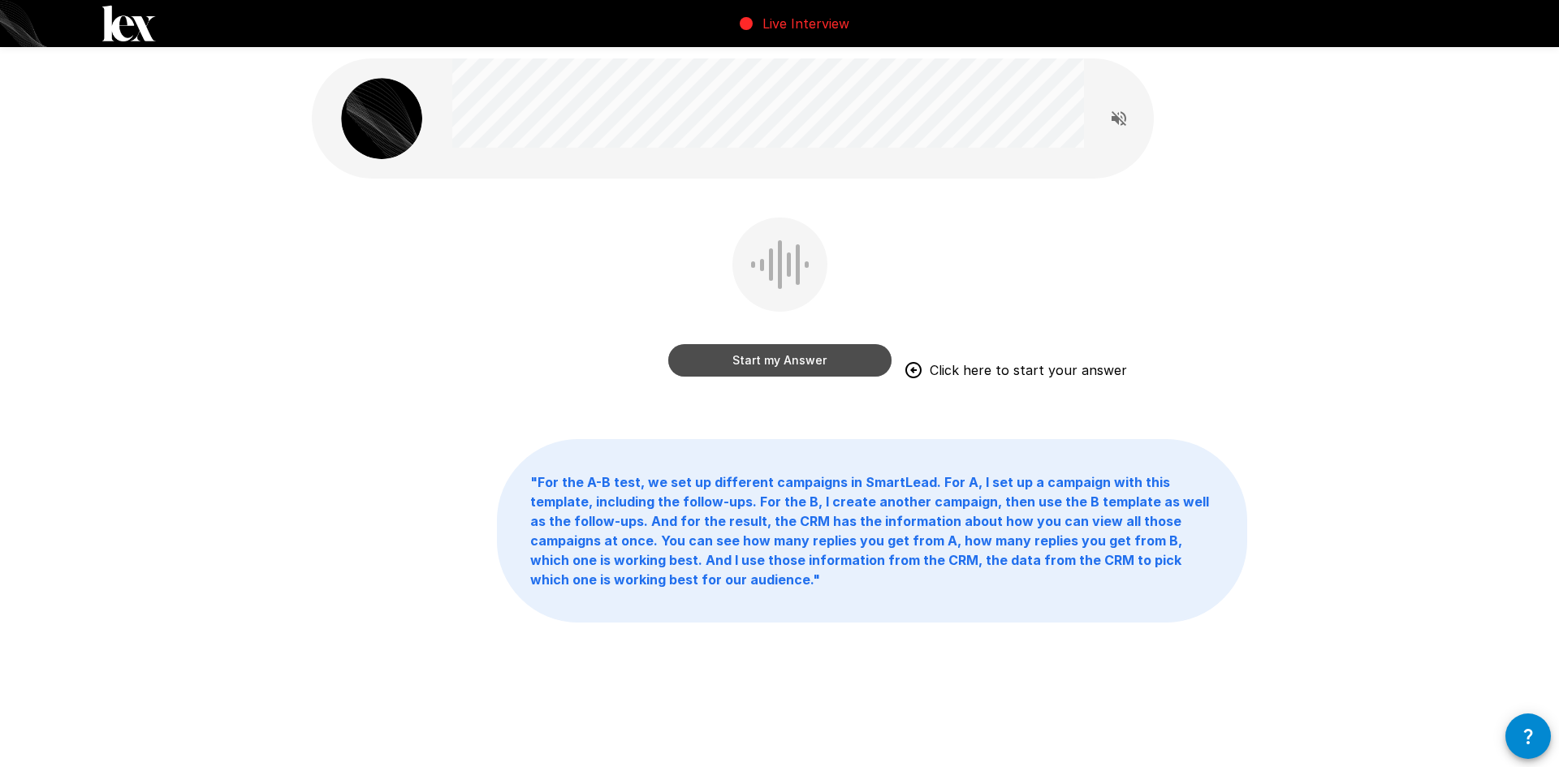
click at [759, 370] on button "Start my Answer" at bounding box center [779, 360] width 223 height 32
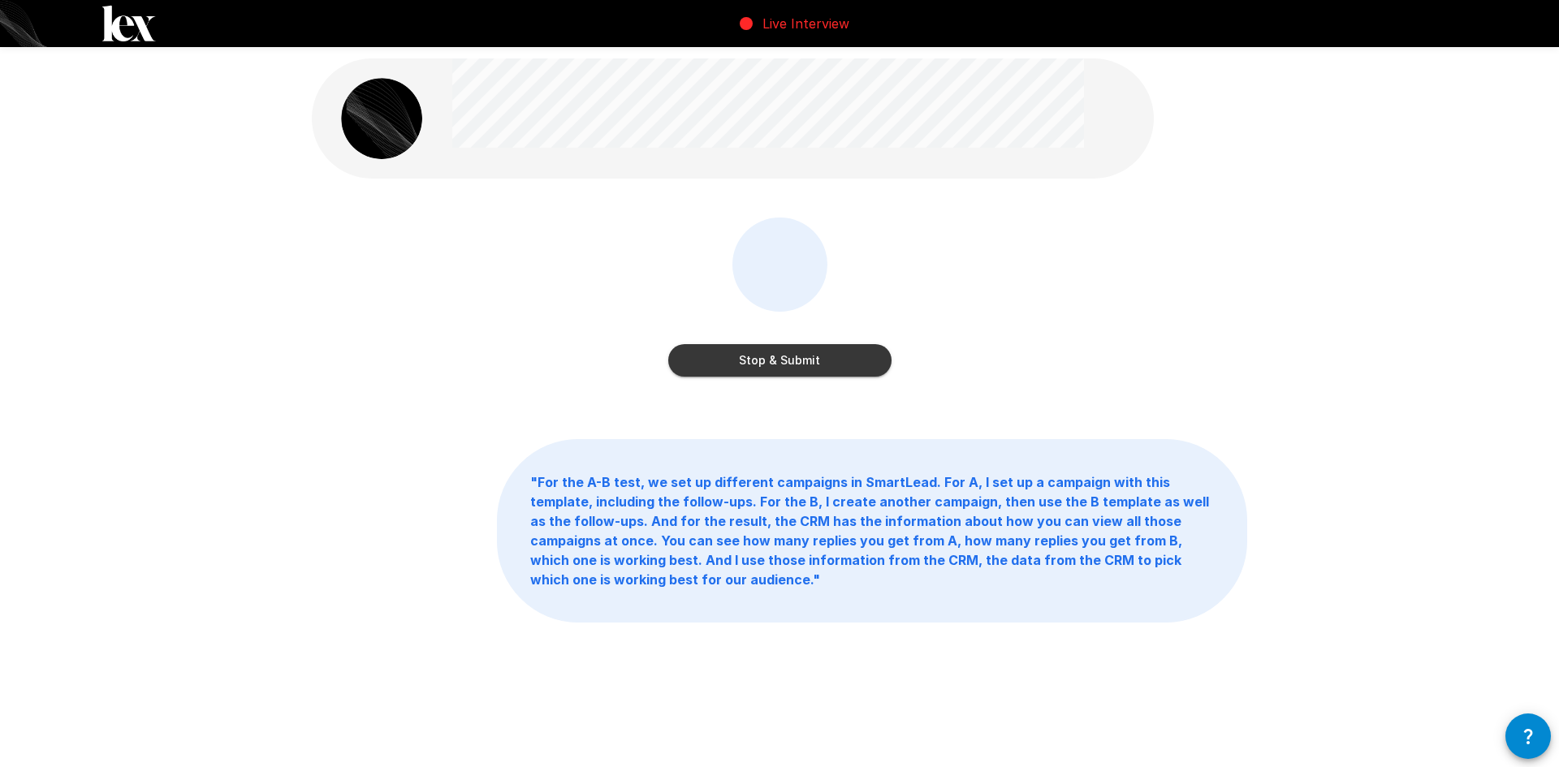
click at [743, 371] on button "Stop & Submit" at bounding box center [779, 360] width 223 height 32
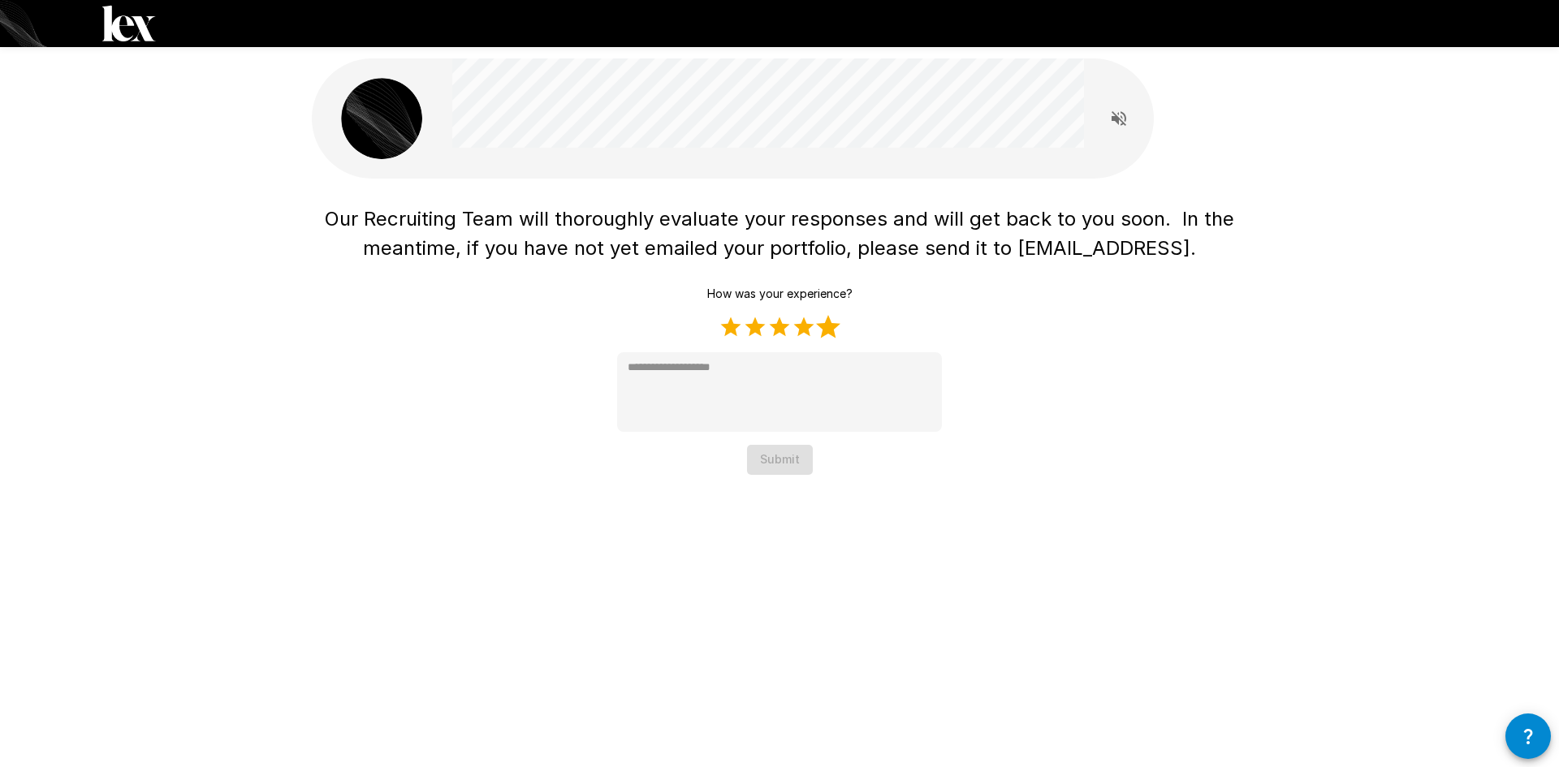
click at [825, 328] on label "5 Stars" at bounding box center [828, 327] width 24 height 24
click at [783, 335] on label "3 Stars" at bounding box center [779, 327] width 24 height 24
type textarea "*"
click at [778, 467] on button "Submit" at bounding box center [780, 460] width 66 height 30
